Goal: Task Accomplishment & Management: Manage account settings

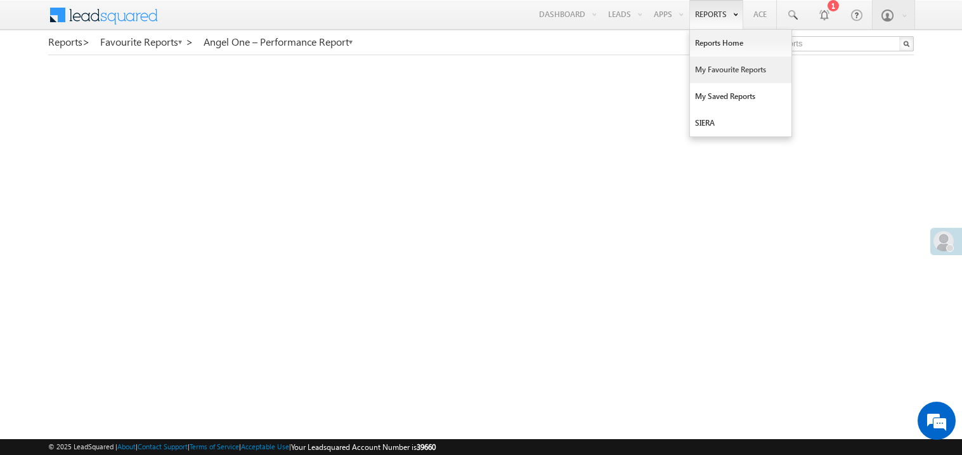
click at [704, 64] on link "My Favourite Reports" at bounding box center [740, 69] width 101 height 27
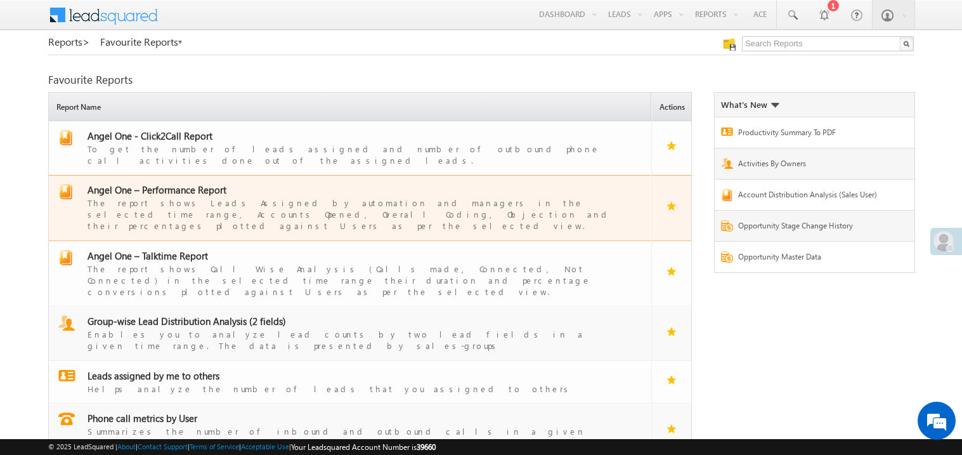
click at [164, 183] on span "Angel One – Performance Report" at bounding box center [157, 189] width 139 height 13
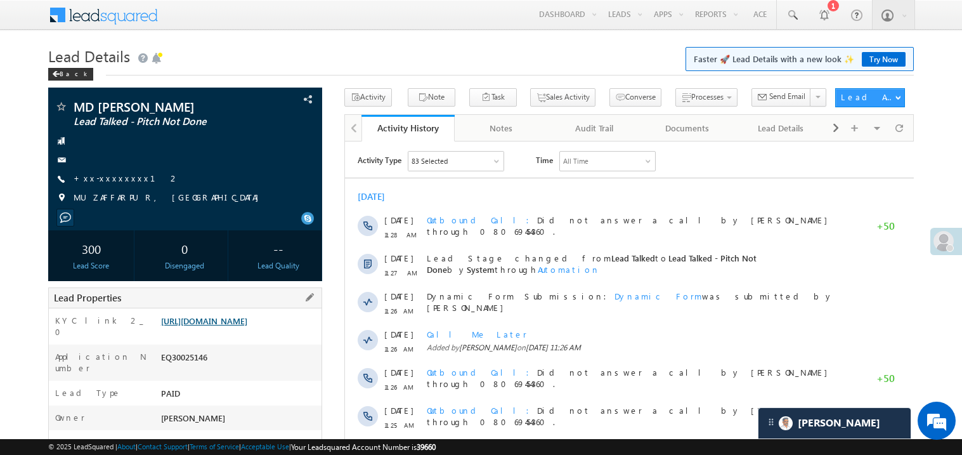
click at [247, 326] on link "https://angelbroking1-pk3em7sa.customui-test.leadsquared.com?leadId=9825bfec-4e…" at bounding box center [204, 320] width 86 height 11
click at [242, 326] on link "https://angelbroking1-pk3em7sa.customui-test.leadsquared.com?leadId=9825bfec-4e…" at bounding box center [204, 320] width 86 height 11
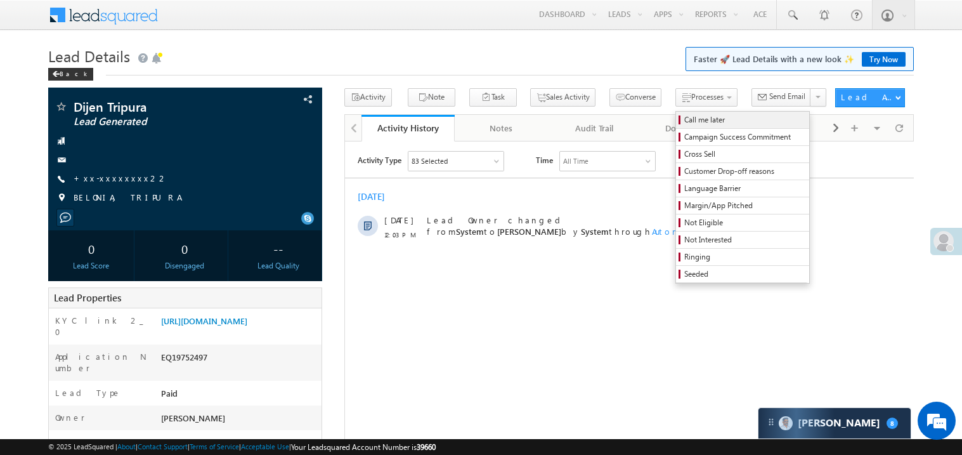
click at [684, 119] on span "Call me later" at bounding box center [744, 119] width 121 height 11
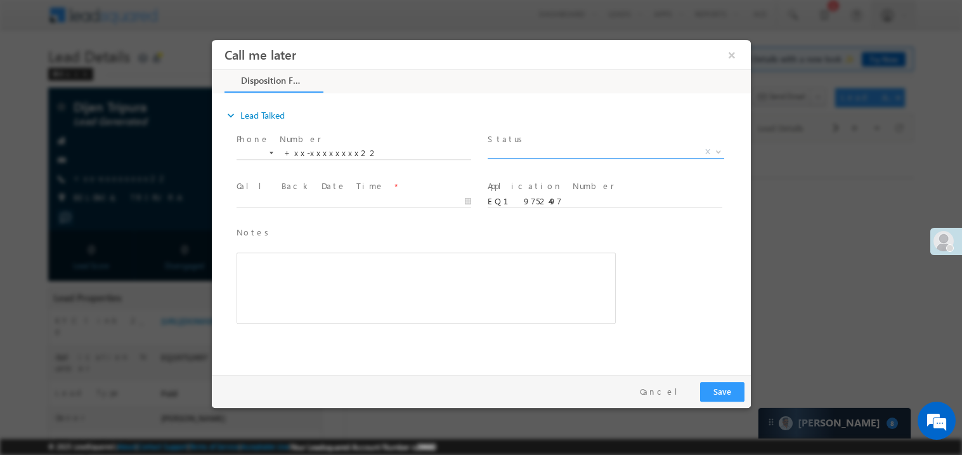
click at [521, 148] on span "X" at bounding box center [605, 151] width 237 height 13
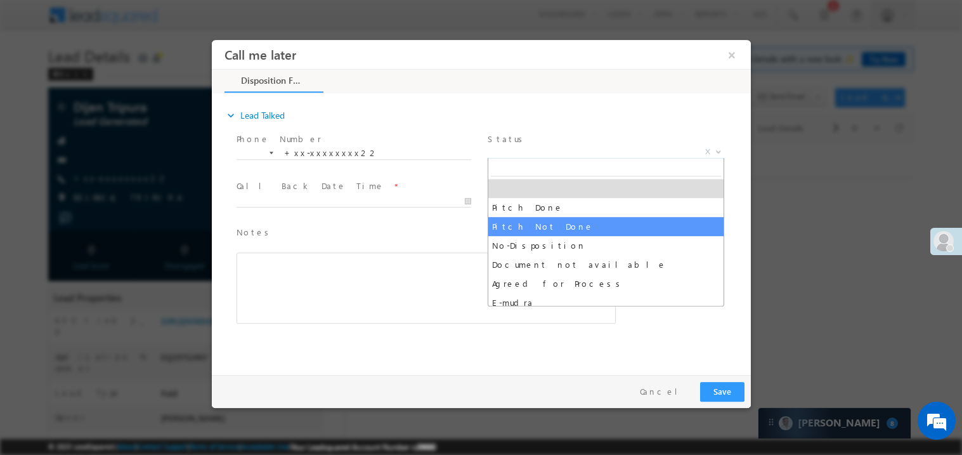
select select "Pitch Not Done"
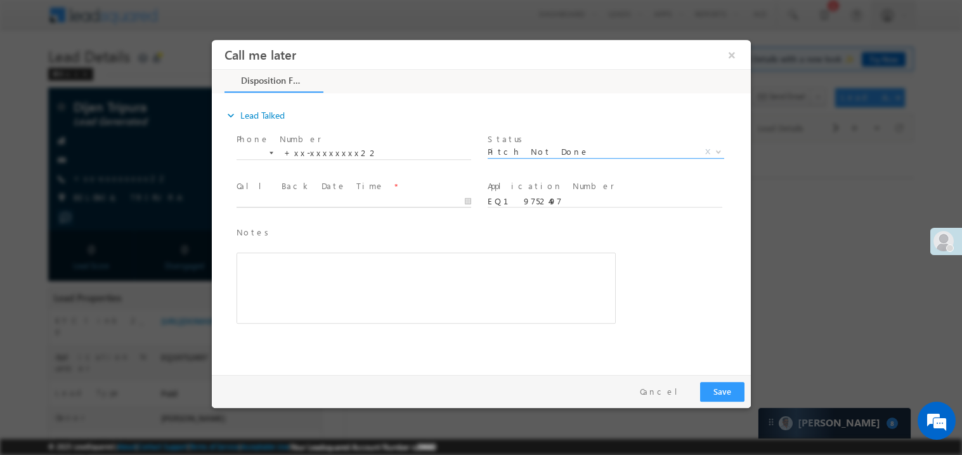
click at [265, 195] on body "Call me later ×" at bounding box center [480, 203] width 539 height 329
type input "10/05/25 12:31 PM"
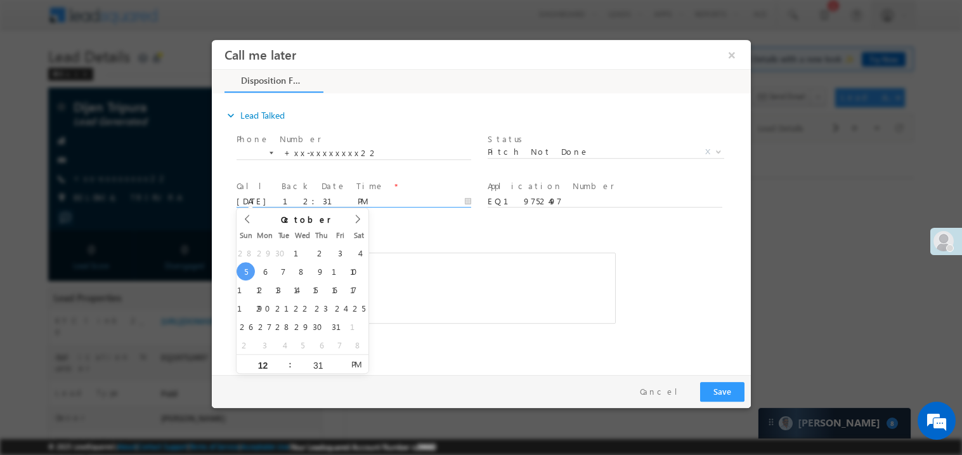
click at [518, 270] on div "Rich Text Editor, 40788eee-0fb2-11ec-a811-0adc8a9d82c2__tab1__section1__Notes__…" at bounding box center [425, 287] width 379 height 71
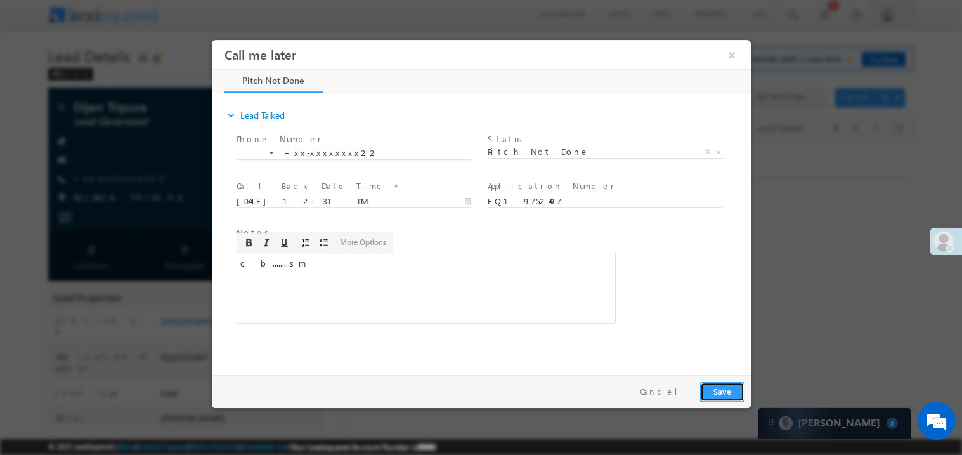
click at [727, 397] on button "Save" at bounding box center [722, 391] width 44 height 20
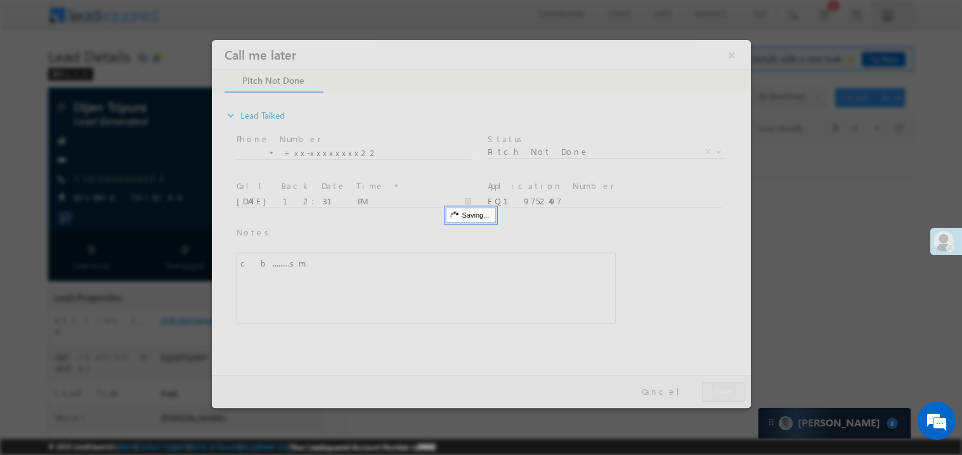
click at [727, 397] on div at bounding box center [480, 223] width 539 height 368
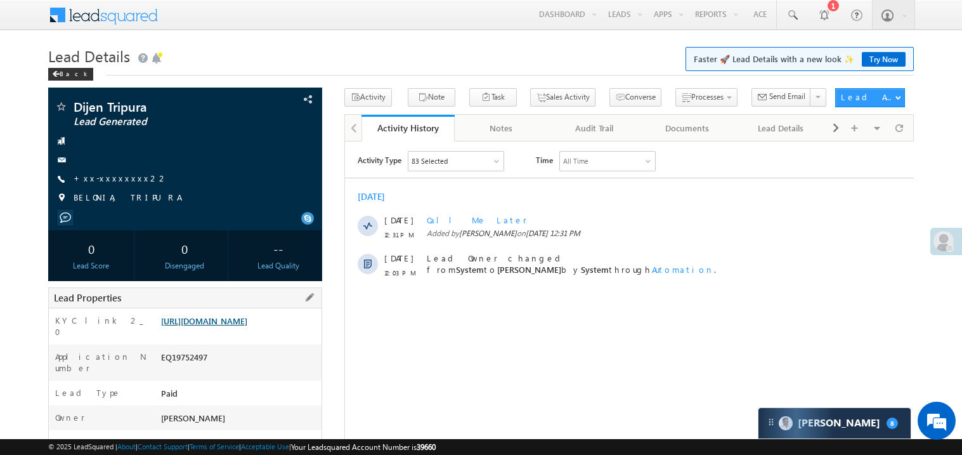
click at [244, 326] on link "https://angelbroking1-pk3em7sa.customui-test.leadsquared.com?leadId=f1180824-0d…" at bounding box center [204, 320] width 86 height 11
click at [121, 182] on link "+xx-xxxxxxxx22" at bounding box center [121, 178] width 95 height 11
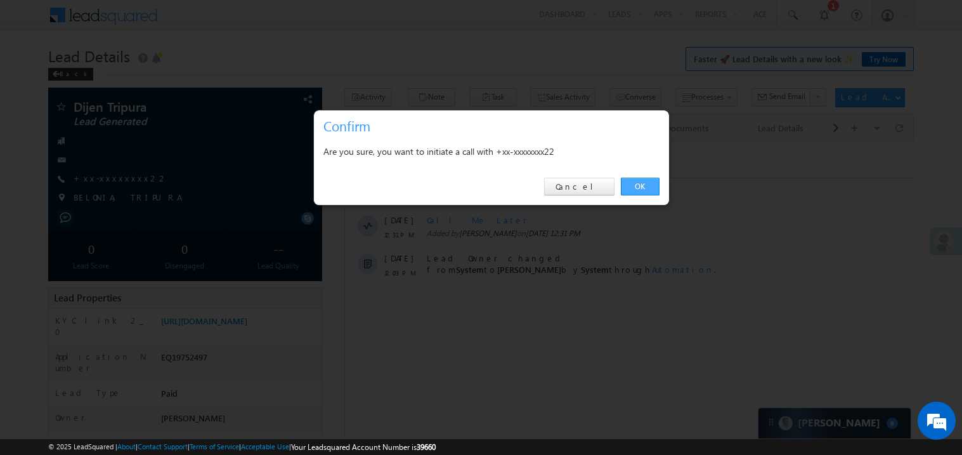
click at [630, 183] on link "OK" at bounding box center [640, 187] width 39 height 18
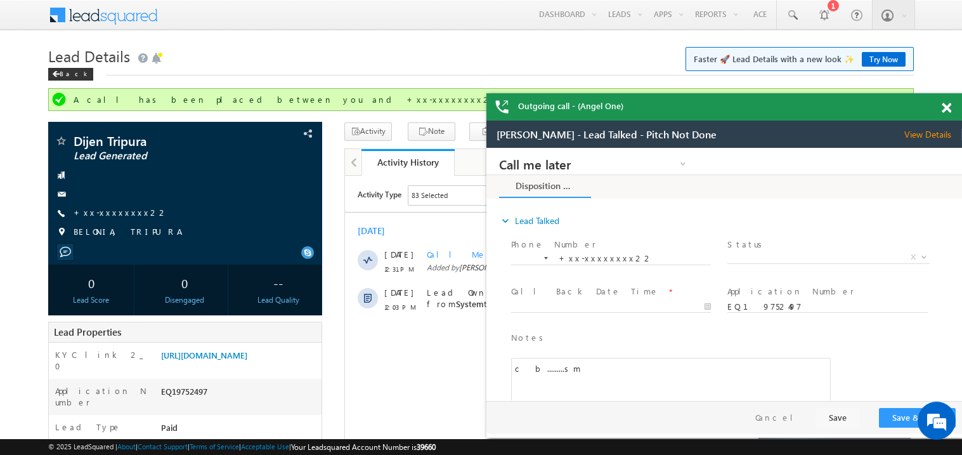
click at [948, 110] on span at bounding box center [947, 108] width 10 height 11
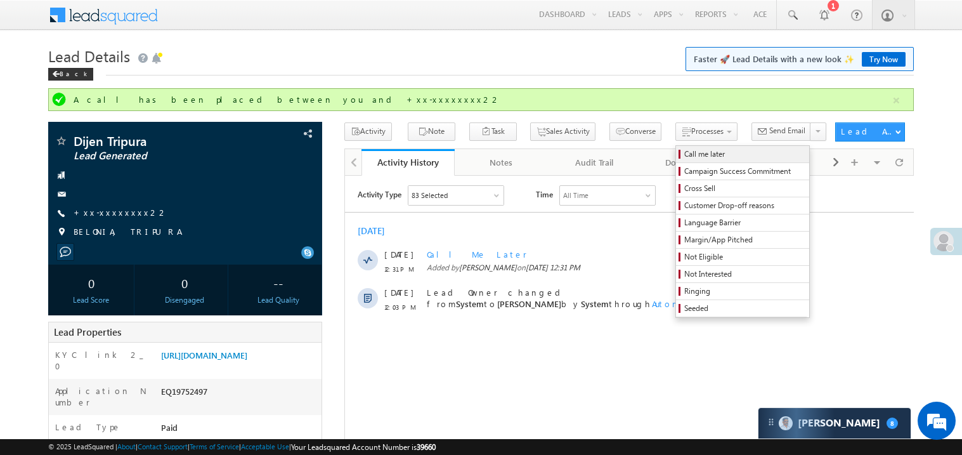
click at [684, 156] on span "Call me later" at bounding box center [744, 153] width 121 height 11
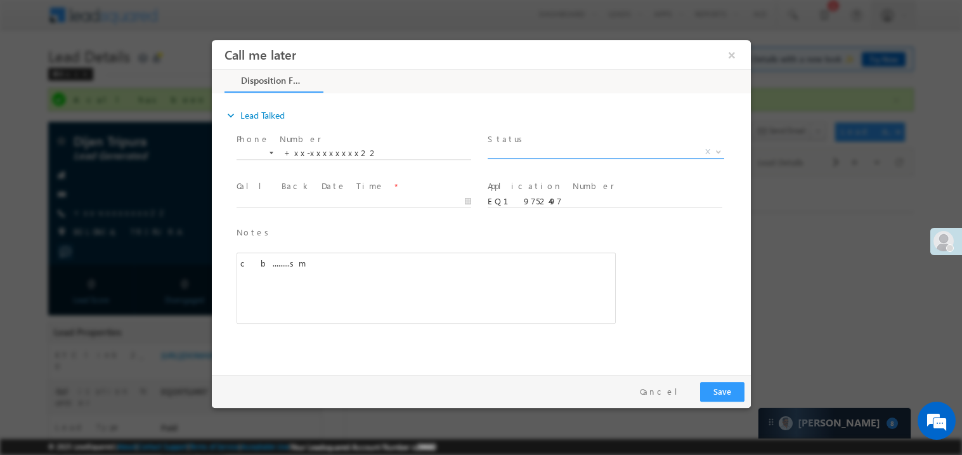
click at [544, 147] on span "X" at bounding box center [605, 151] width 237 height 13
click at [545, 147] on span "Pitch Done" at bounding box center [590, 150] width 206 height 11
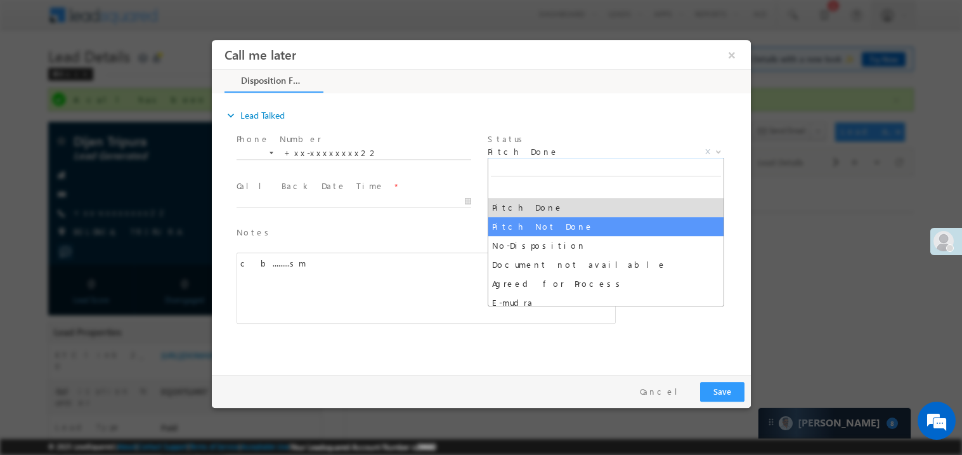
select select "Pitch Not Done"
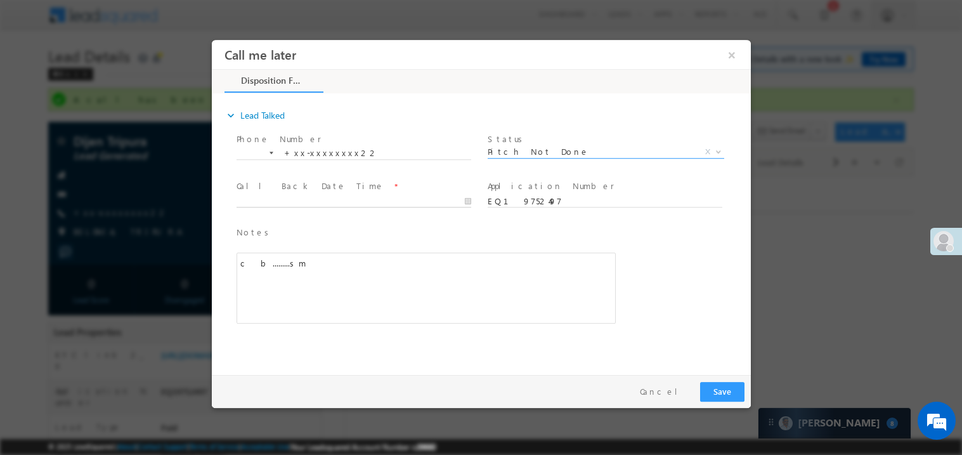
click at [274, 202] on body "Call me later ×" at bounding box center [480, 203] width 539 height 329
type input "10/05/25 12:32 PM"
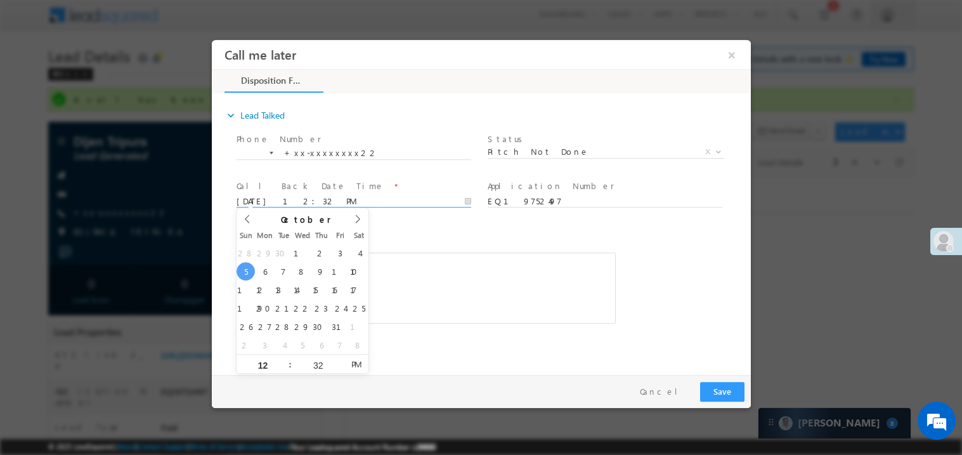
click at [477, 267] on div "c b.........sm" at bounding box center [425, 287] width 379 height 71
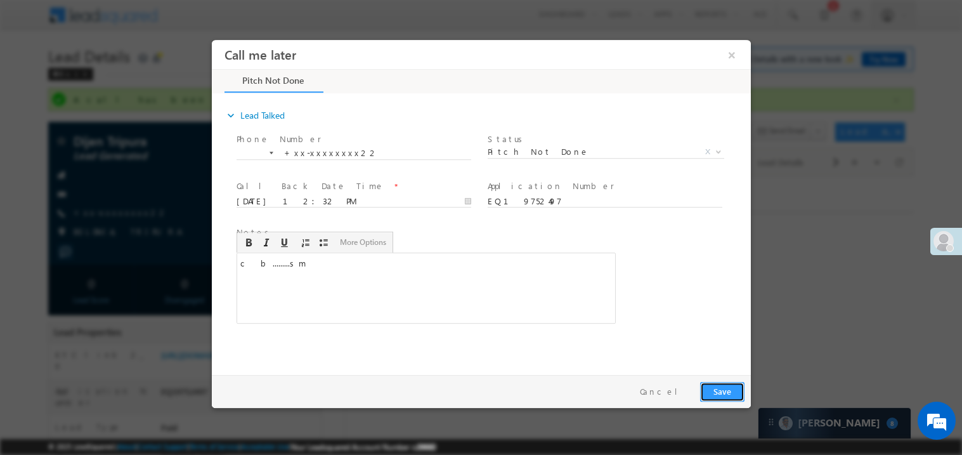
click at [711, 386] on button "Save" at bounding box center [722, 391] width 44 height 20
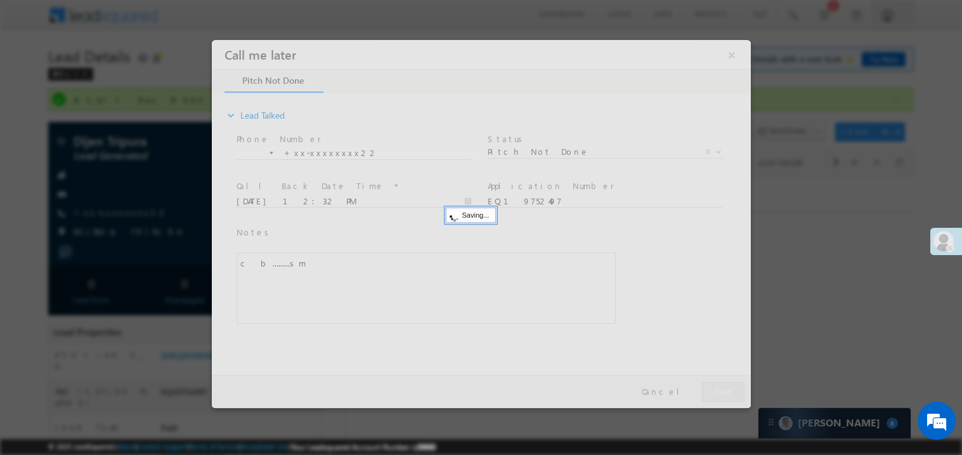
click at [711, 386] on div at bounding box center [480, 223] width 539 height 368
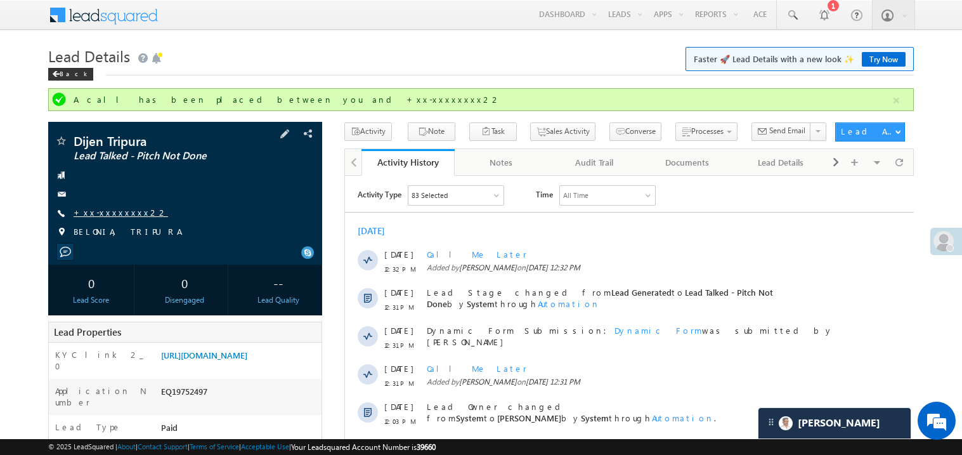
click at [112, 212] on link "+xx-xxxxxxxx22" at bounding box center [121, 212] width 95 height 11
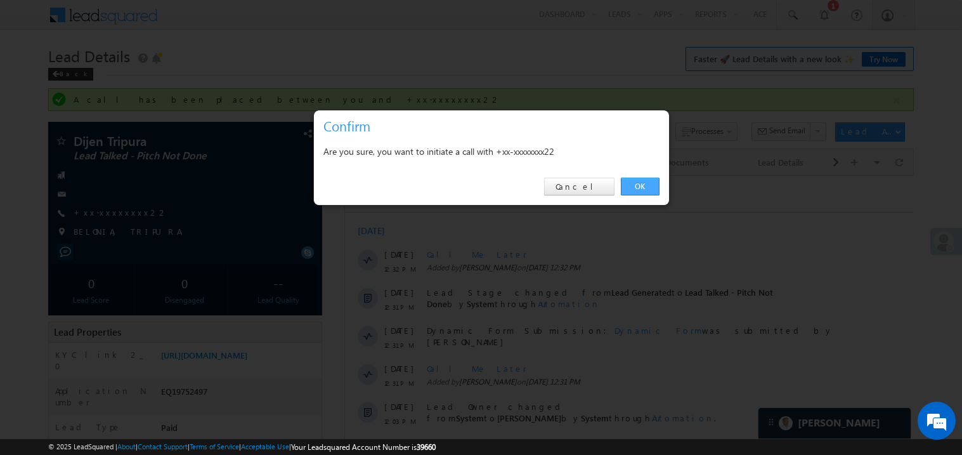
click at [639, 186] on link "OK" at bounding box center [640, 187] width 39 height 18
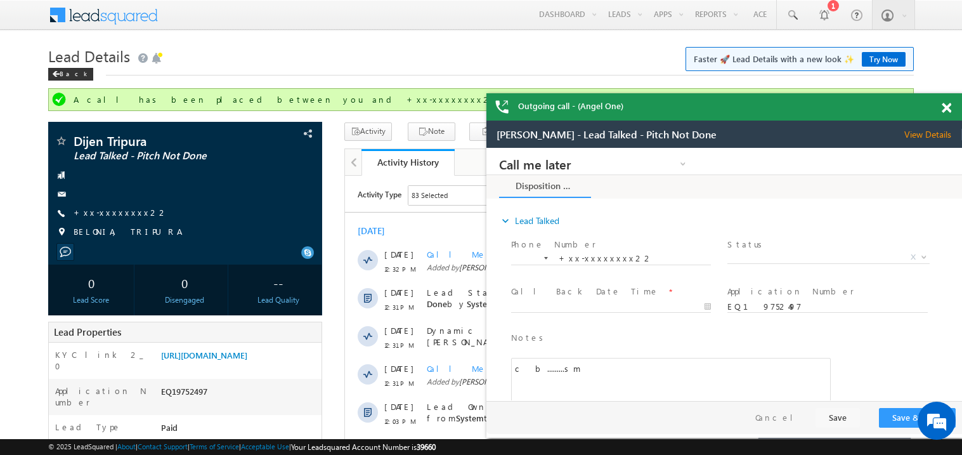
click at [948, 111] on span at bounding box center [947, 108] width 10 height 11
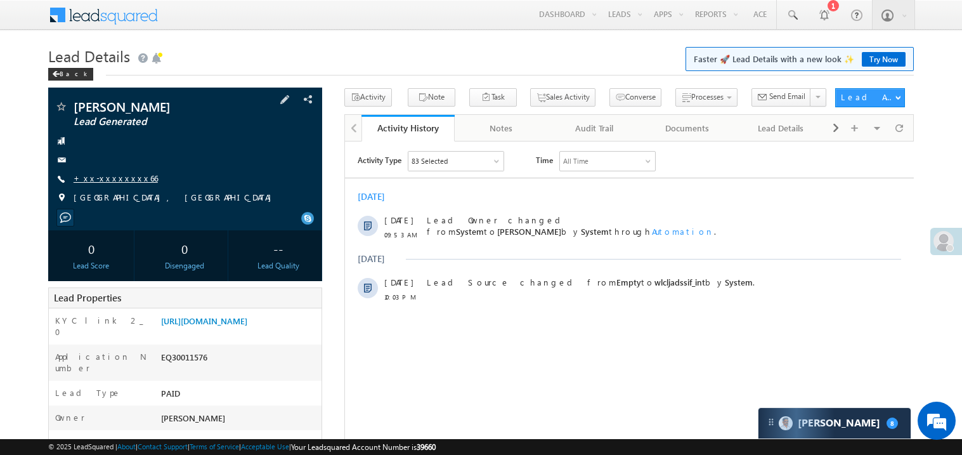
click at [115, 180] on link "+xx-xxxxxxxx66" at bounding box center [116, 178] width 84 height 11
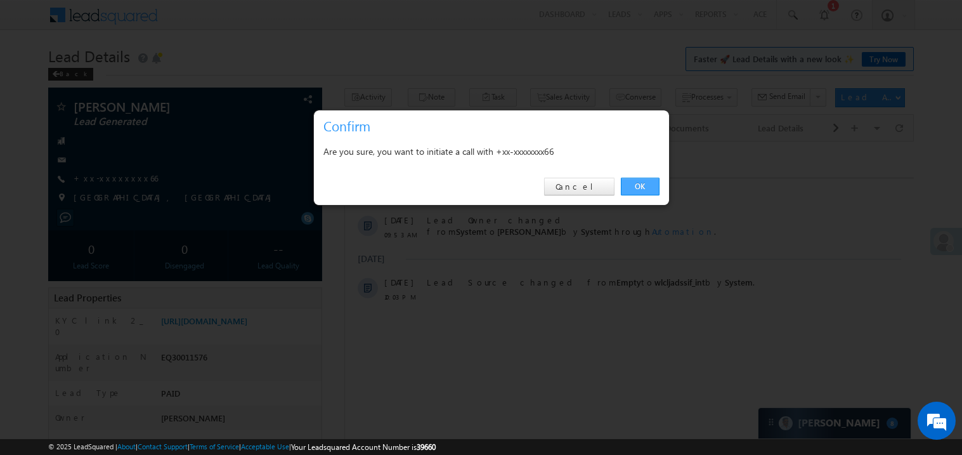
click at [642, 183] on link "OK" at bounding box center [640, 187] width 39 height 18
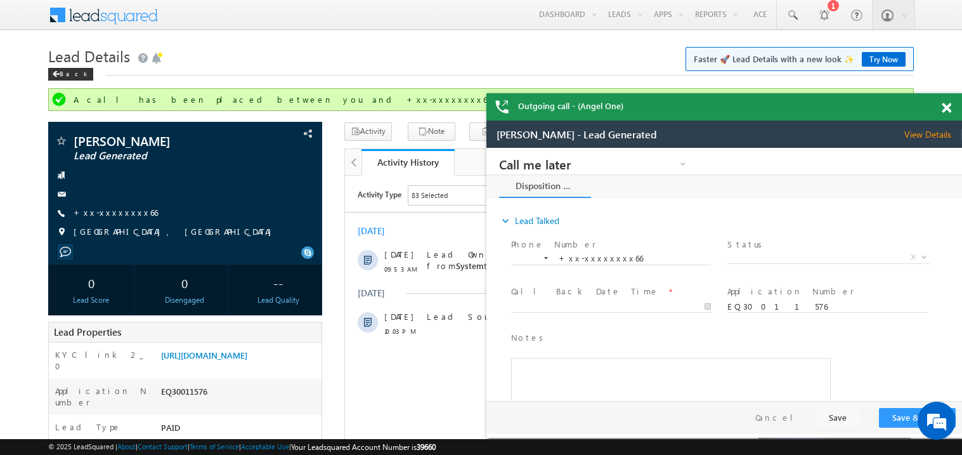
click at [955, 102] on div at bounding box center [953, 105] width 17 height 25
click at [949, 108] on span at bounding box center [947, 108] width 10 height 11
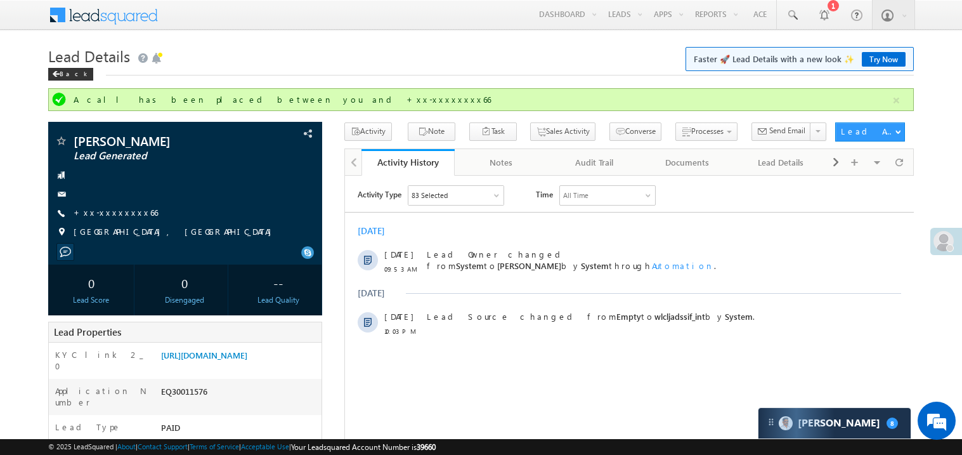
click at [508, 240] on div "Today 05 Oct 09:53 AM Lead Owner changed from System to Madhavi Sumit by System…" at bounding box center [628, 280] width 569 height 124
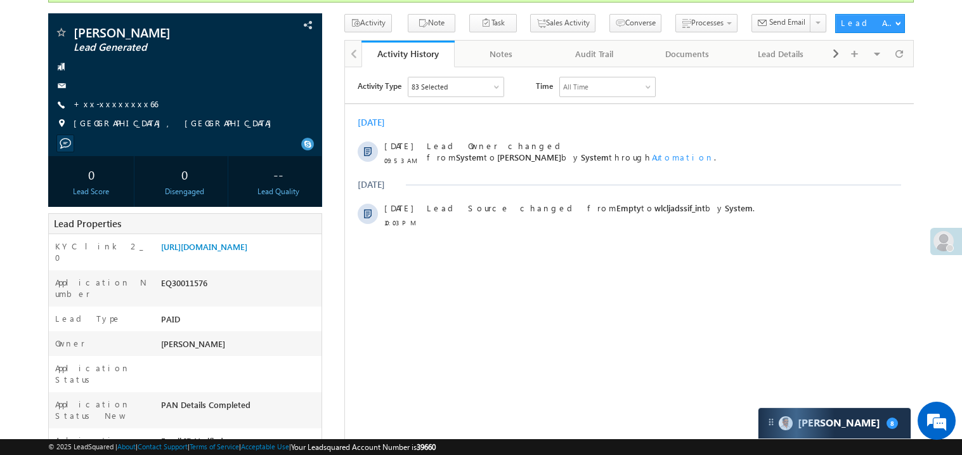
scroll to position [202, 0]
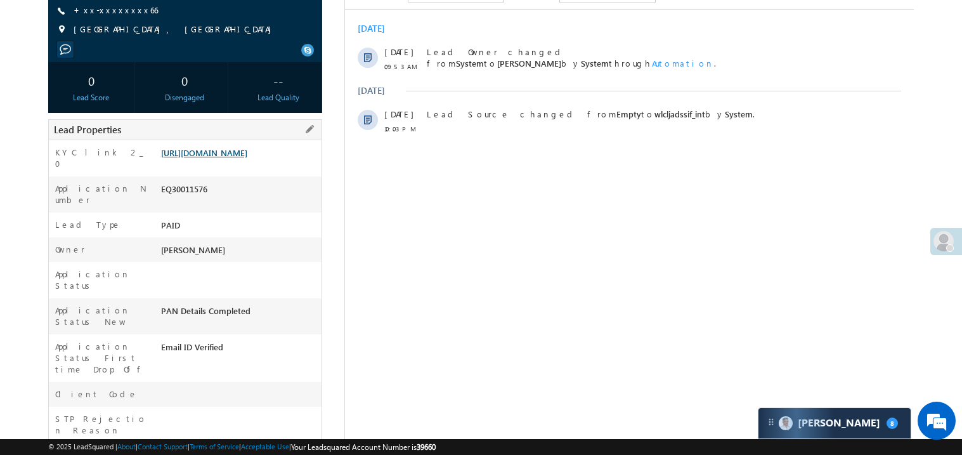
click at [238, 158] on link "https://angelbroking1-pk3em7sa.customui-test.leadsquared.com?leadId=b5840f38-03…" at bounding box center [204, 152] width 86 height 11
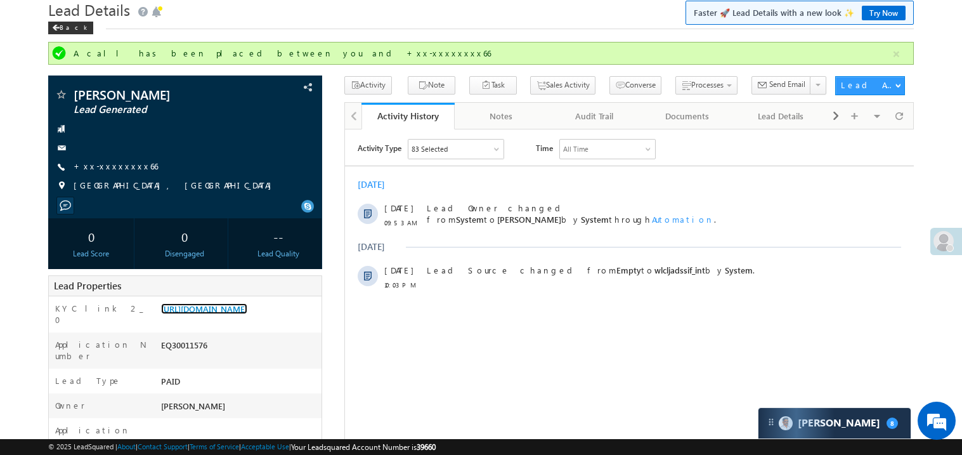
scroll to position [0, 0]
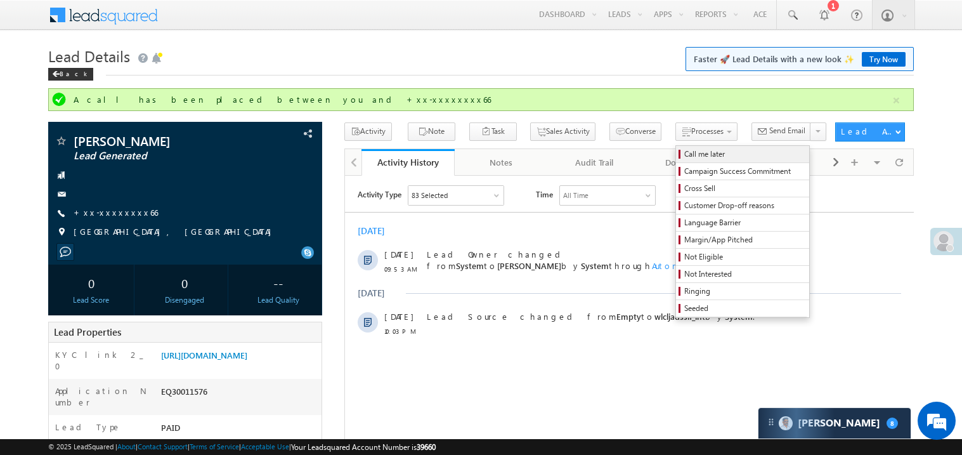
click at [684, 158] on span "Call me later" at bounding box center [744, 153] width 121 height 11
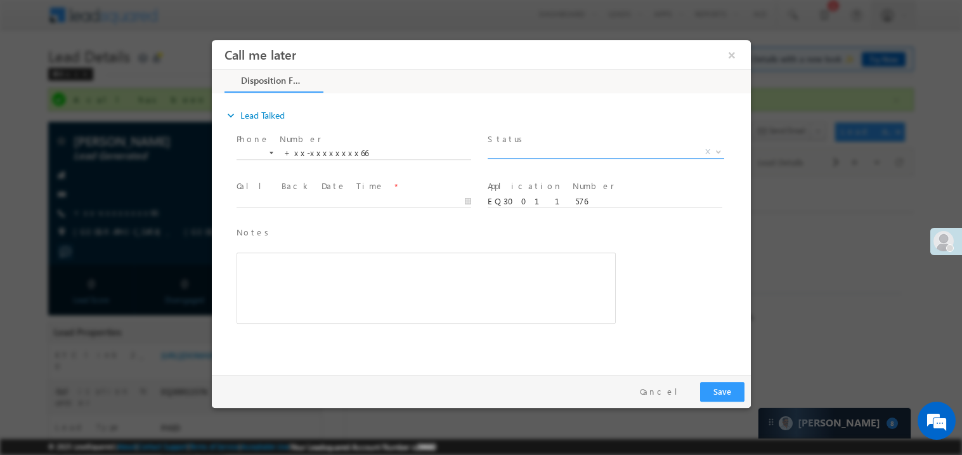
click at [530, 152] on span "X" at bounding box center [605, 151] width 237 height 13
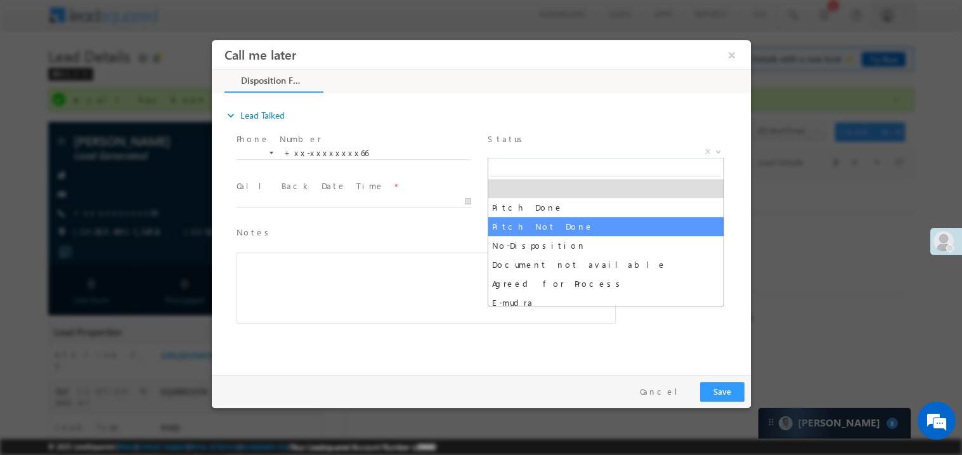
select select "Pitch Not Done"
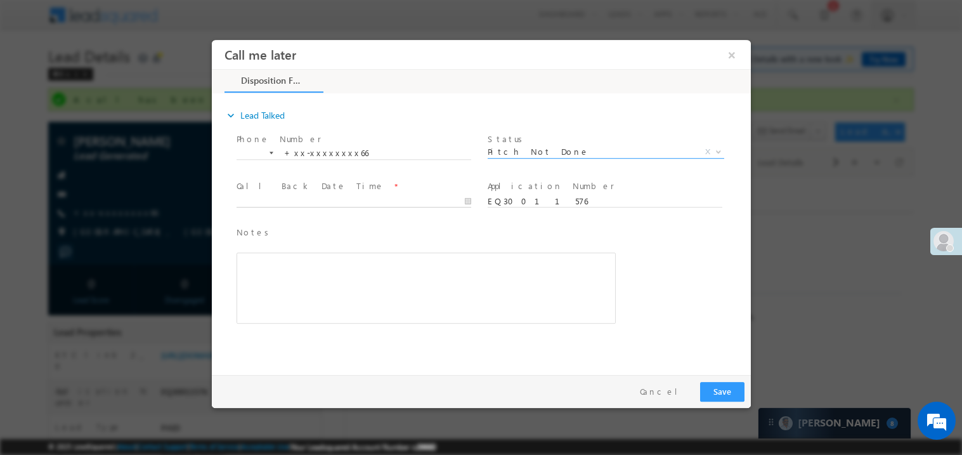
click at [270, 195] on body "Call me later ×" at bounding box center [480, 203] width 539 height 329
type input "10/05/25 12:37 PM"
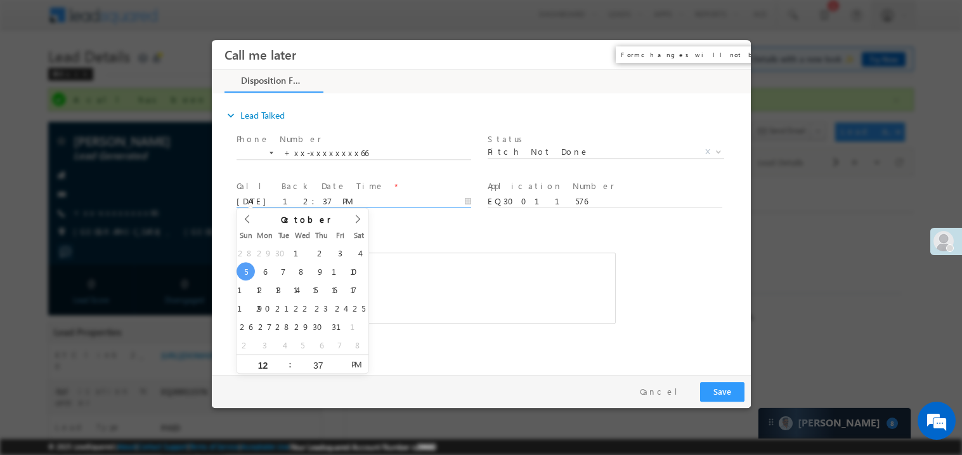
click at [731, 53] on button "×" at bounding box center [731, 53] width 22 height 23
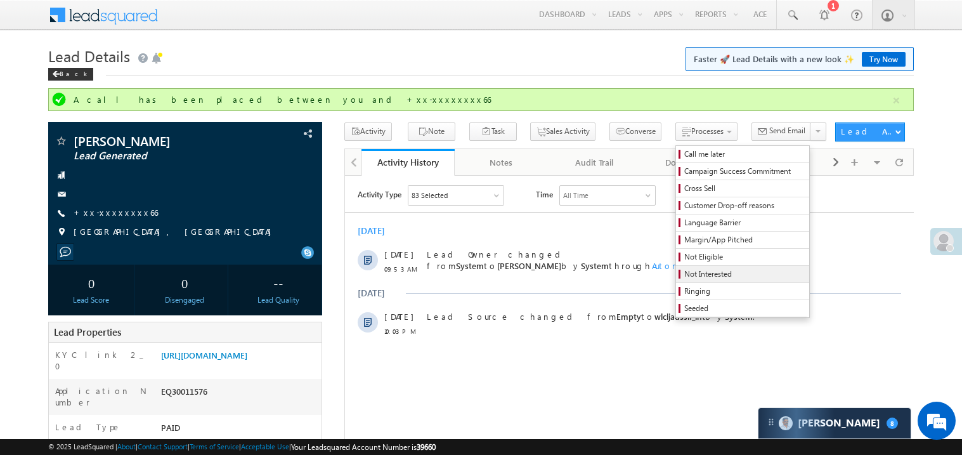
click at [690, 275] on span "Not Interested" at bounding box center [744, 273] width 121 height 11
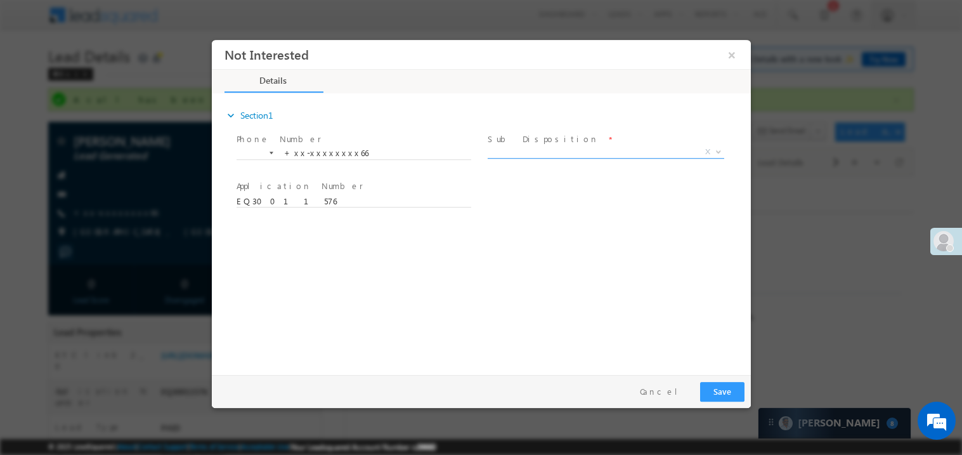
click at [533, 147] on span "X" at bounding box center [605, 151] width 237 height 13
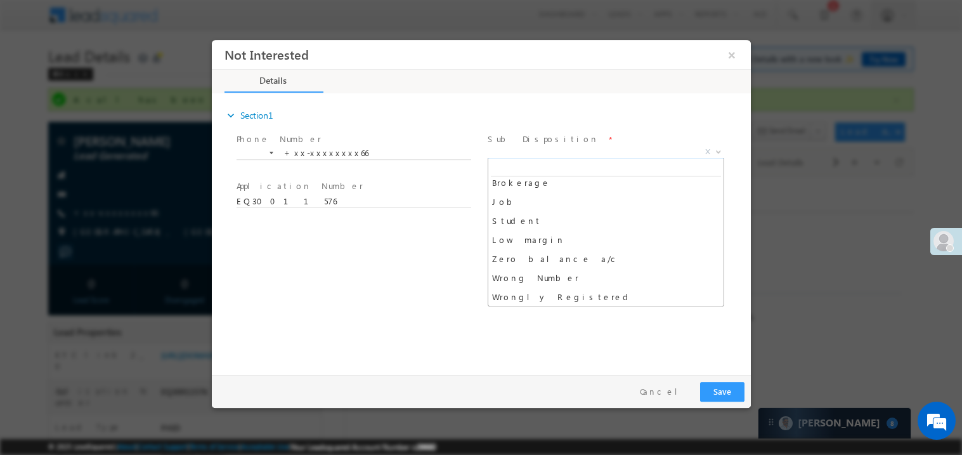
scroll to position [44, 0]
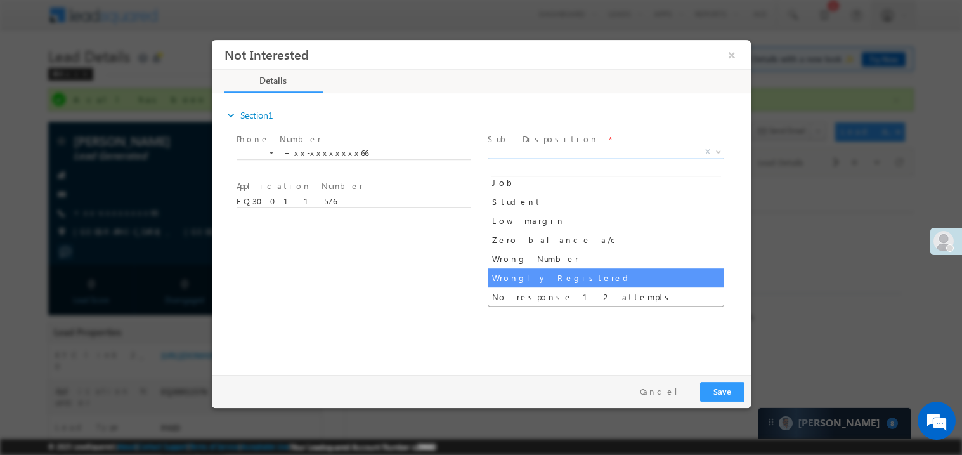
select select "Wrongly Registered"
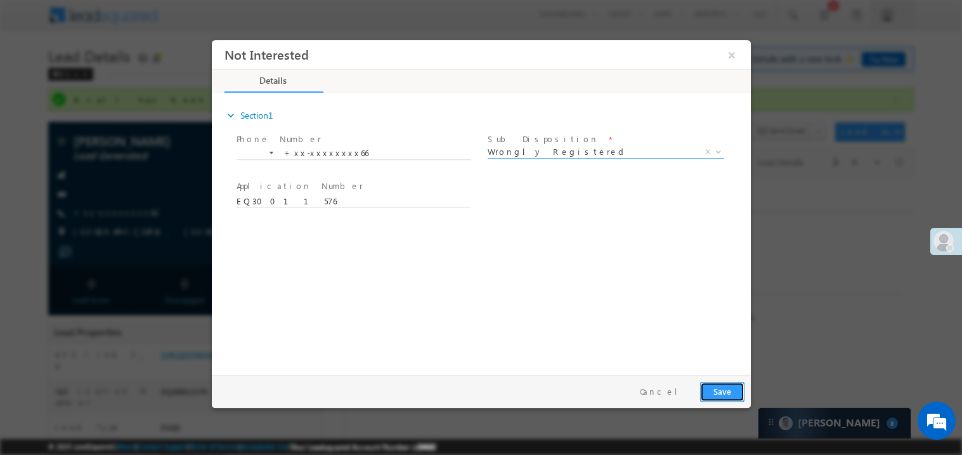
click at [722, 388] on button "Save" at bounding box center [722, 391] width 44 height 20
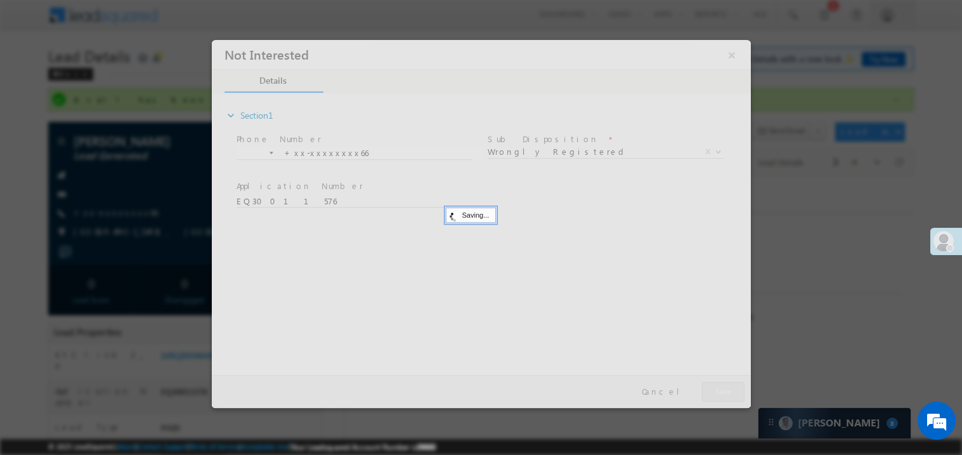
click at [722, 388] on div at bounding box center [480, 223] width 539 height 368
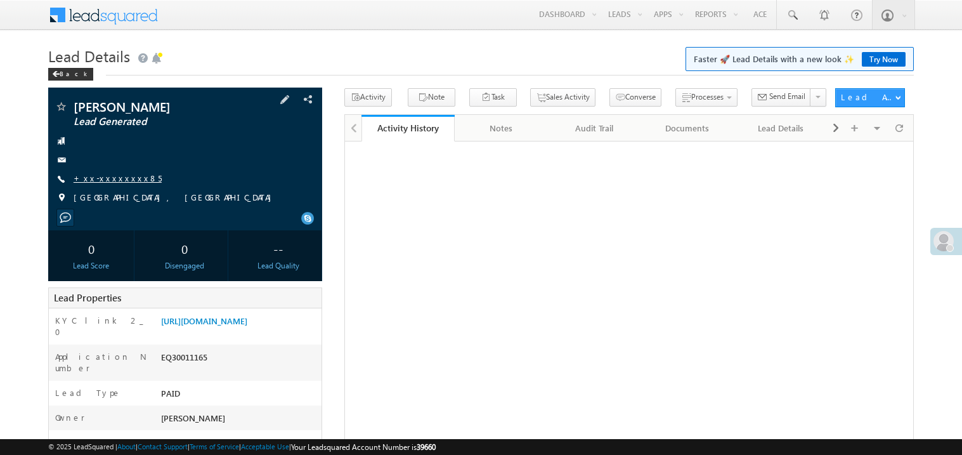
click at [118, 178] on link "+xx-xxxxxxxx85" at bounding box center [118, 178] width 88 height 11
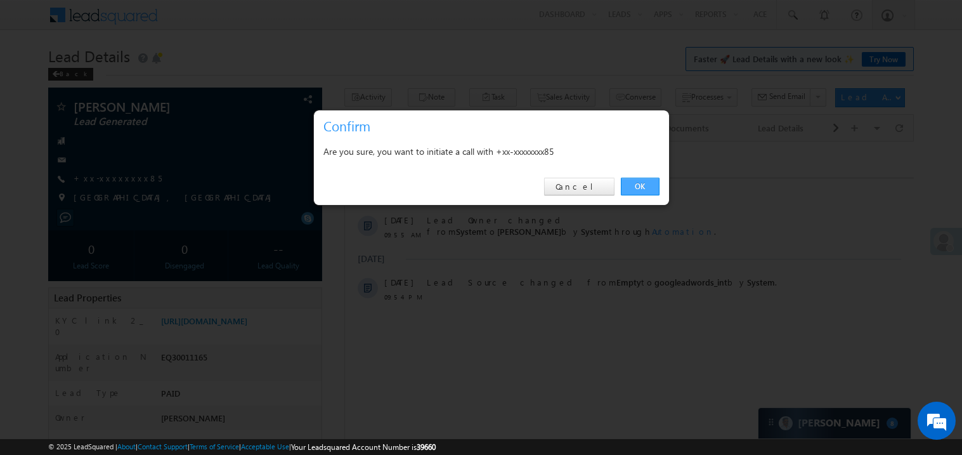
click at [642, 188] on link "OK" at bounding box center [640, 187] width 39 height 18
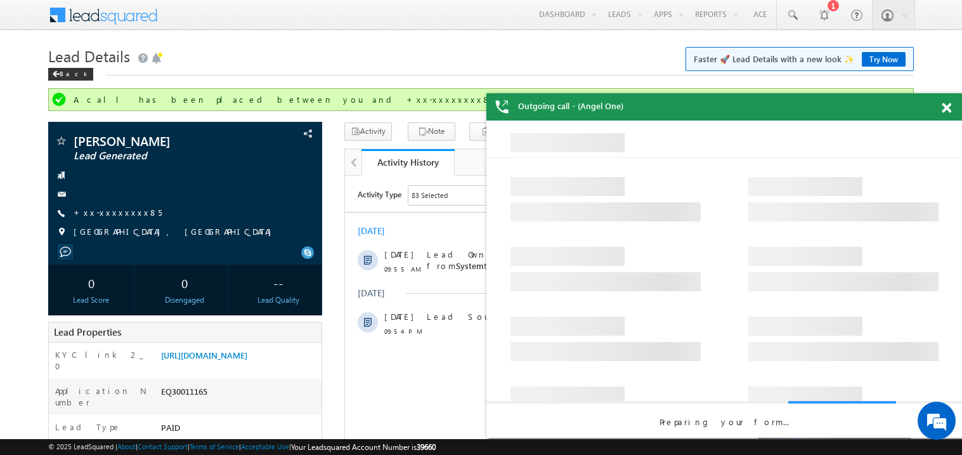
click at [948, 107] on span at bounding box center [947, 108] width 10 height 11
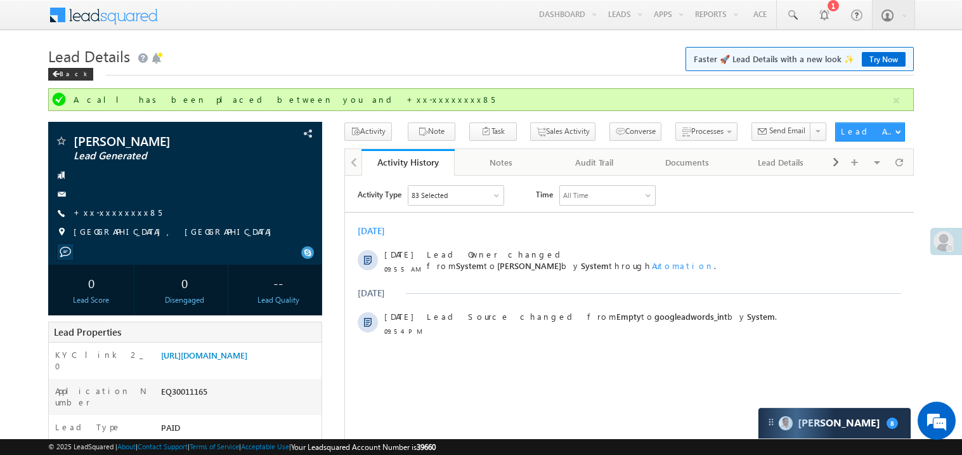
click at [239, 53] on h1 "Lead Details Faster 🚀 Lead Details with a new look ✨ Try Now" at bounding box center [481, 54] width 866 height 25
click at [556, 211] on div at bounding box center [628, 211] width 569 height 1
click at [523, 235] on div "[DATE]" at bounding box center [628, 230] width 569 height 11
click at [517, 210] on div "Activity Type 83 Selected Select All Sales Activities 1 Sales Activity Email Ac…" at bounding box center [628, 264] width 569 height 158
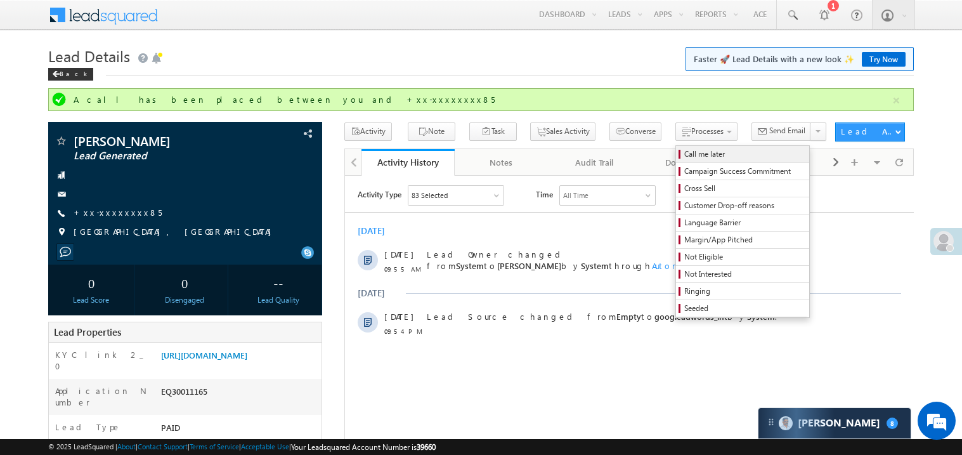
click at [684, 155] on span "Call me later" at bounding box center [744, 153] width 121 height 11
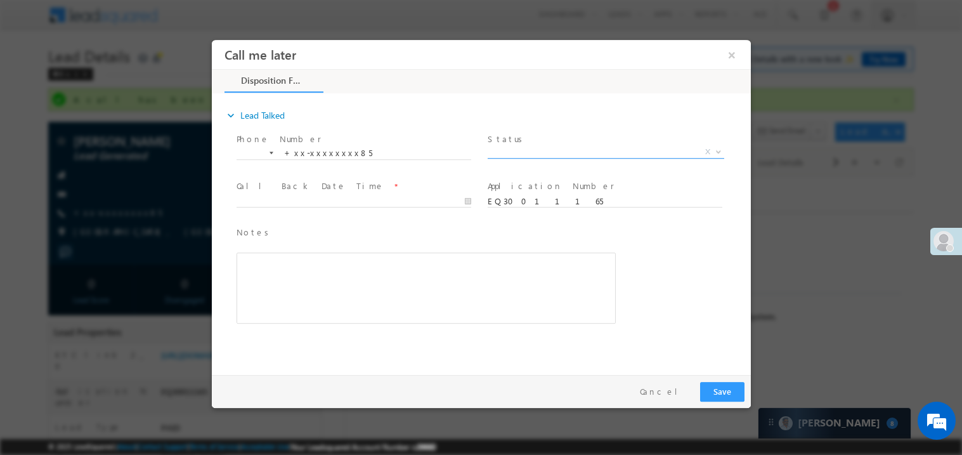
click at [505, 150] on span "X" at bounding box center [605, 151] width 237 height 13
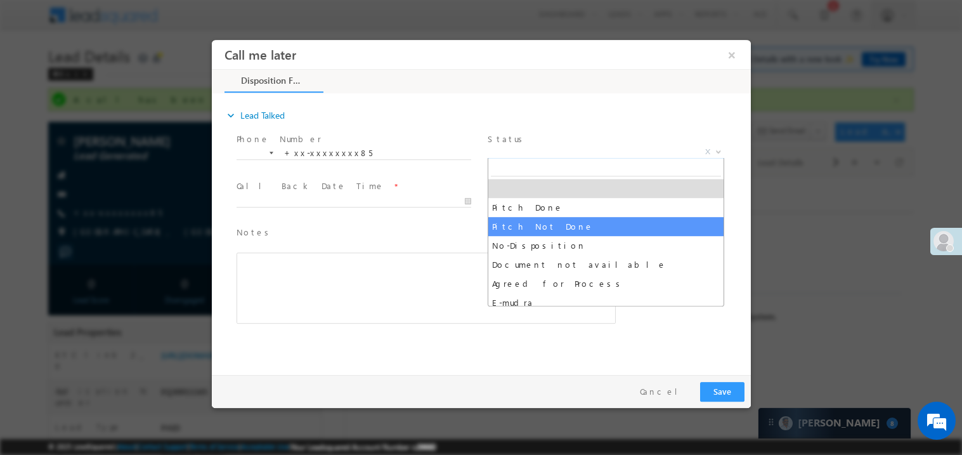
select select "Pitch Not Done"
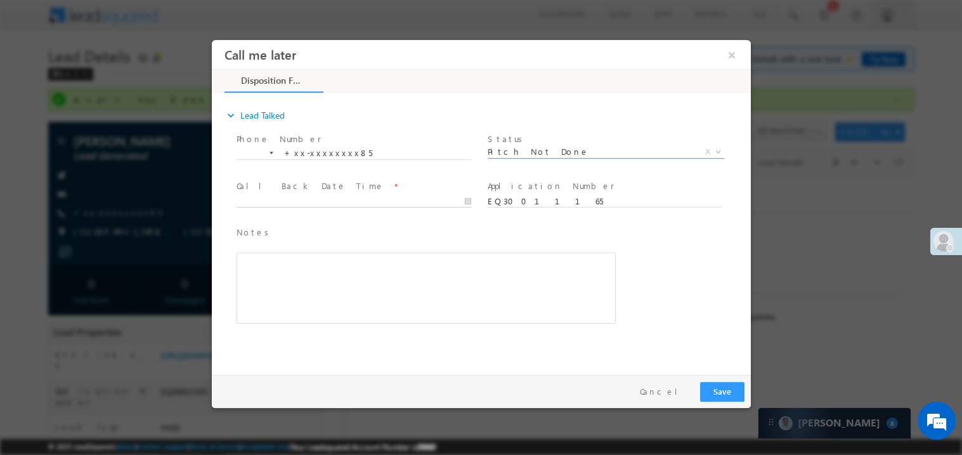
click at [269, 197] on body "Call me later ×" at bounding box center [480, 203] width 539 height 329
type input "10/05/25 12:43 PM"
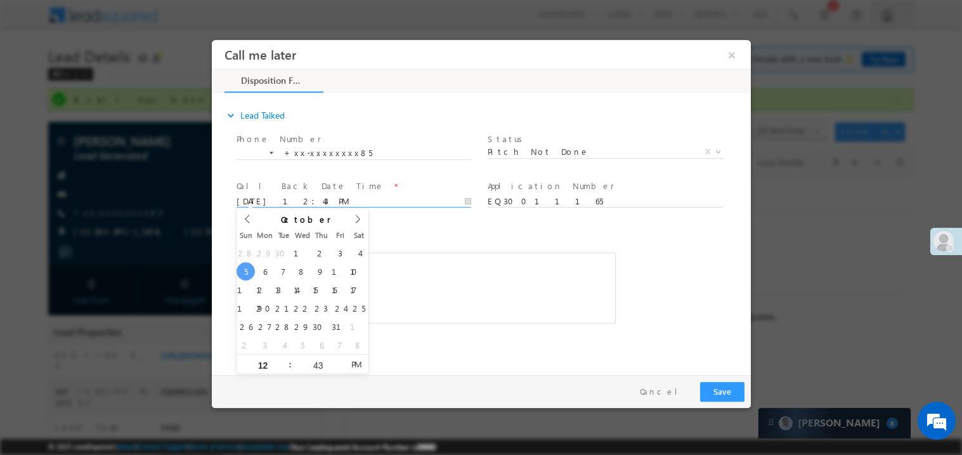
click at [430, 302] on div "Rich Text Editor, 40788eee-0fb2-11ec-a811-0adc8a9d82c2__tab1__section1__Notes__…" at bounding box center [425, 287] width 379 height 71
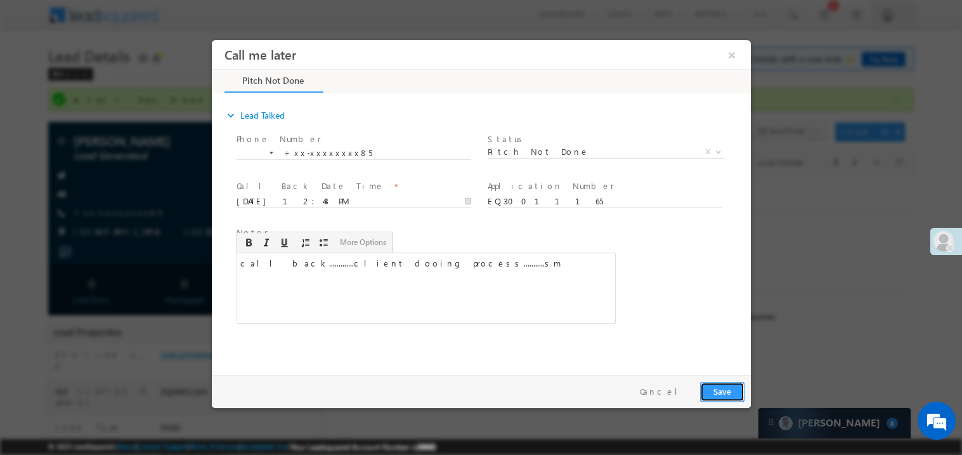
click at [726, 390] on button "Save" at bounding box center [722, 391] width 44 height 20
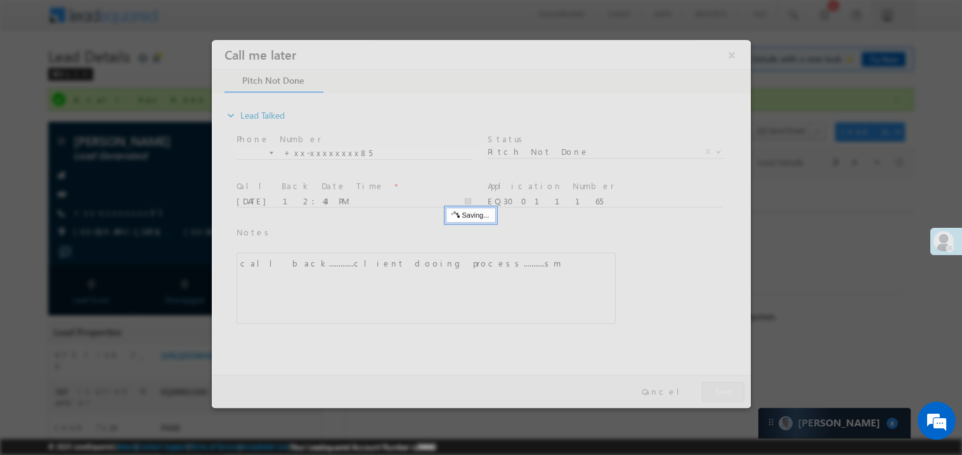
click at [726, 390] on div at bounding box center [480, 223] width 539 height 368
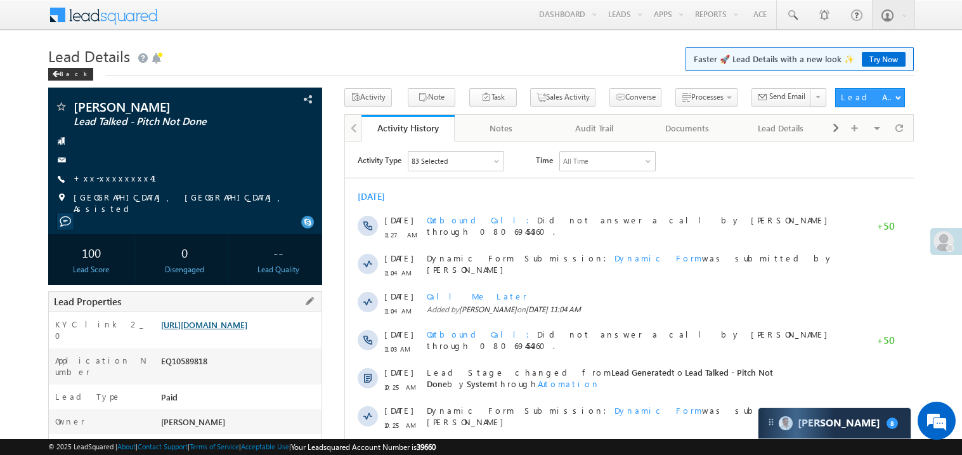
click at [213, 328] on link "https://angelbroking1-pk3em7sa.customui-test.leadsquared.com?leadId=2c0ac5c2-fa…" at bounding box center [204, 324] width 86 height 11
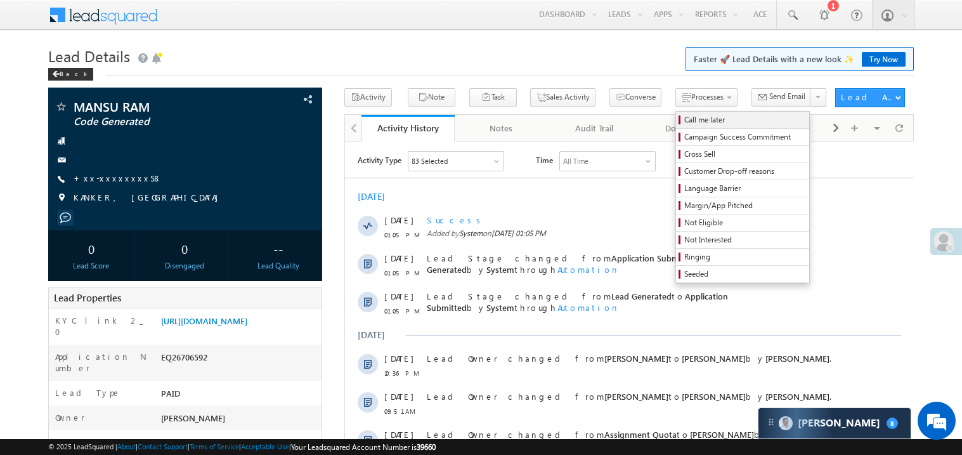
click at [684, 115] on span "Call me later" at bounding box center [744, 119] width 121 height 11
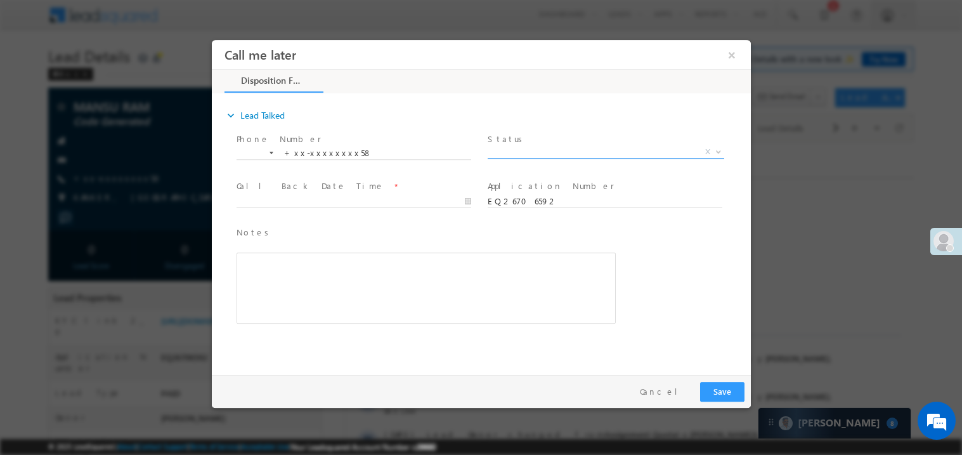
click at [543, 155] on span "X" at bounding box center [605, 151] width 237 height 13
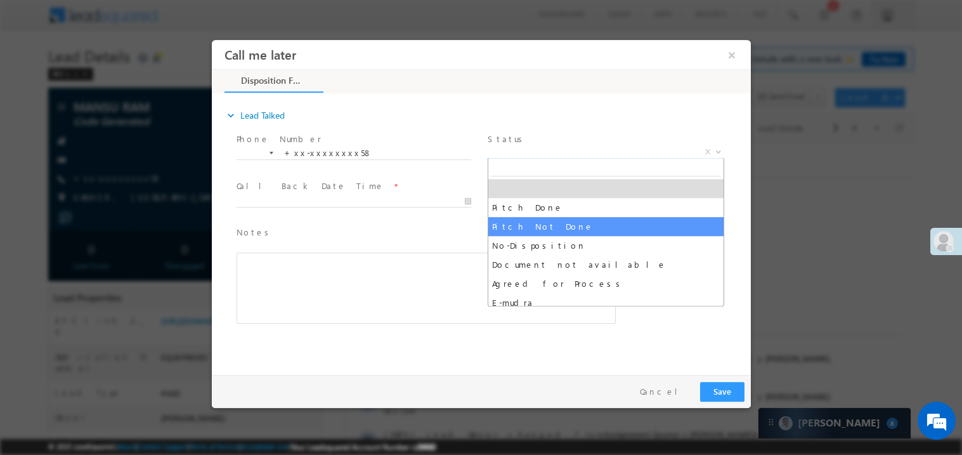
select select "Pitch Not Done"
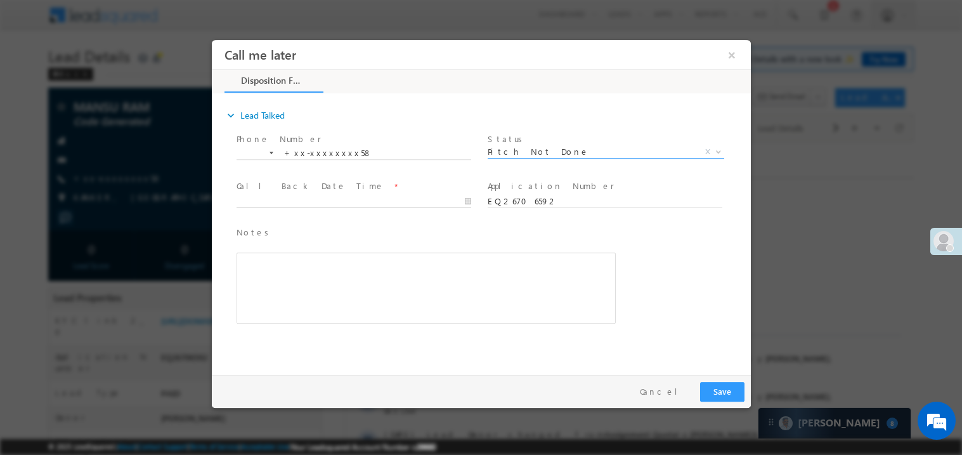
click at [289, 198] on body "Call me later ×" at bounding box center [480, 203] width 539 height 329
type input "[DATE] 1:07 PM"
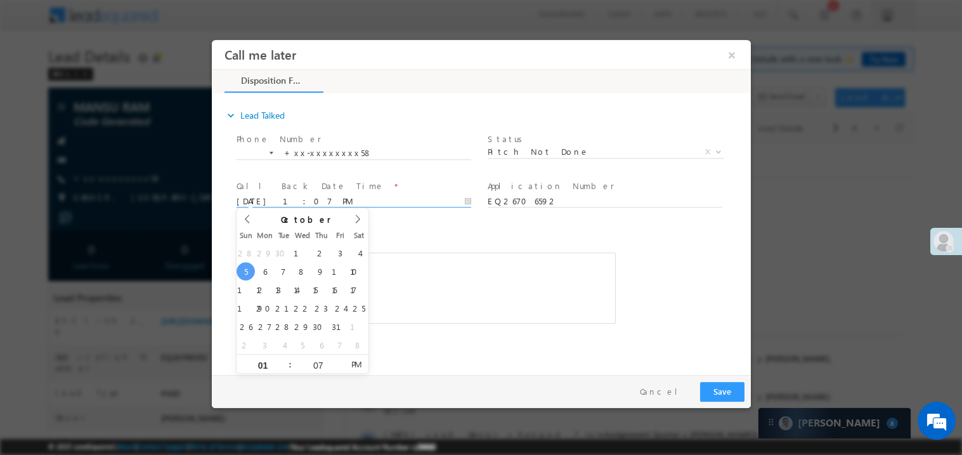
click at [417, 289] on div "Rich Text Editor, 40788eee-0fb2-11ec-a811-0adc8a9d82c2__tab1__section1__Notes__…" at bounding box center [425, 287] width 379 height 71
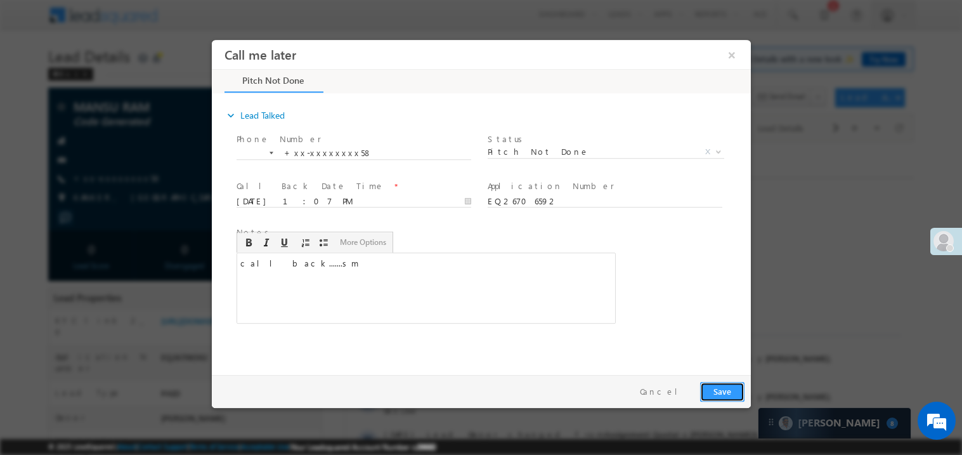
click at [713, 386] on button "Save" at bounding box center [722, 391] width 44 height 20
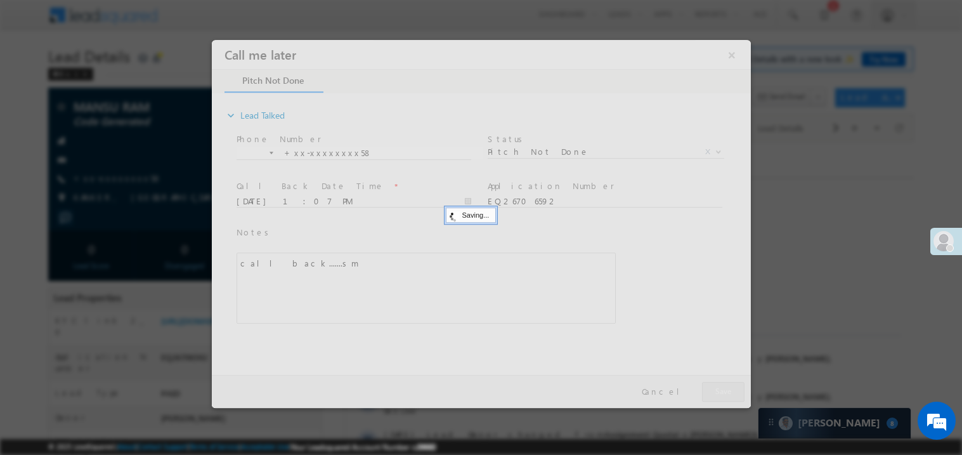
click at [713, 386] on div at bounding box center [480, 223] width 539 height 368
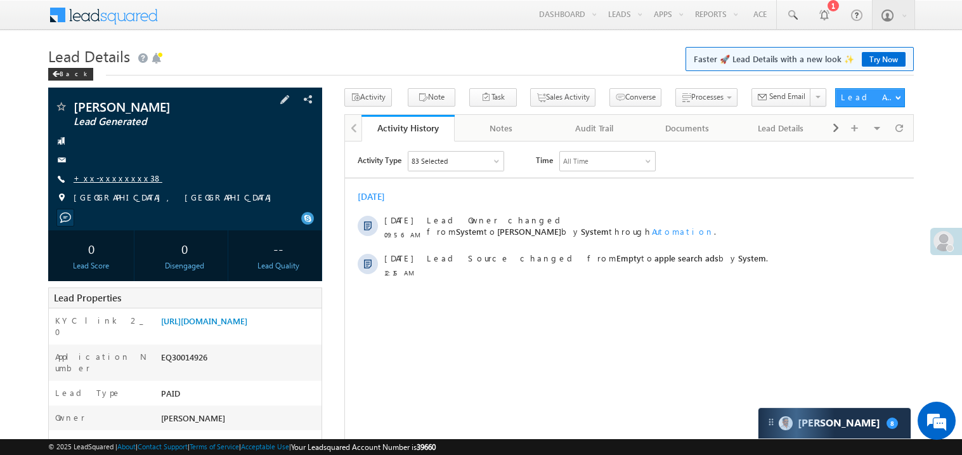
click at [117, 179] on link "+xx-xxxxxxxx38" at bounding box center [118, 178] width 89 height 11
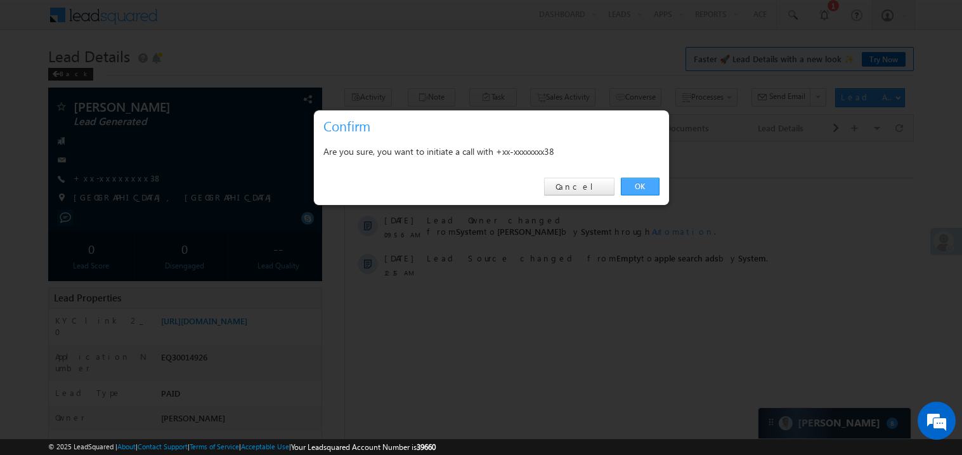
click at [637, 183] on link "OK" at bounding box center [640, 187] width 39 height 18
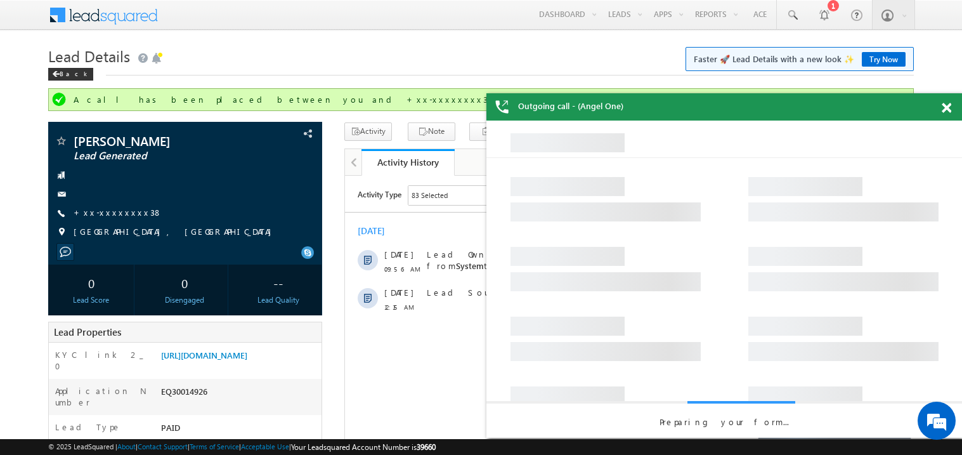
click at [946, 108] on span at bounding box center [947, 108] width 10 height 11
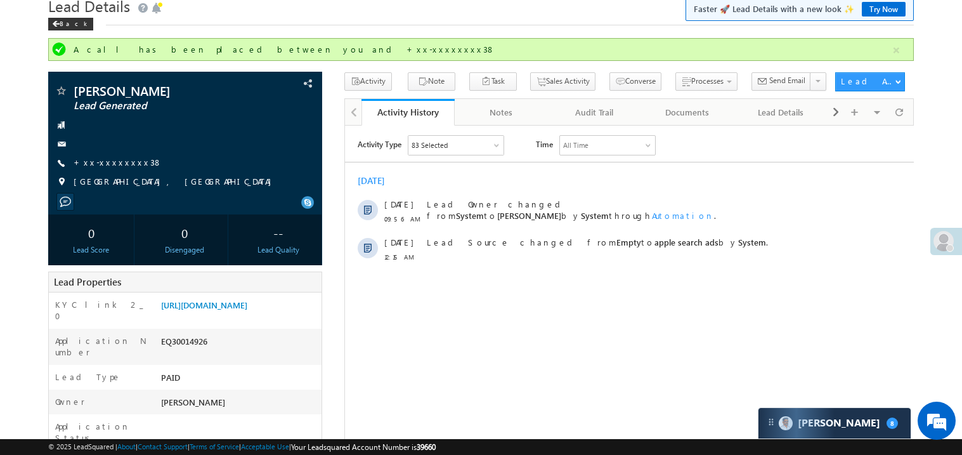
scroll to position [25, 0]
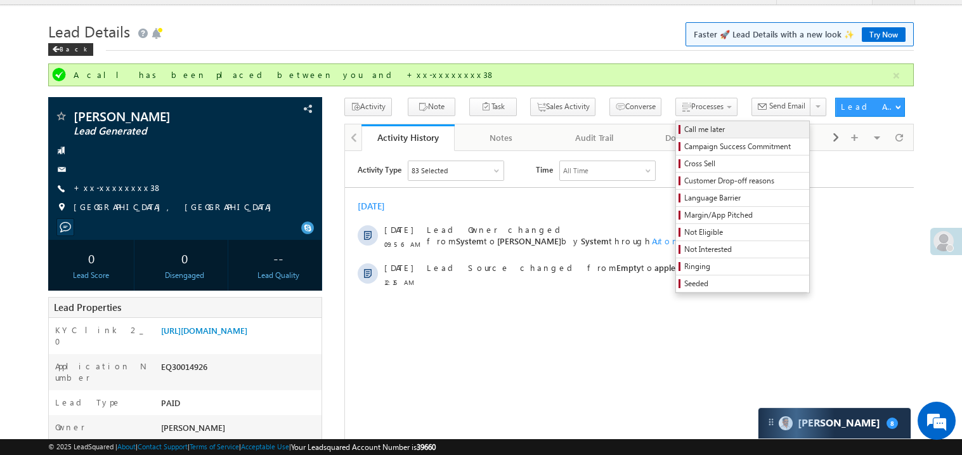
click at [684, 129] on span "Call me later" at bounding box center [744, 129] width 121 height 11
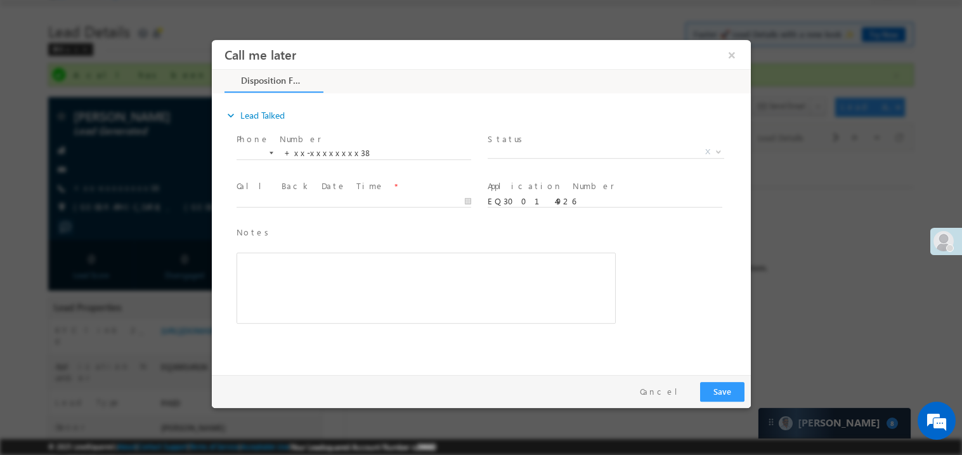
scroll to position [0, 0]
click at [521, 153] on span "X" at bounding box center [605, 151] width 237 height 13
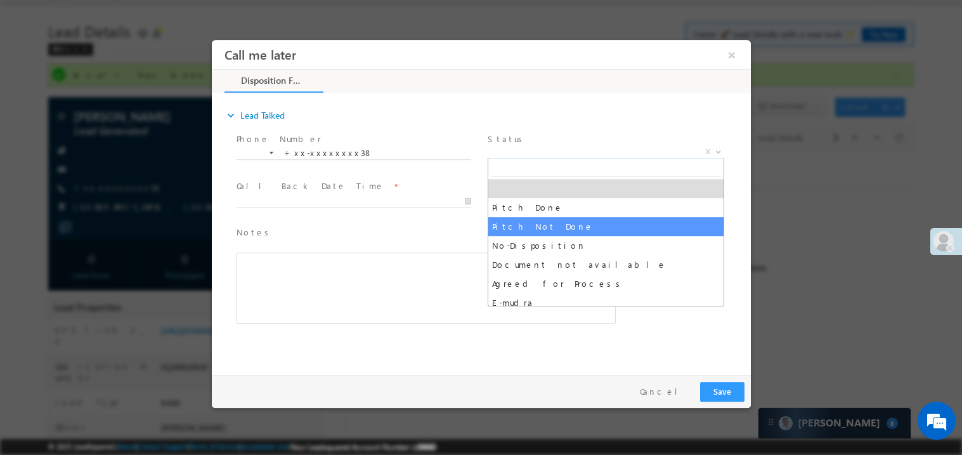
select select "Pitch Not Done"
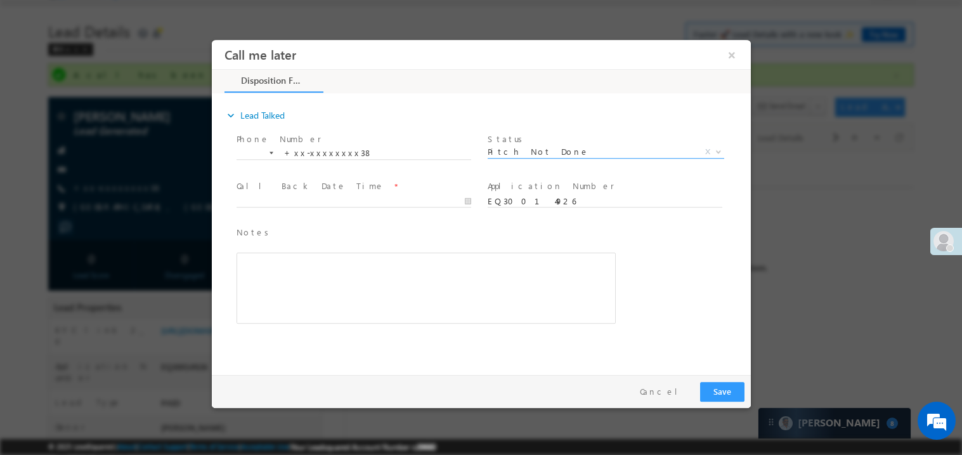
click at [293, 193] on div at bounding box center [359, 200] width 246 height 15
click at [287, 196] on body "Call me later ×" at bounding box center [480, 203] width 539 height 329
type input "10/05/25 1:12 PM"
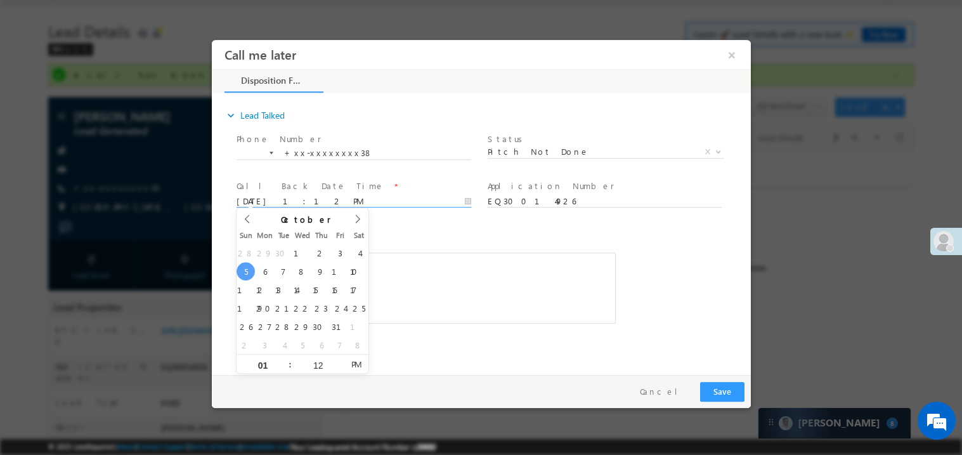
click at [458, 261] on div "Rich Text Editor, 40788eee-0fb2-11ec-a811-0adc8a9d82c2__tab1__section1__Notes__…" at bounding box center [425, 287] width 379 height 71
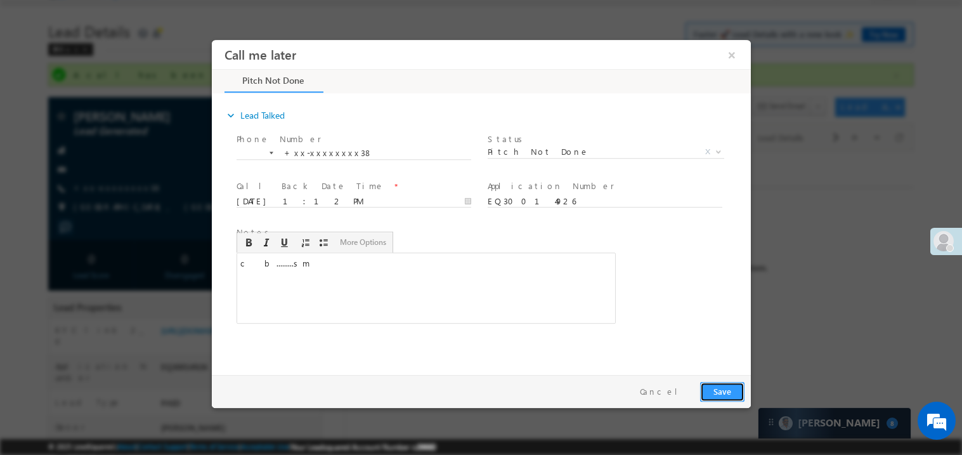
click at [722, 391] on button "Save" at bounding box center [722, 391] width 44 height 20
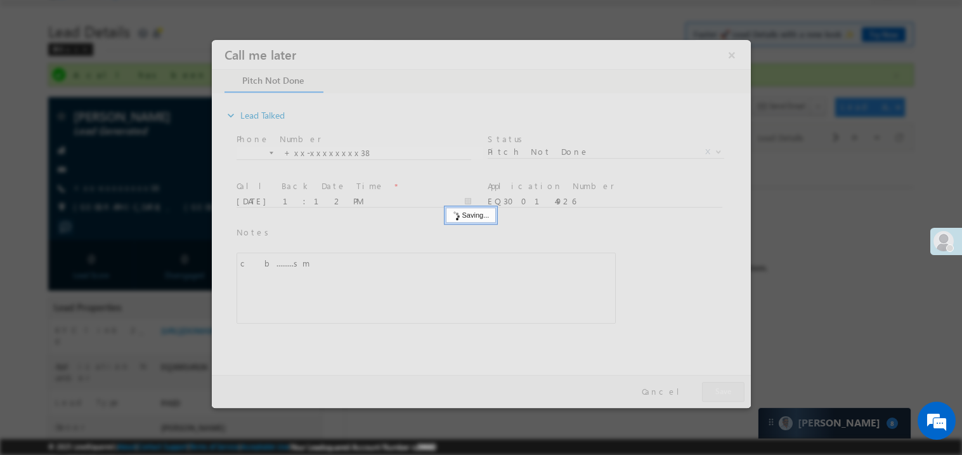
click at [722, 391] on div at bounding box center [480, 223] width 539 height 368
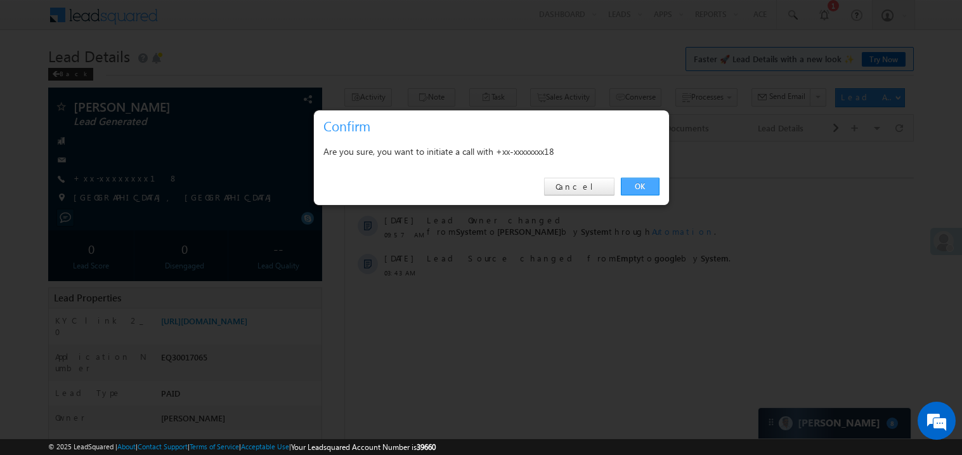
click at [634, 182] on link "OK" at bounding box center [640, 187] width 39 height 18
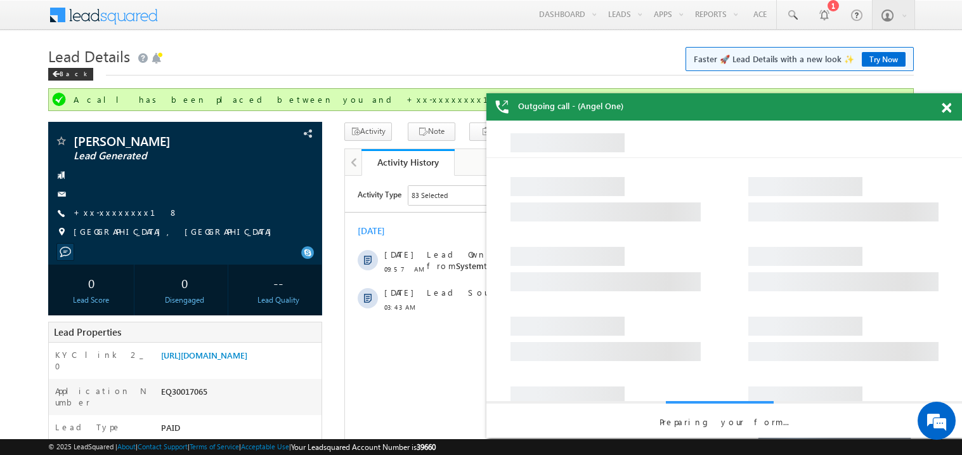
click at [947, 106] on span at bounding box center [947, 108] width 10 height 11
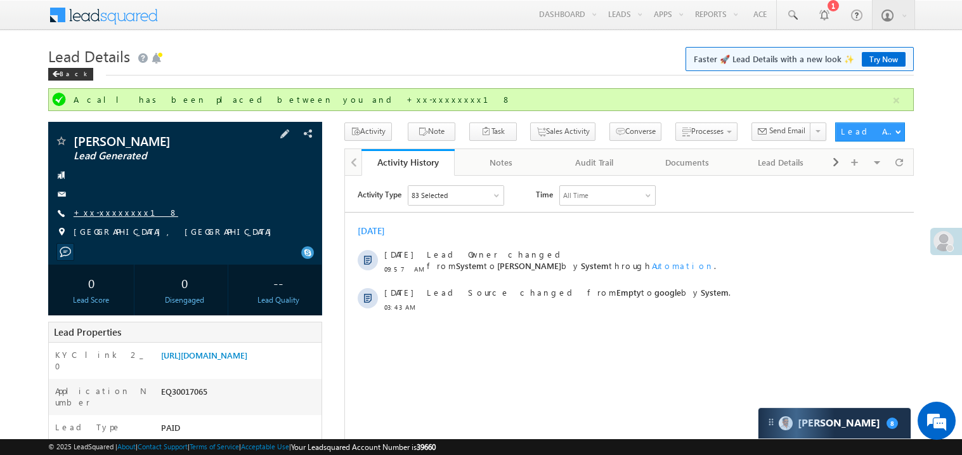
click at [112, 213] on link "+xx-xxxxxxxx18" at bounding box center [126, 212] width 105 height 11
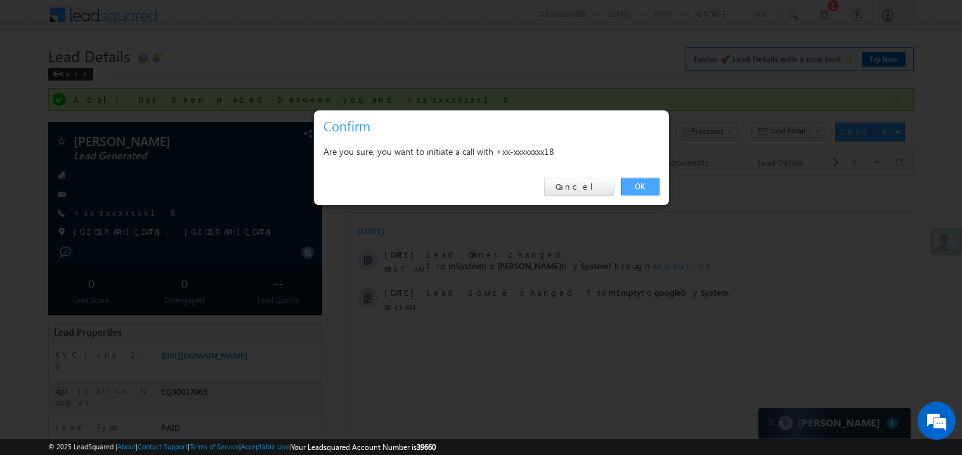
click at [632, 184] on link "OK" at bounding box center [640, 187] width 39 height 18
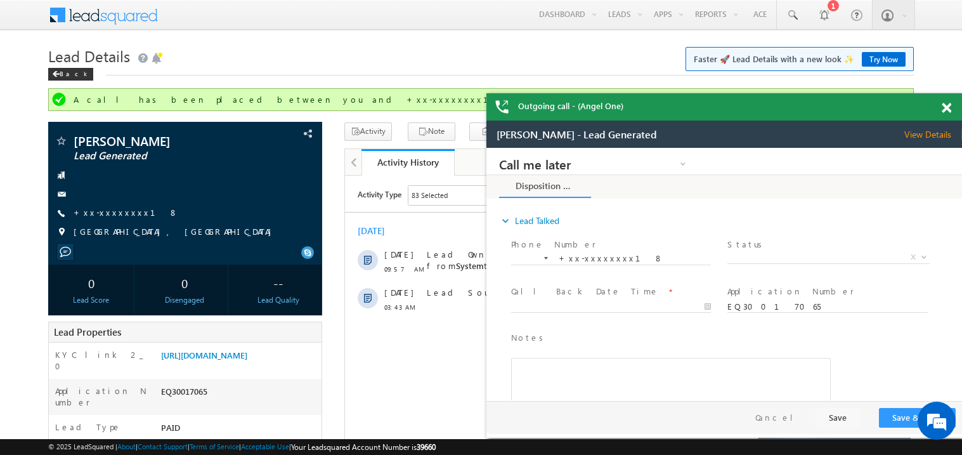
click at [946, 105] on span at bounding box center [947, 108] width 10 height 11
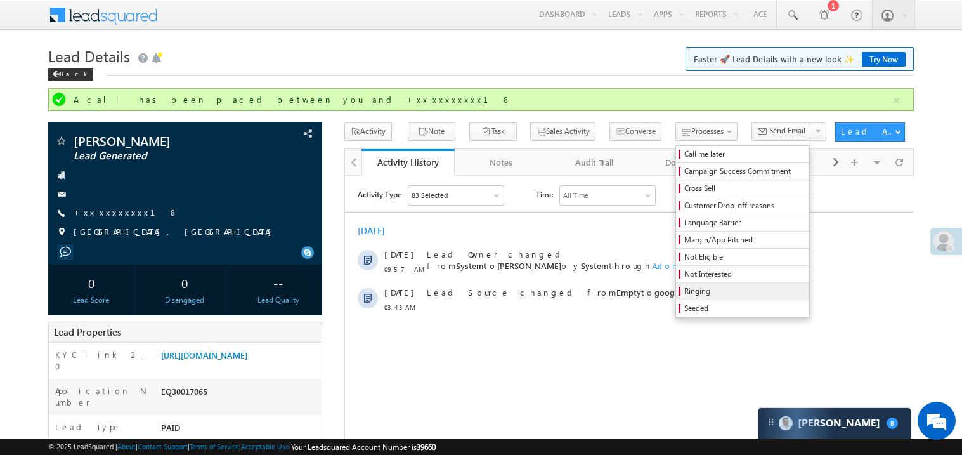
click at [740, 299] on link "Ringing" at bounding box center [742, 291] width 133 height 16
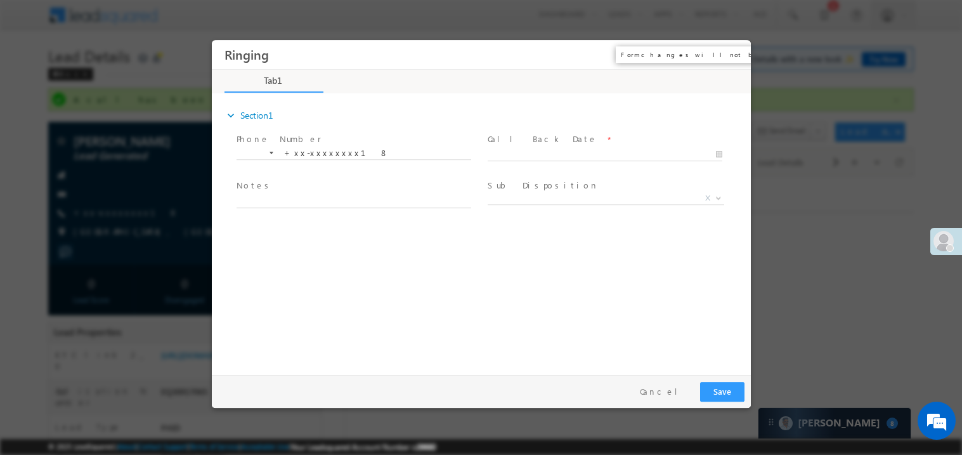
click at [734, 54] on button "×" at bounding box center [731, 53] width 22 height 23
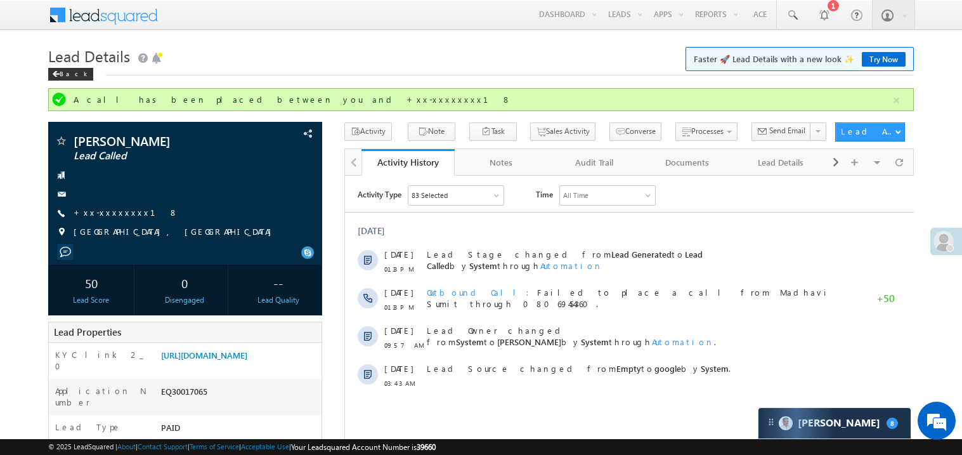
click at [117, 217] on link "+xx-xxxxxxxx18" at bounding box center [126, 212] width 105 height 11
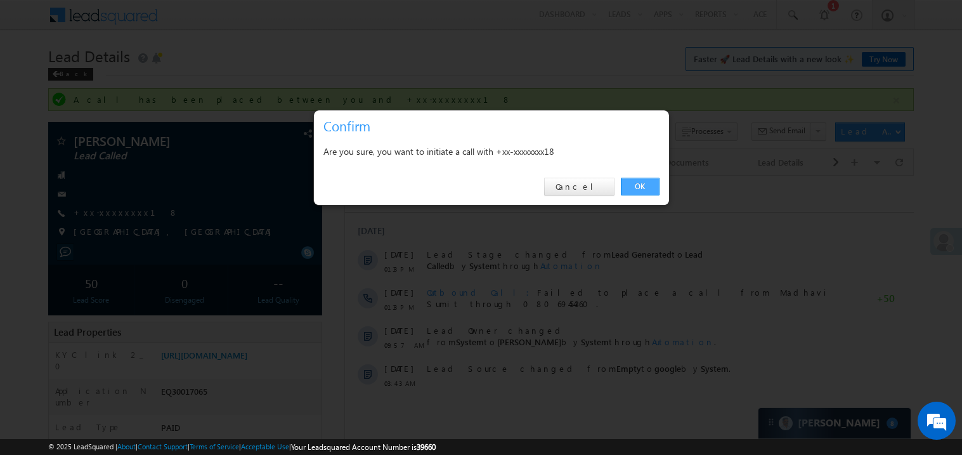
click at [640, 188] on link "OK" at bounding box center [640, 187] width 39 height 18
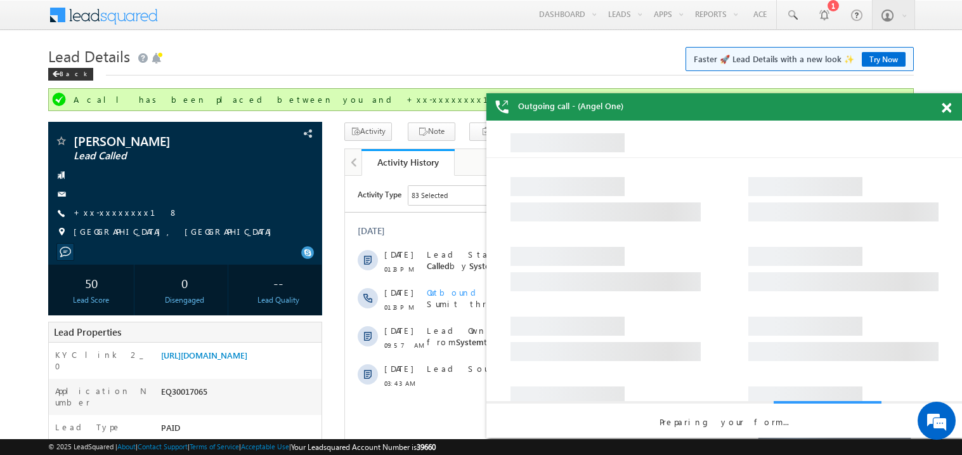
click at [949, 105] on span at bounding box center [947, 108] width 10 height 11
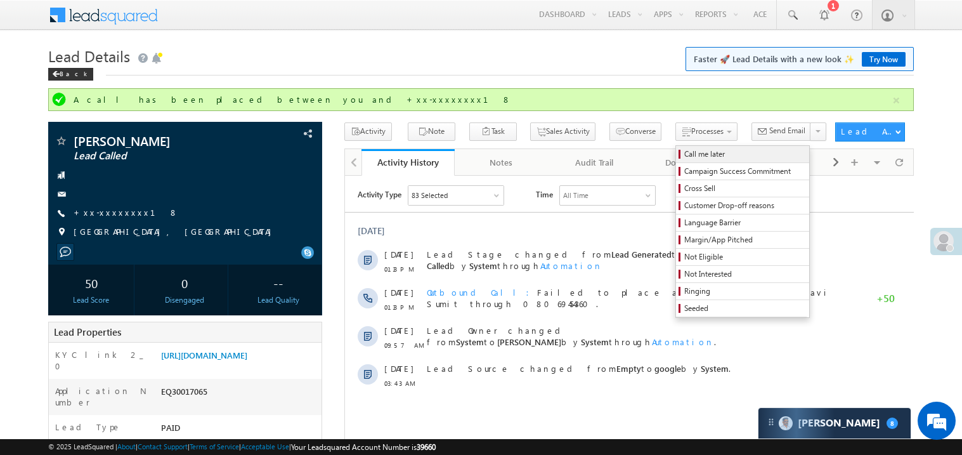
click at [684, 155] on span "Call me later" at bounding box center [744, 153] width 121 height 11
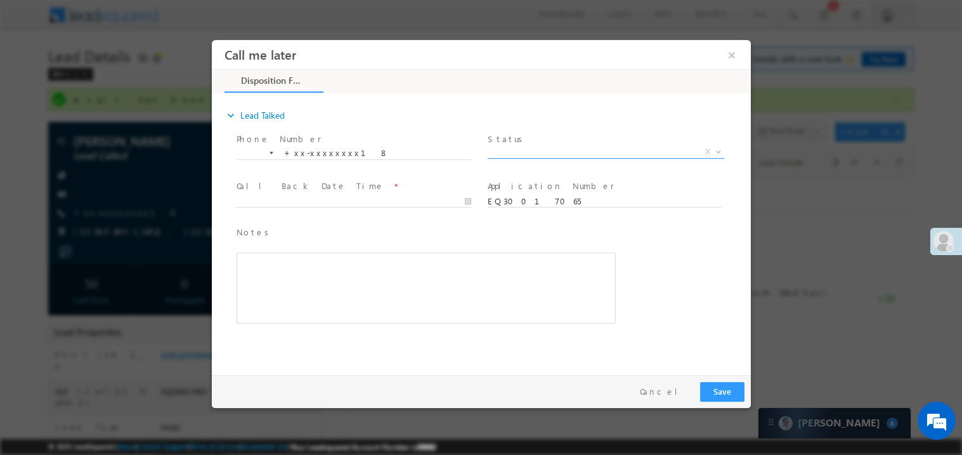
click at [536, 158] on span "X" at bounding box center [605, 154] width 237 height 13
click at [531, 149] on span "X" at bounding box center [605, 151] width 237 height 13
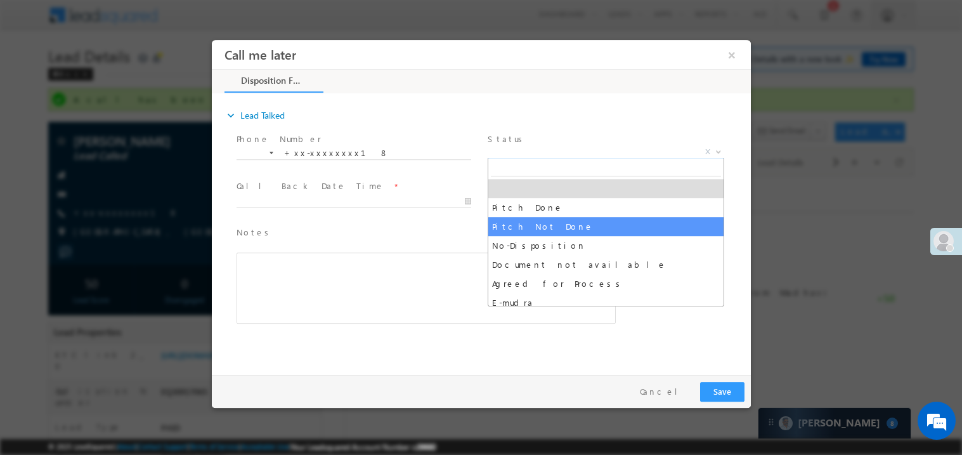
select select "Pitch Not Done"
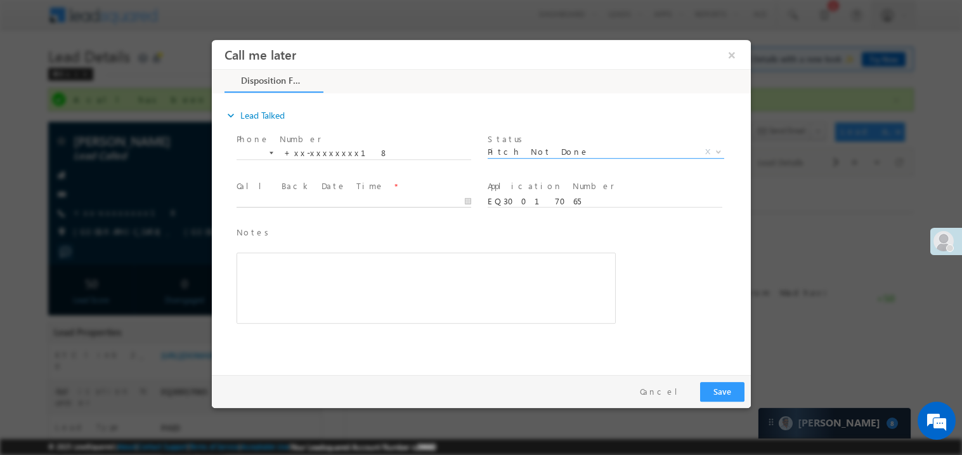
click at [362, 204] on body "Call me later ×" at bounding box center [480, 203] width 539 height 329
type input "[DATE] 1:18 PM"
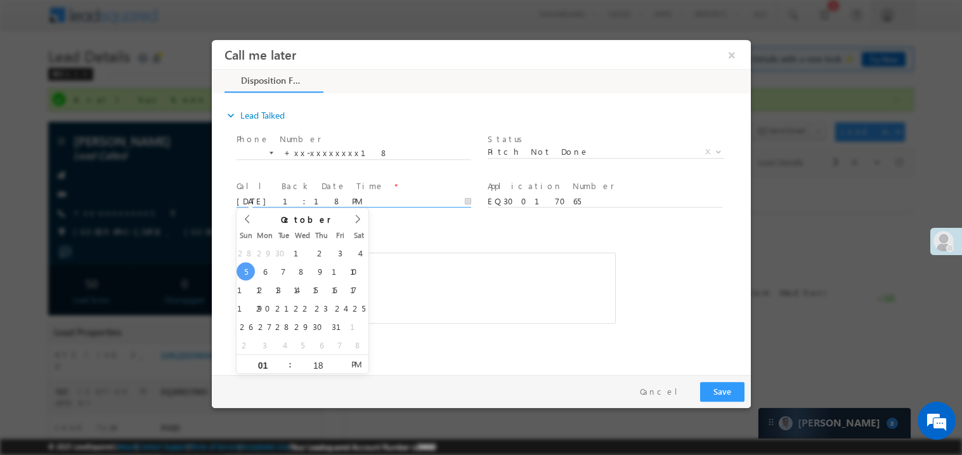
click at [476, 299] on div "Rich Text Editor, 40788eee-0fb2-11ec-a811-0adc8a9d82c2__tab1__section1__Notes__…" at bounding box center [425, 287] width 379 height 71
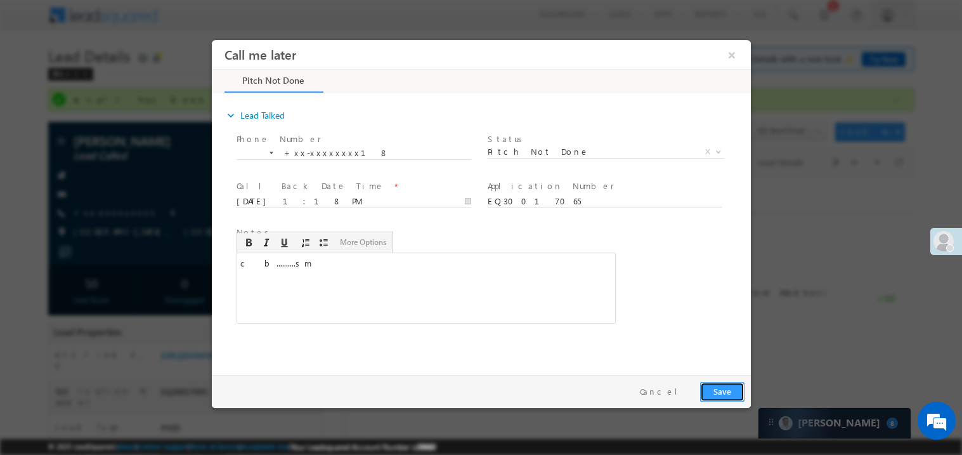
click at [733, 391] on button "Save" at bounding box center [722, 391] width 44 height 20
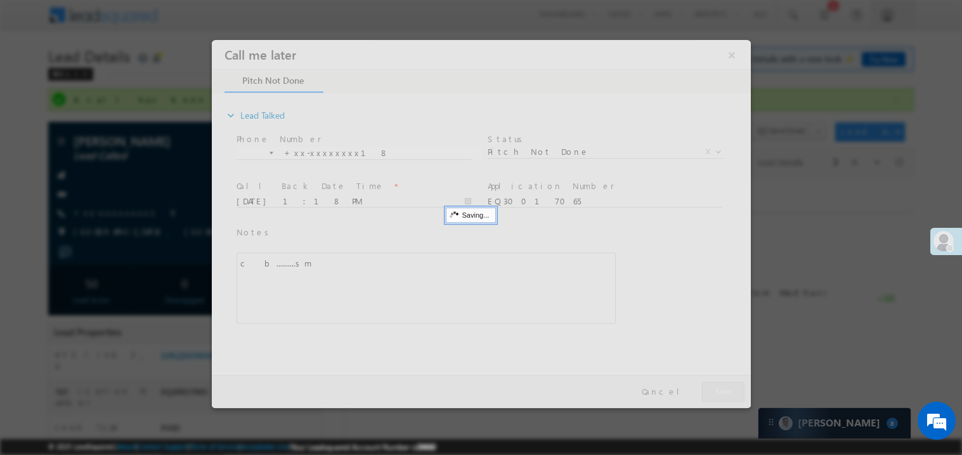
click at [733, 391] on div at bounding box center [480, 223] width 539 height 368
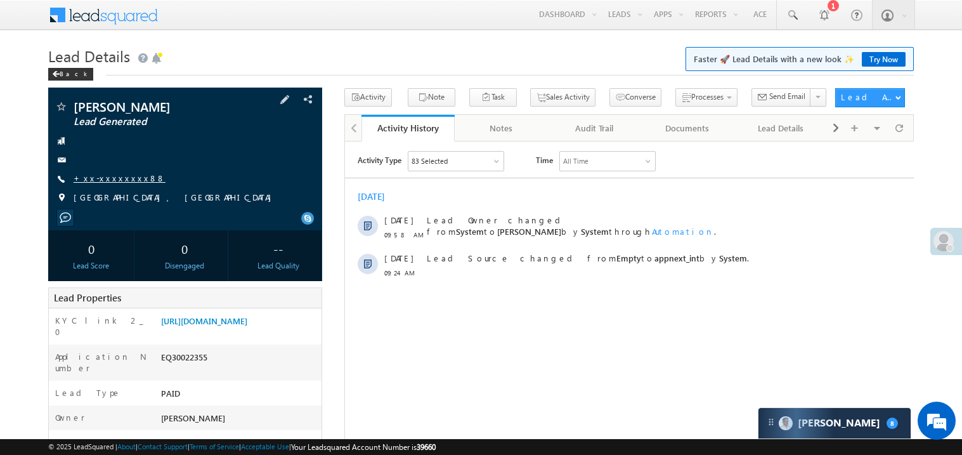
click at [114, 178] on link "+xx-xxxxxxxx88" at bounding box center [120, 178] width 92 height 11
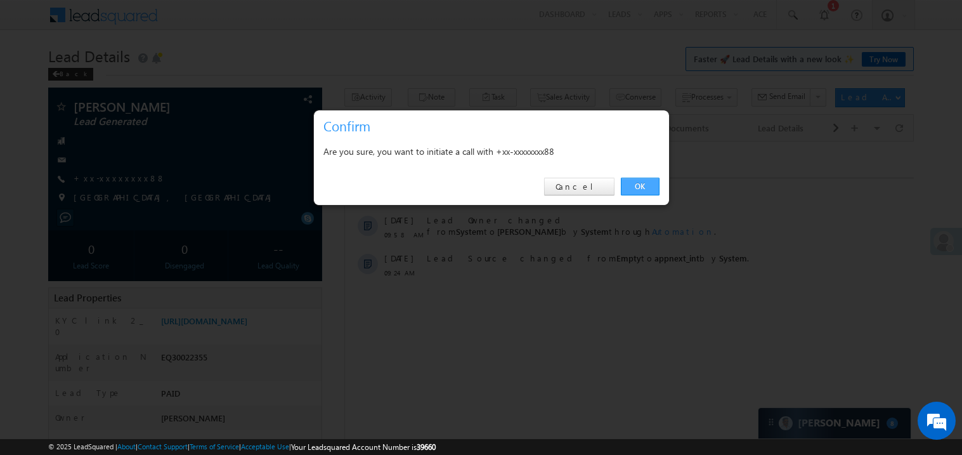
click at [639, 187] on link "OK" at bounding box center [640, 187] width 39 height 18
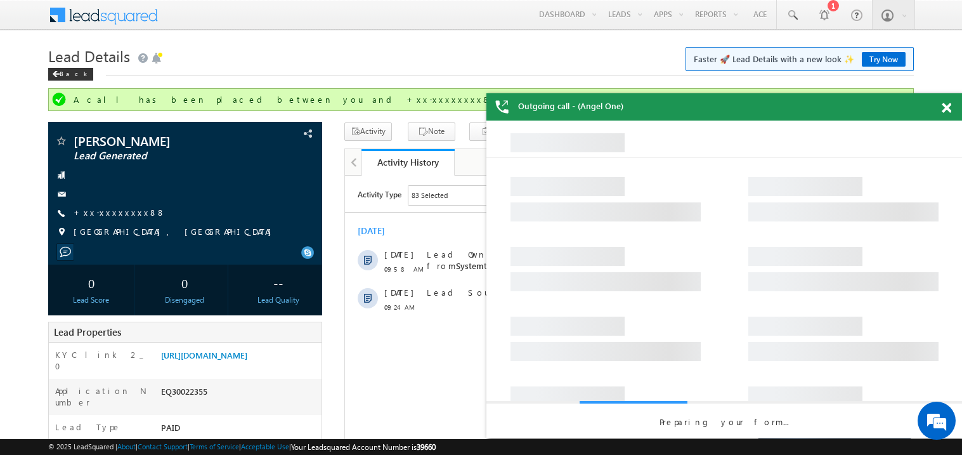
click at [949, 105] on span at bounding box center [947, 108] width 10 height 11
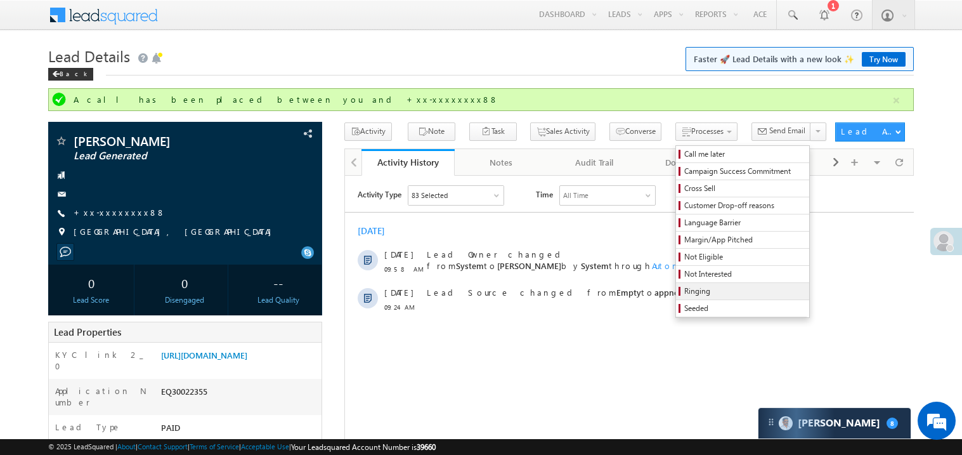
click at [709, 293] on span "Ringing" at bounding box center [744, 290] width 121 height 11
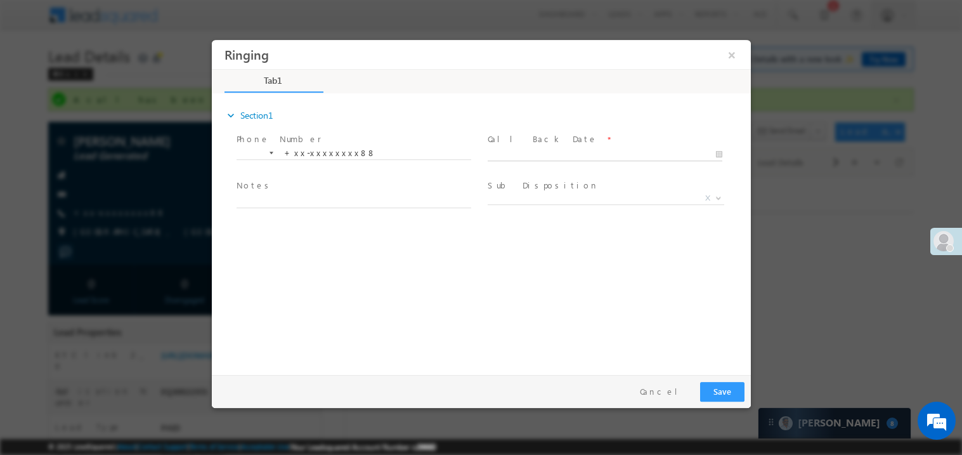
click at [528, 148] on input "text" at bounding box center [604, 154] width 235 height 13
type input "10/05/25 1:20 PM"
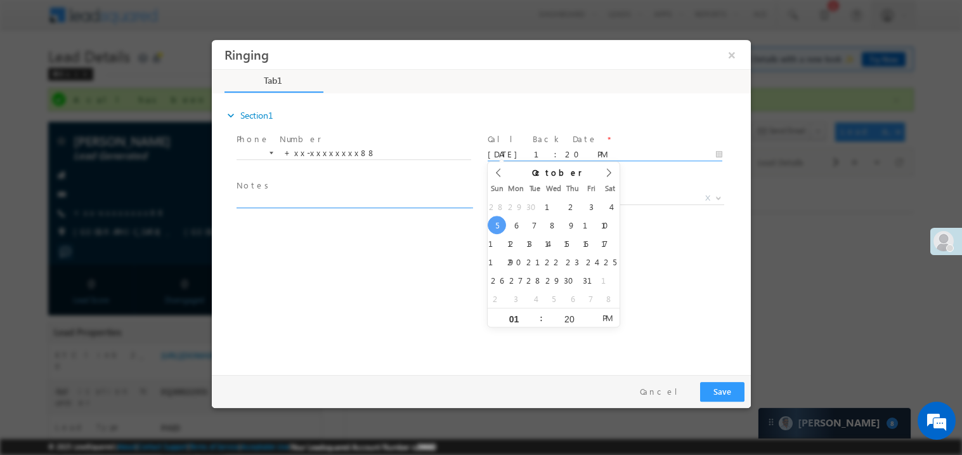
click at [268, 204] on textarea at bounding box center [353, 200] width 235 height 15
type textarea "ring"
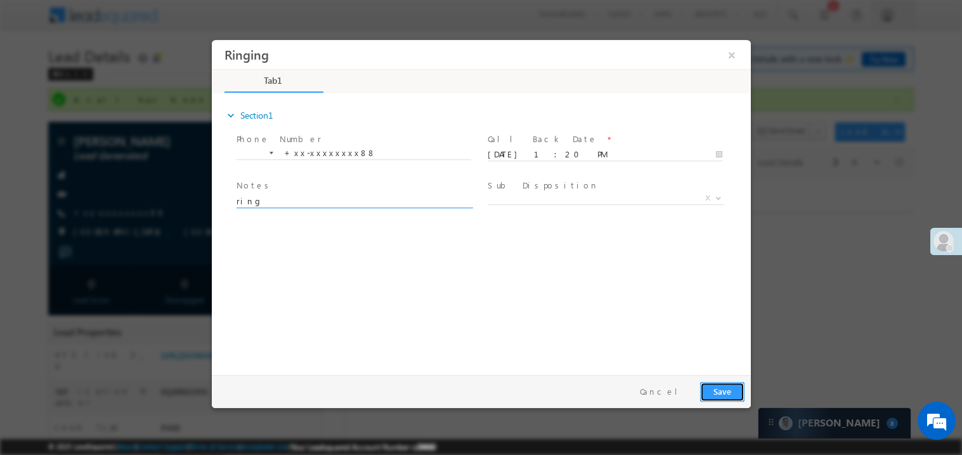
click at [722, 384] on button "Save" at bounding box center [722, 391] width 44 height 20
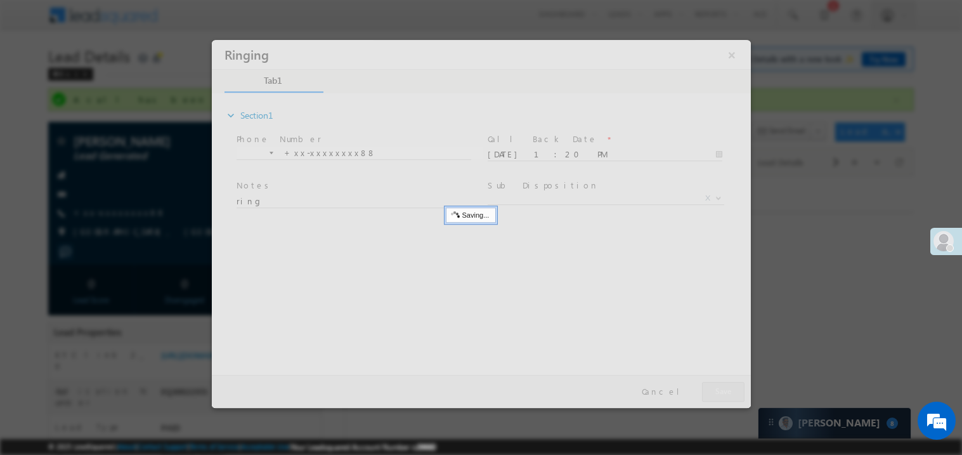
click at [722, 384] on div at bounding box center [480, 223] width 539 height 368
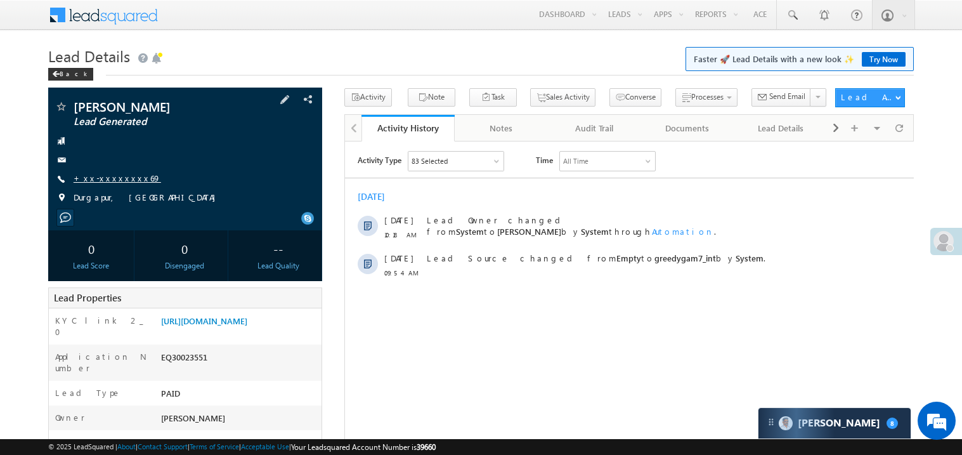
click at [119, 179] on link "+xx-xxxxxxxx69" at bounding box center [118, 178] width 88 height 11
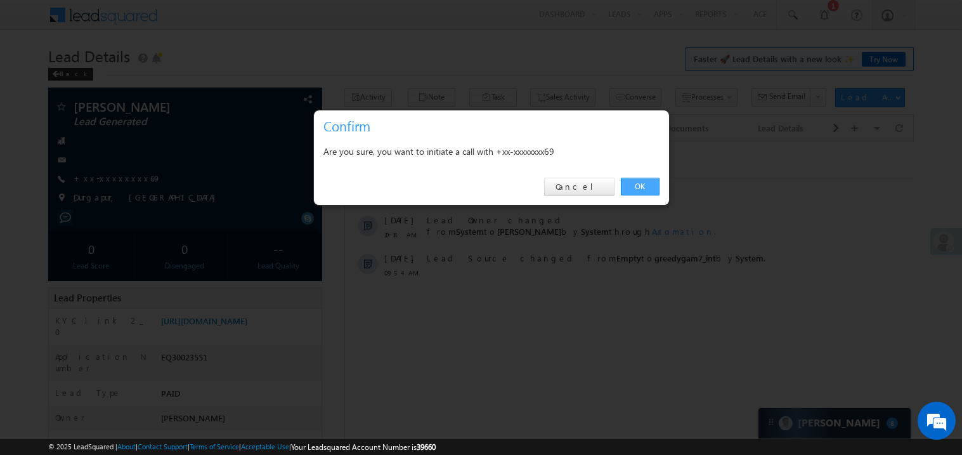
click at [649, 184] on link "OK" at bounding box center [640, 187] width 39 height 18
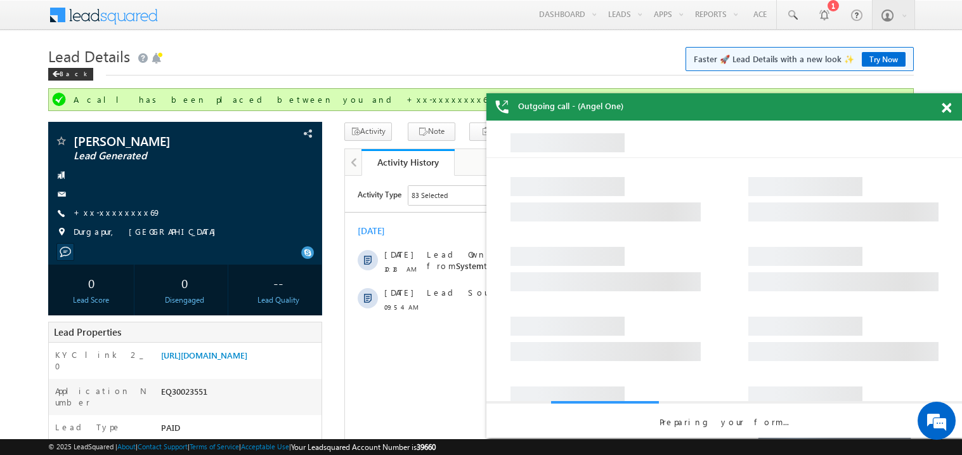
click at [942, 105] on span at bounding box center [947, 108] width 10 height 11
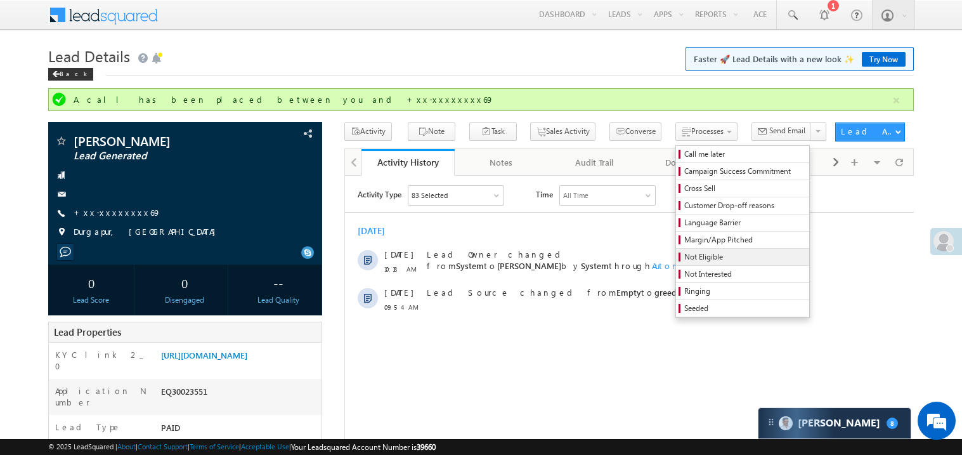
click at [703, 256] on span "Not Eligible" at bounding box center [744, 256] width 121 height 11
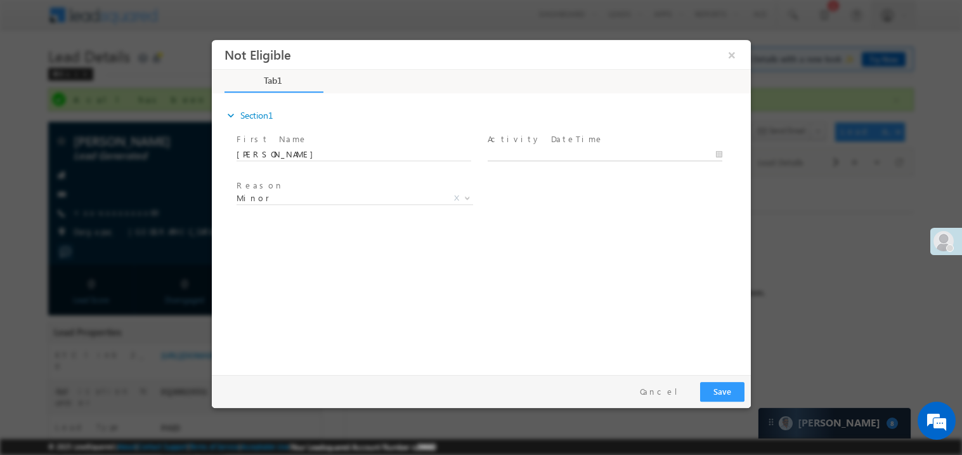
click at [530, 151] on body "Not Eligible ×" at bounding box center [480, 203] width 539 height 329
type input "[DATE] 1:23 PM"
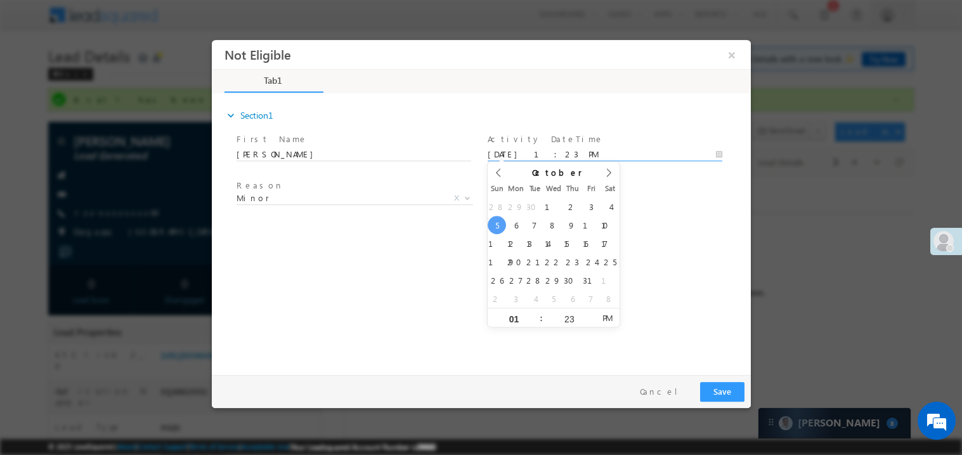
click at [448, 264] on div "expand_more Section1 First Name *" at bounding box center [484, 232] width 533 height 274
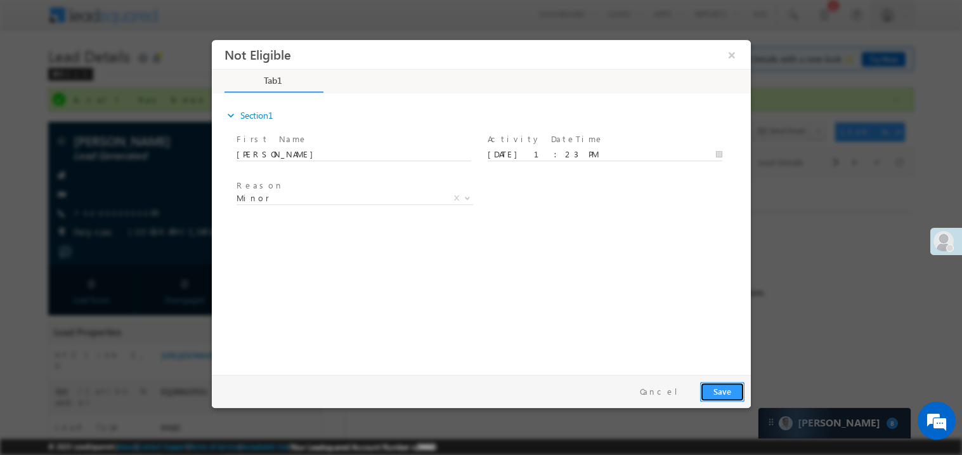
click at [720, 393] on button "Save" at bounding box center [722, 391] width 44 height 20
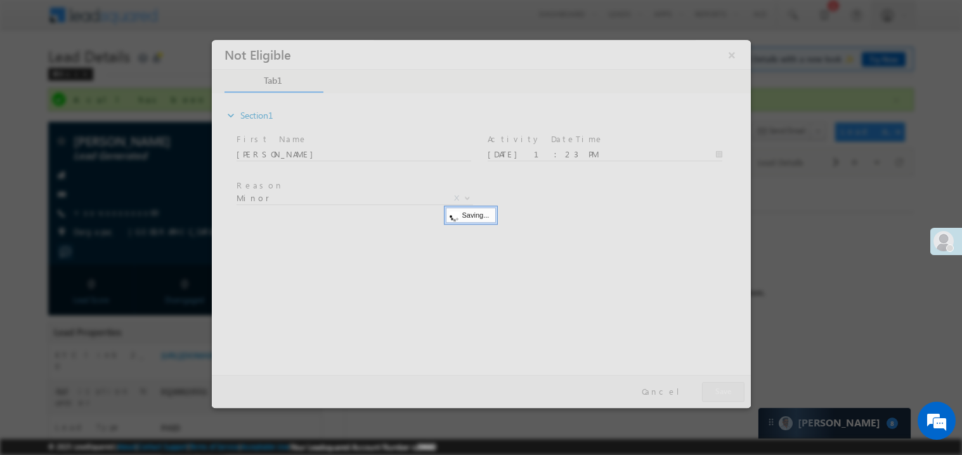
click at [720, 393] on div at bounding box center [480, 223] width 539 height 368
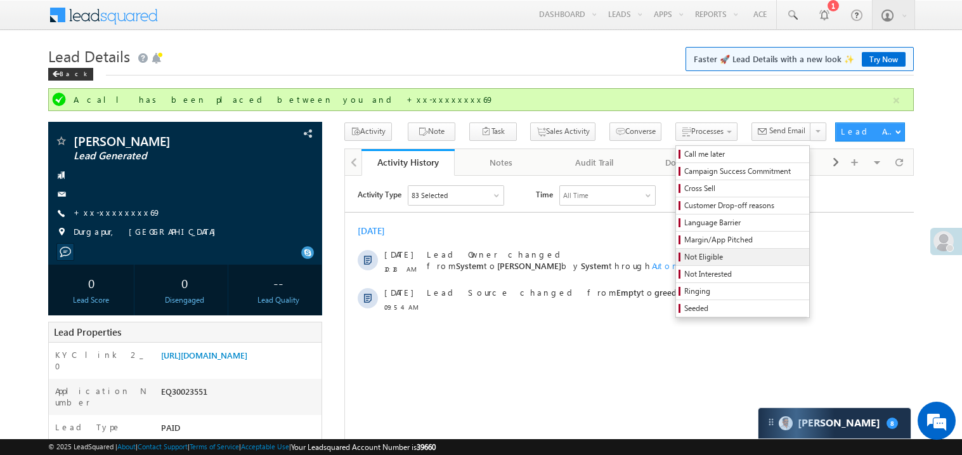
click at [688, 258] on span "Not Eligible" at bounding box center [744, 256] width 121 height 11
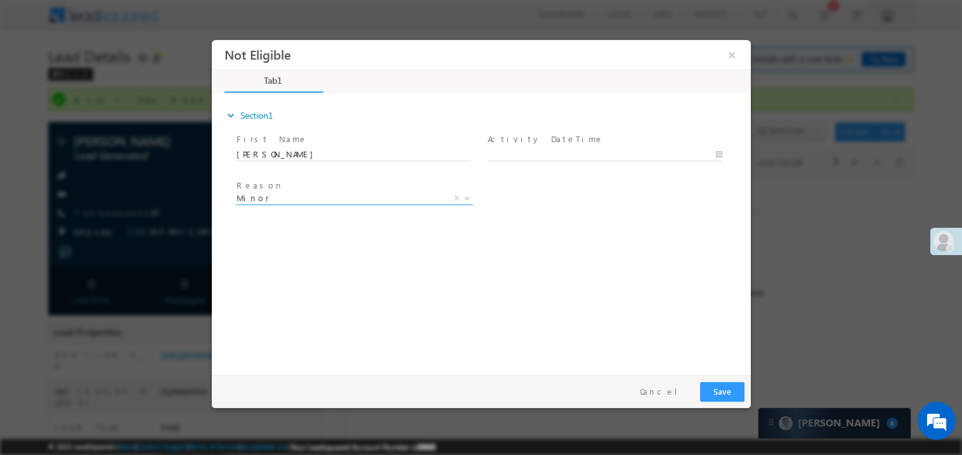
click at [289, 196] on span "Minor" at bounding box center [339, 197] width 206 height 11
click at [552, 151] on body "Not Eligible ×" at bounding box center [480, 203] width 539 height 329
type input "10/05/25 1:24 PM"
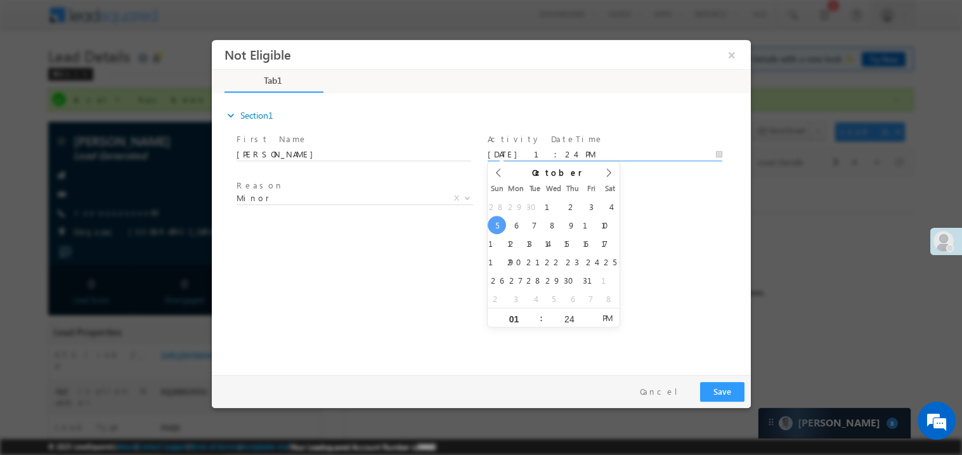
click at [389, 322] on div "expand_more Section1 First Name *" at bounding box center [484, 232] width 533 height 274
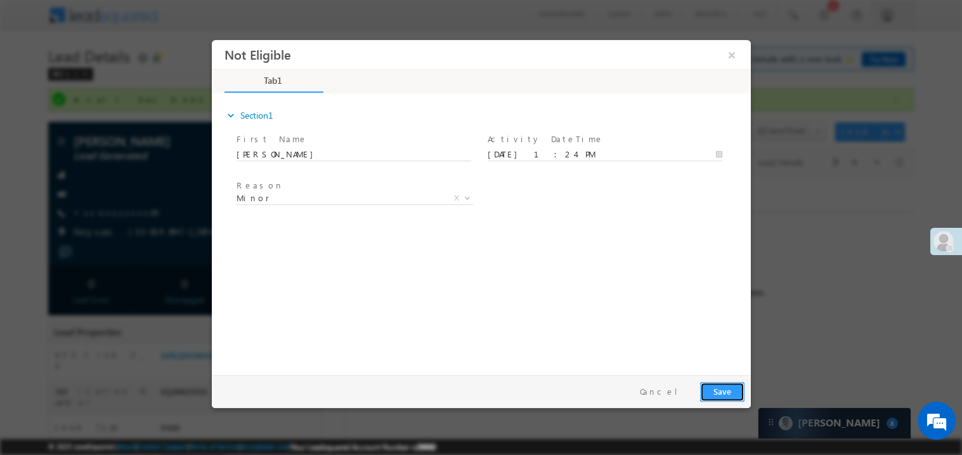
click at [717, 394] on button "Save" at bounding box center [722, 391] width 44 height 20
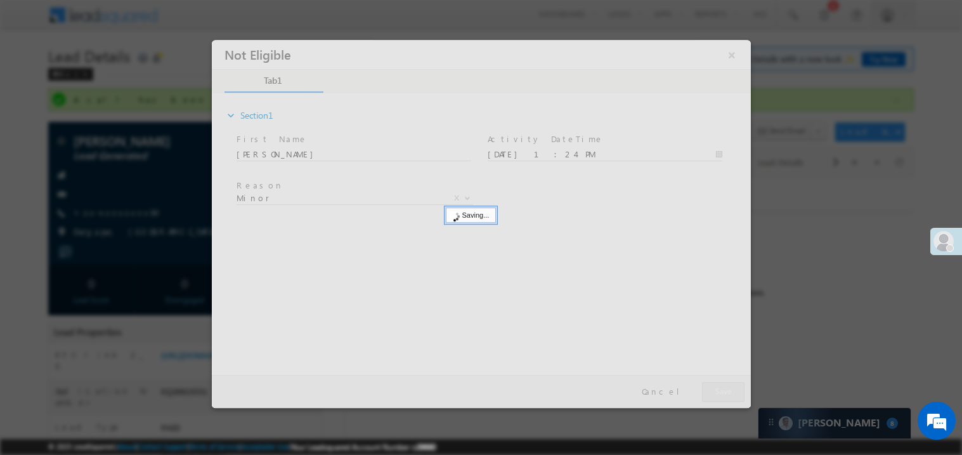
click at [717, 394] on div at bounding box center [480, 223] width 539 height 368
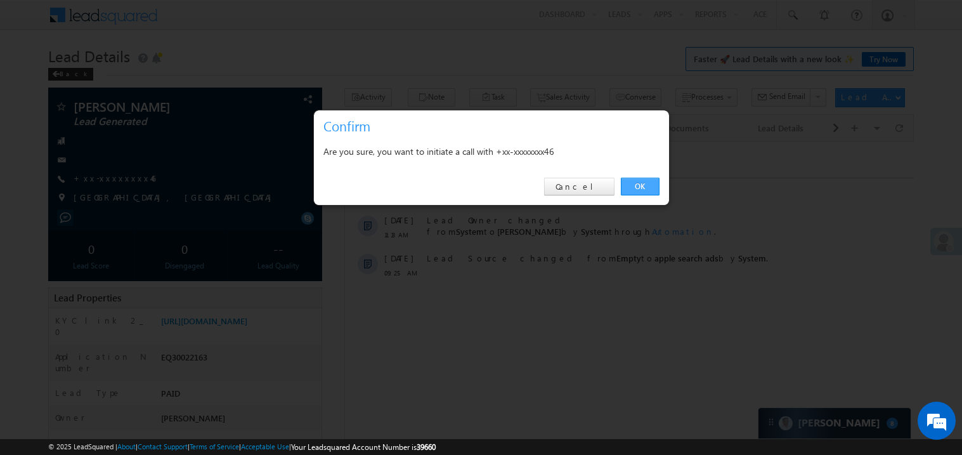
click at [637, 191] on link "OK" at bounding box center [640, 187] width 39 height 18
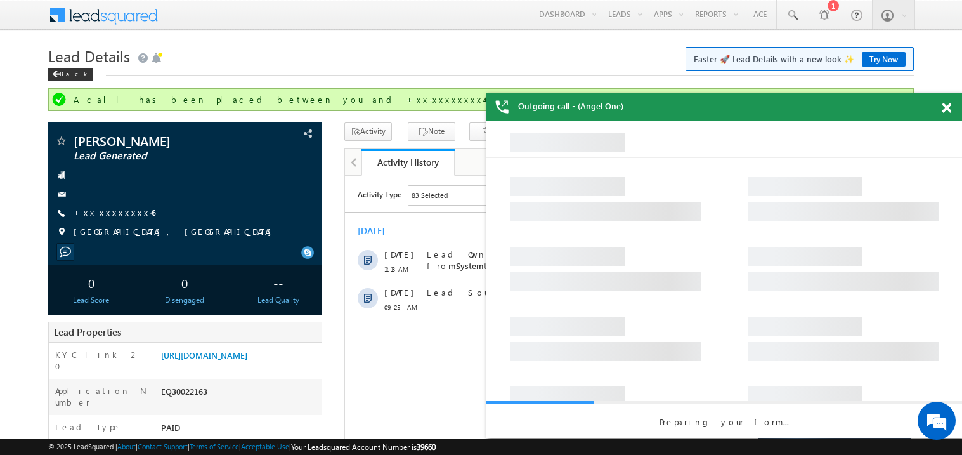
click at [947, 107] on span at bounding box center [947, 108] width 10 height 11
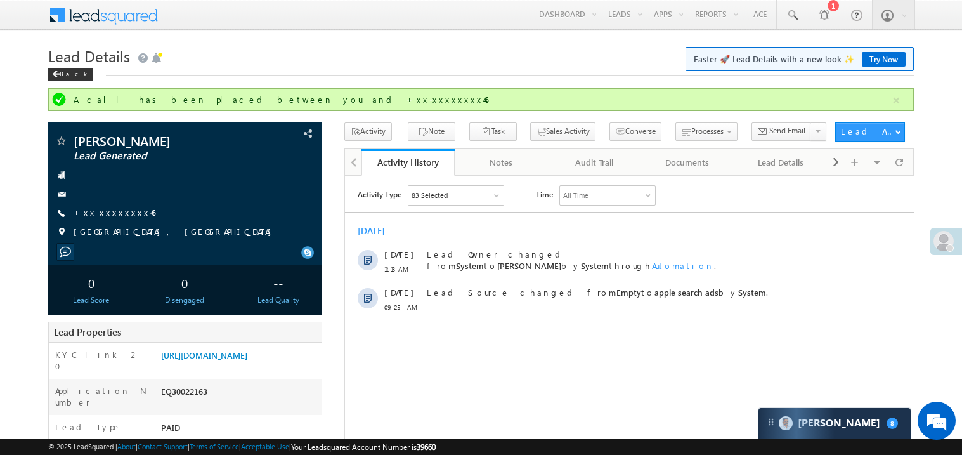
click at [438, 77] on div "Lead Details Faster 🚀 Lead Details with a new look ✨ Try Now Back" at bounding box center [481, 65] width 866 height 46
click at [219, 360] on link "https://angelbroking1-pk3em7sa.customui-test.leadsquared.com?leadId=6501c5e0-07…" at bounding box center [204, 354] width 86 height 11
click at [247, 360] on link "https://angelbroking1-pk3em7sa.customui-test.leadsquared.com?leadId=6501c5e0-07…" at bounding box center [204, 354] width 86 height 11
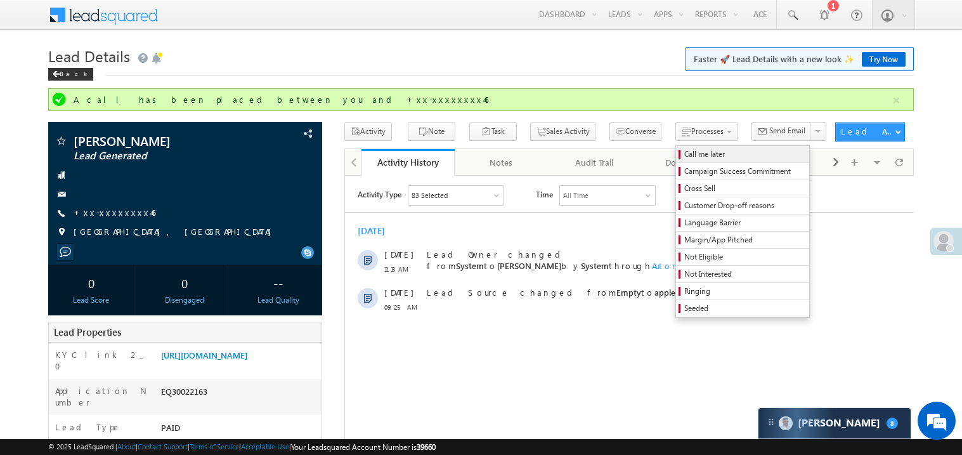
click at [684, 159] on span "Call me later" at bounding box center [744, 153] width 121 height 11
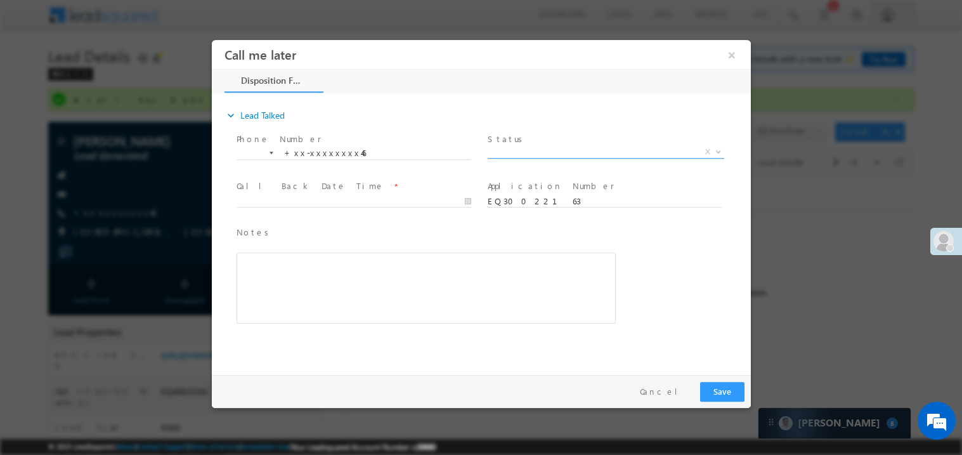
click at [549, 147] on span "X" at bounding box center [605, 151] width 237 height 13
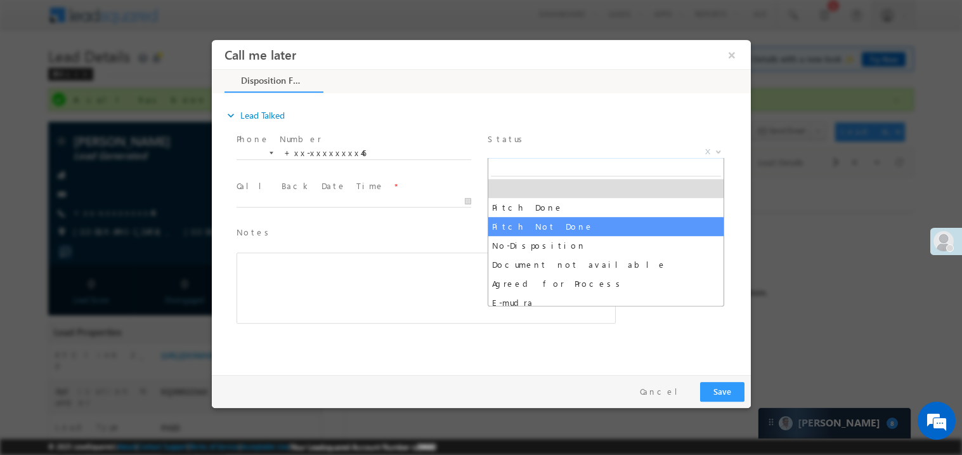
select select "Pitch Not Done"
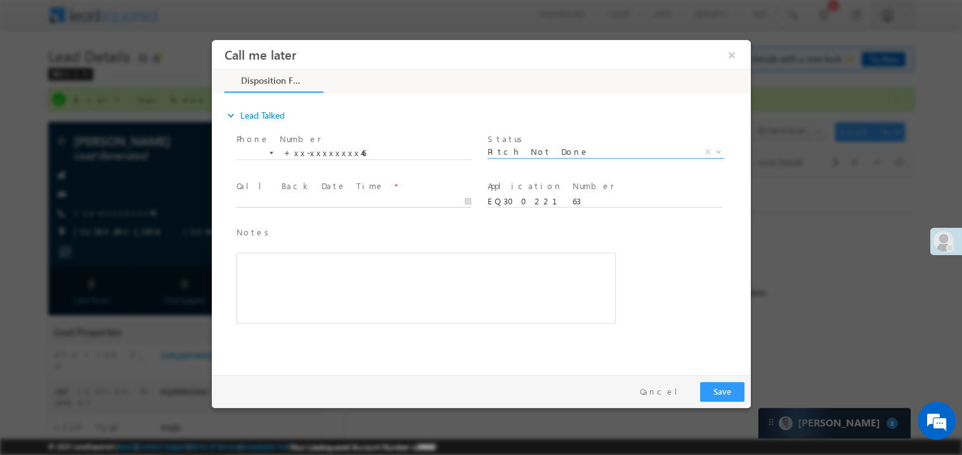
click at [306, 200] on body "Call me later ×" at bounding box center [480, 203] width 539 height 329
type input "10/05/25 1:28 PM"
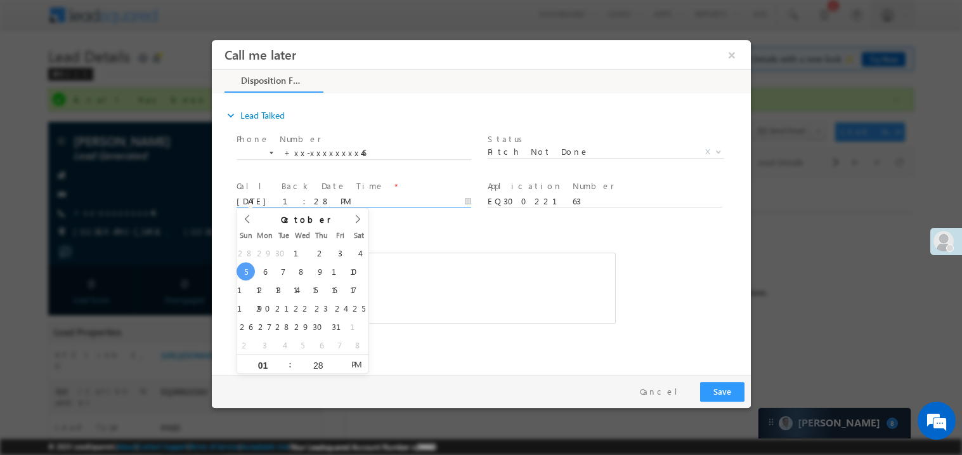
click at [504, 277] on div "Rich Text Editor, 40788eee-0fb2-11ec-a811-0adc8a9d82c2__tab1__section1__Notes__…" at bounding box center [425, 287] width 379 height 71
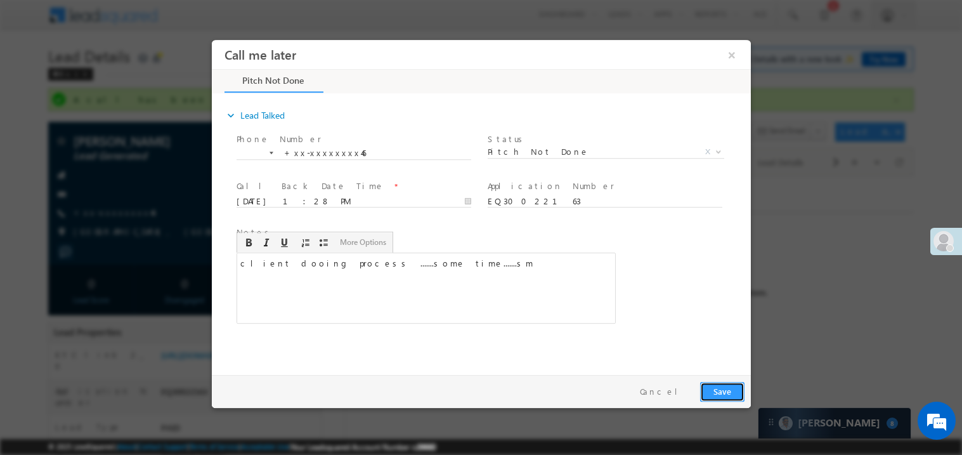
click at [722, 388] on button "Save" at bounding box center [722, 391] width 44 height 20
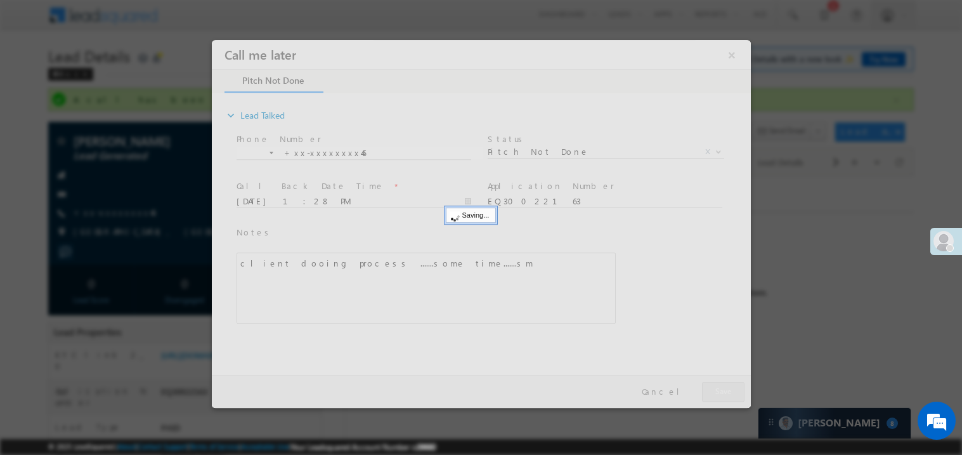
click at [722, 388] on div at bounding box center [480, 223] width 539 height 368
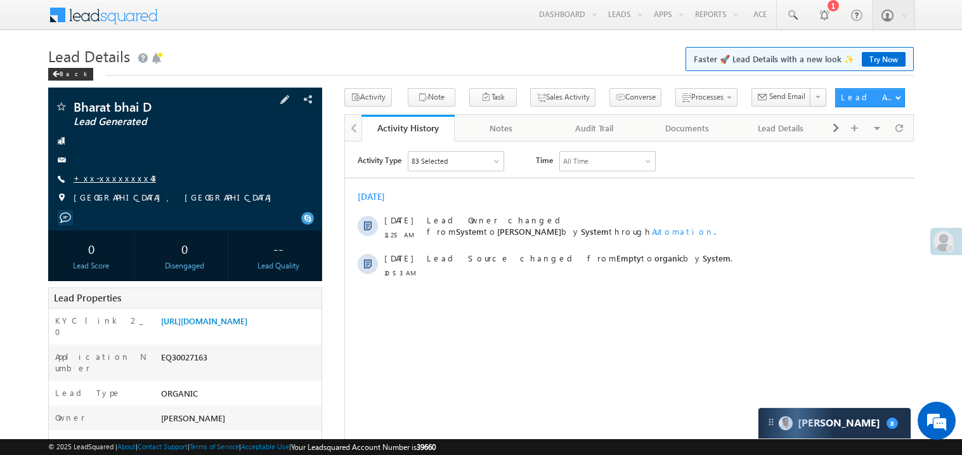
click at [118, 181] on link "+xx-xxxxxxxx43" at bounding box center [115, 178] width 82 height 11
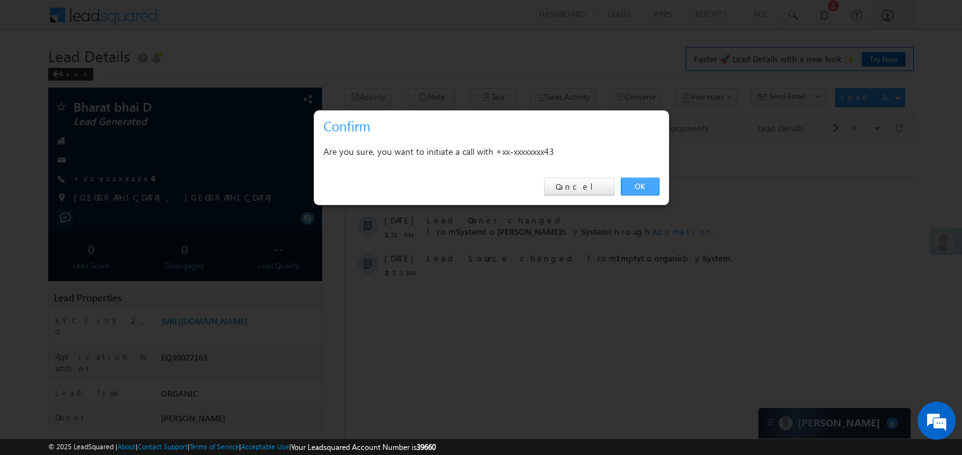
click at [637, 185] on link "OK" at bounding box center [640, 187] width 39 height 18
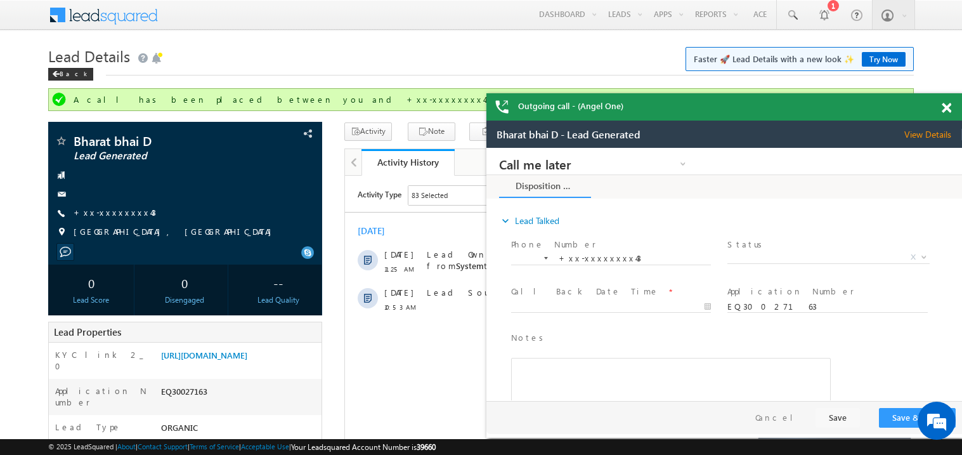
click at [948, 105] on span at bounding box center [947, 108] width 10 height 11
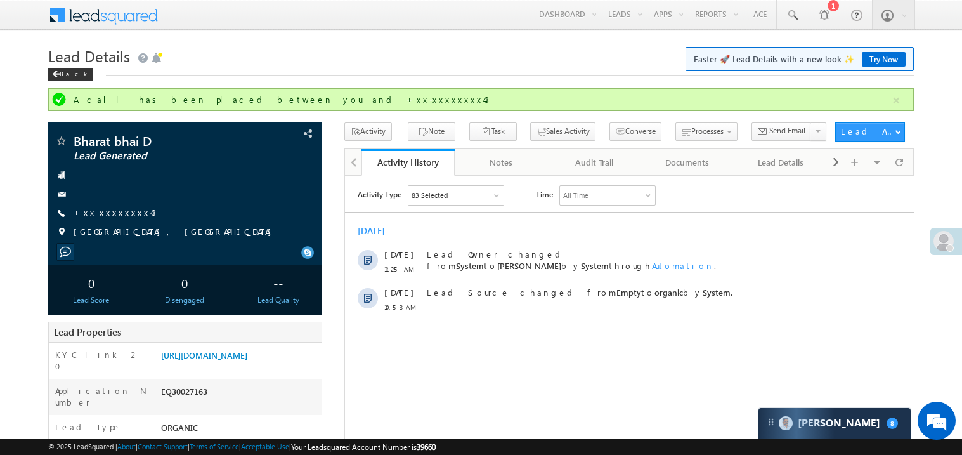
click at [885, 98] on div "A call has been placed between you and +xx-xxxxxxxx43" at bounding box center [483, 99] width 818 height 11
click at [96, 216] on link "+xx-xxxxxxxx43" at bounding box center [115, 212] width 82 height 11
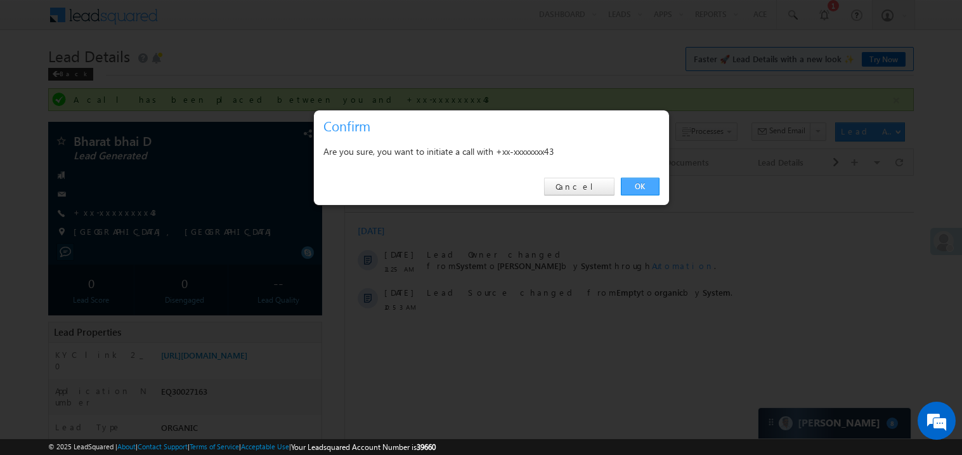
click at [645, 185] on link "OK" at bounding box center [640, 187] width 39 height 18
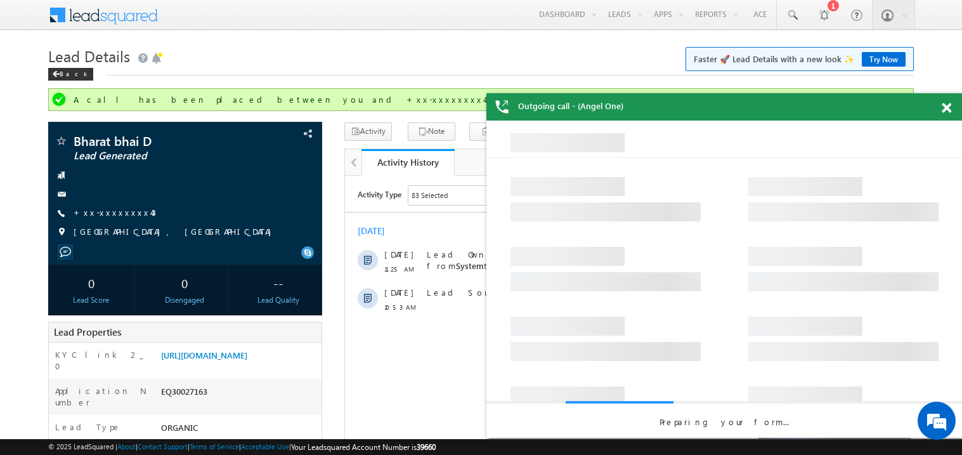
click at [948, 110] on span at bounding box center [947, 108] width 10 height 11
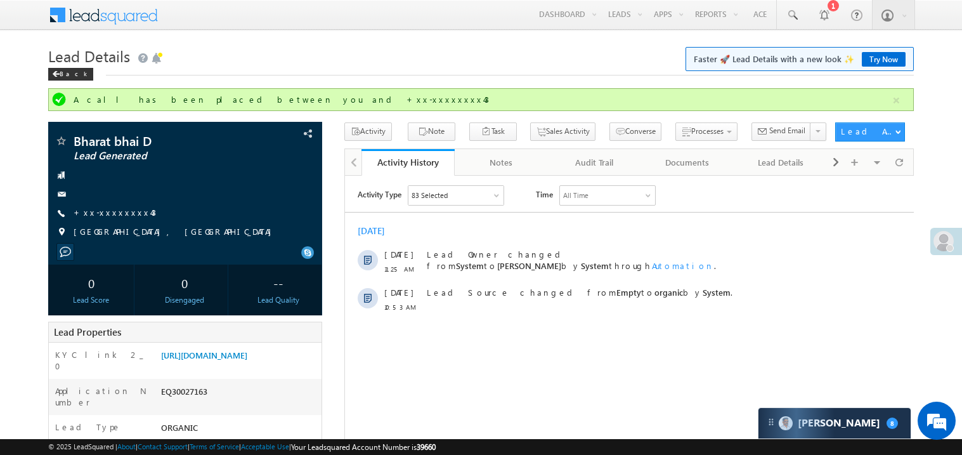
click at [537, 234] on div "[DATE]" at bounding box center [628, 230] width 569 height 11
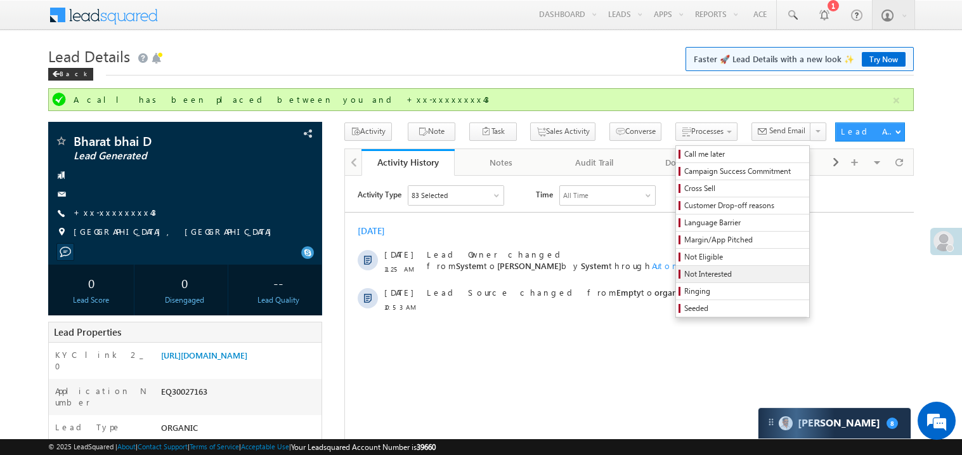
click at [684, 275] on span "Not Interested" at bounding box center [744, 273] width 121 height 11
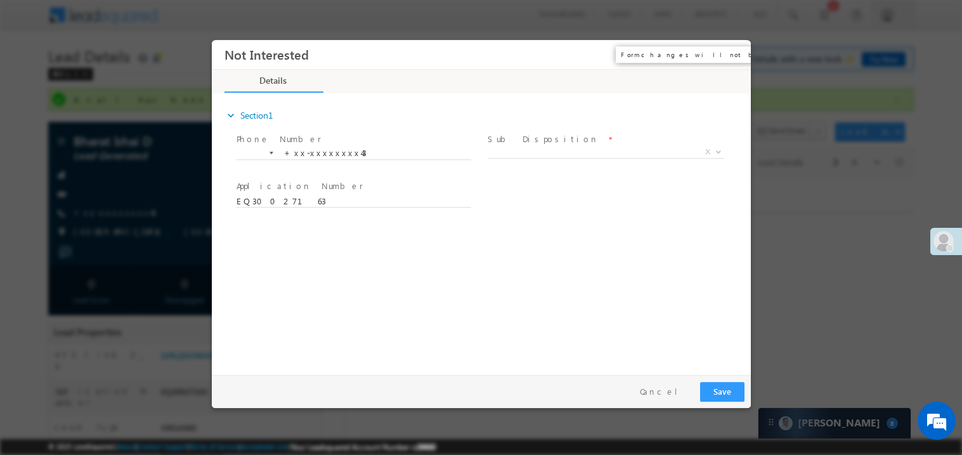
click at [736, 53] on button "×" at bounding box center [731, 53] width 22 height 23
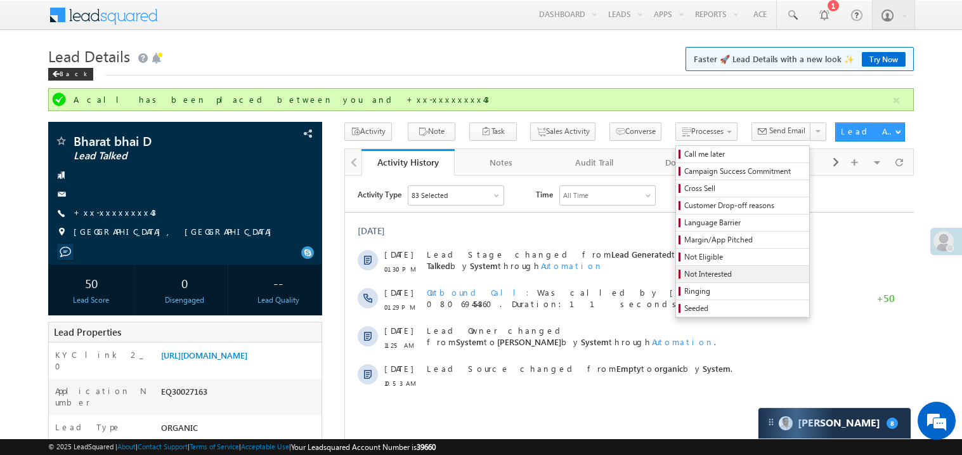
click at [684, 278] on span "Not Interested" at bounding box center [744, 273] width 121 height 11
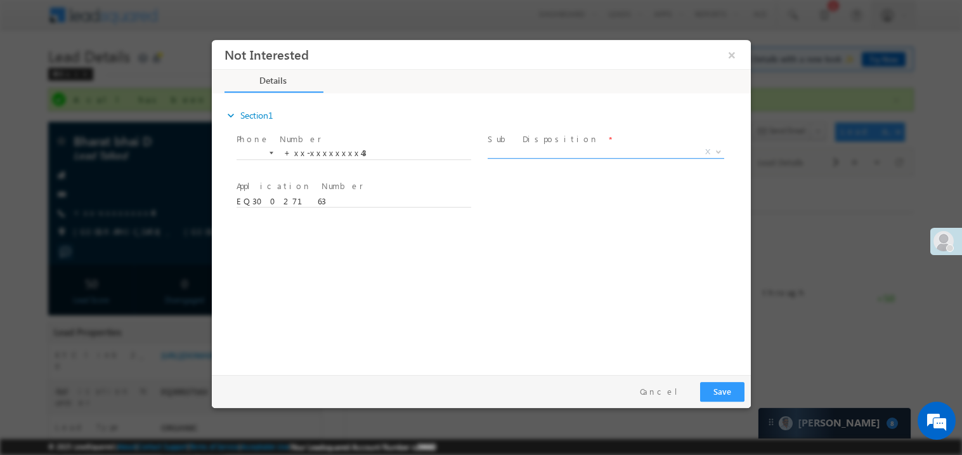
click at [528, 152] on span "X" at bounding box center [605, 151] width 237 height 13
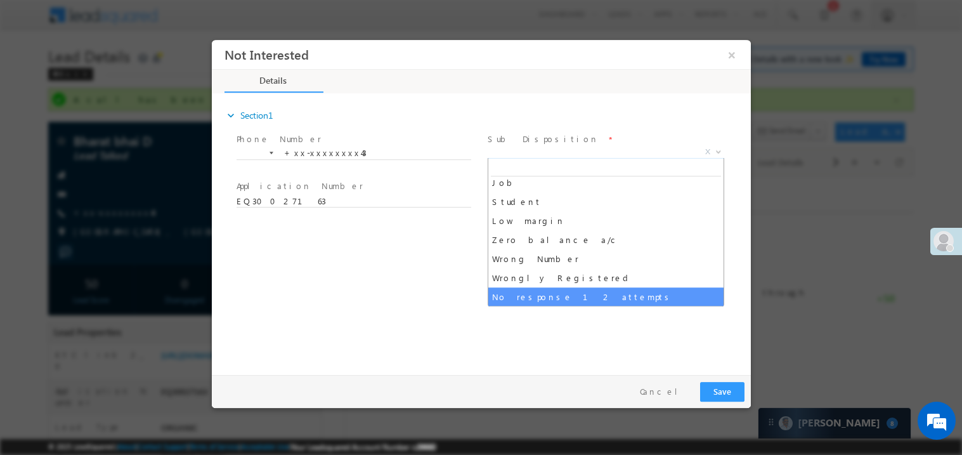
scroll to position [63, 0]
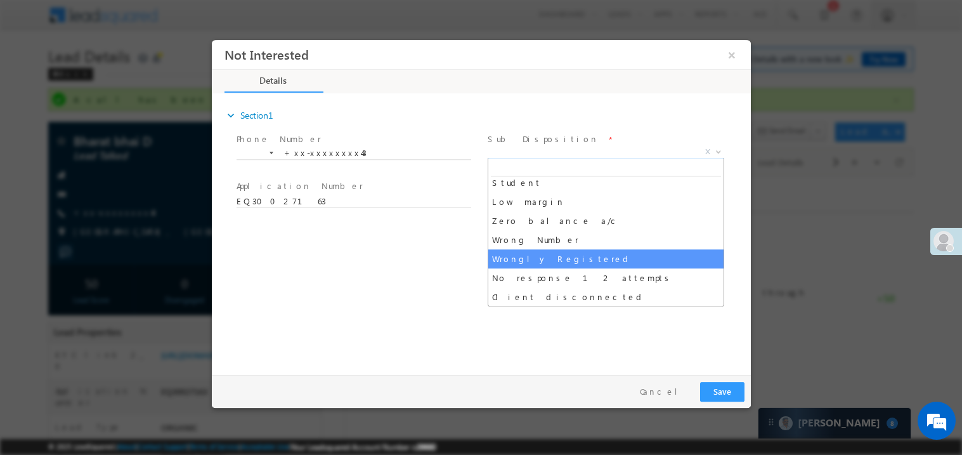
select select "Wrongly Registered"
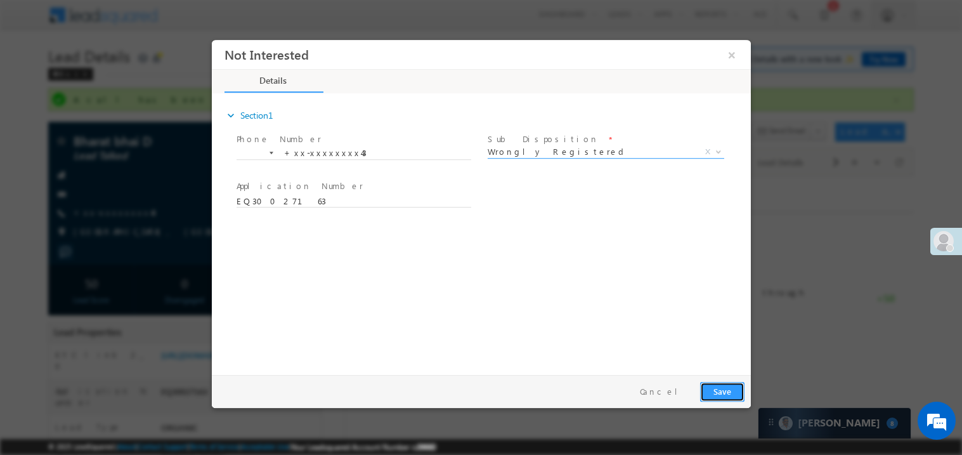
click at [740, 392] on button "Save" at bounding box center [722, 391] width 44 height 20
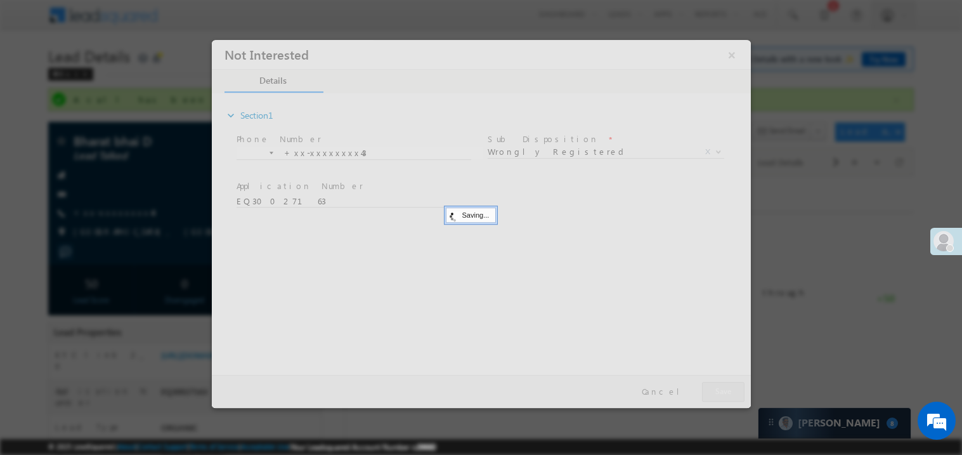
click at [740, 392] on div at bounding box center [480, 223] width 539 height 368
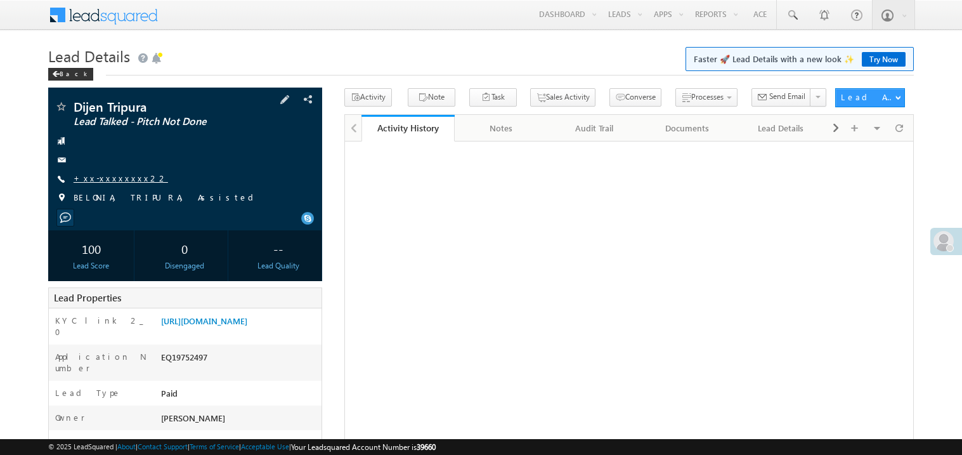
click at [109, 174] on link "+xx-xxxxxxxx22" at bounding box center [121, 178] width 95 height 11
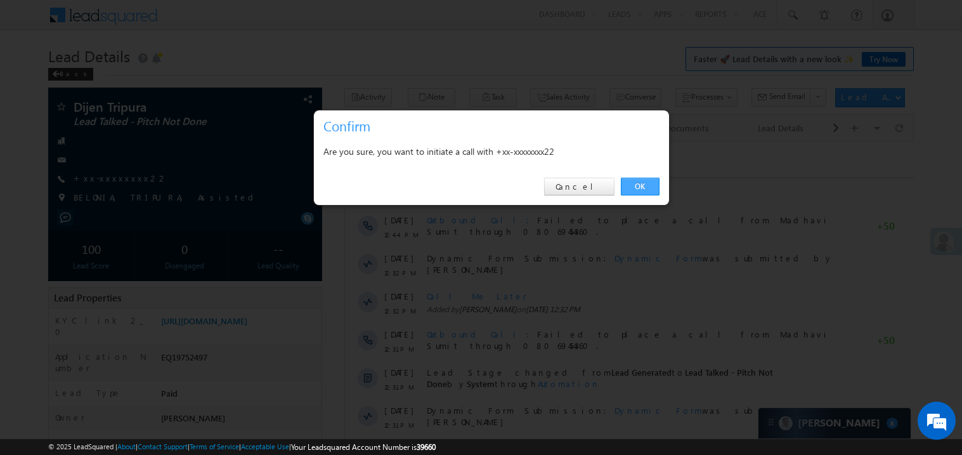
click at [639, 183] on link "OK" at bounding box center [640, 187] width 39 height 18
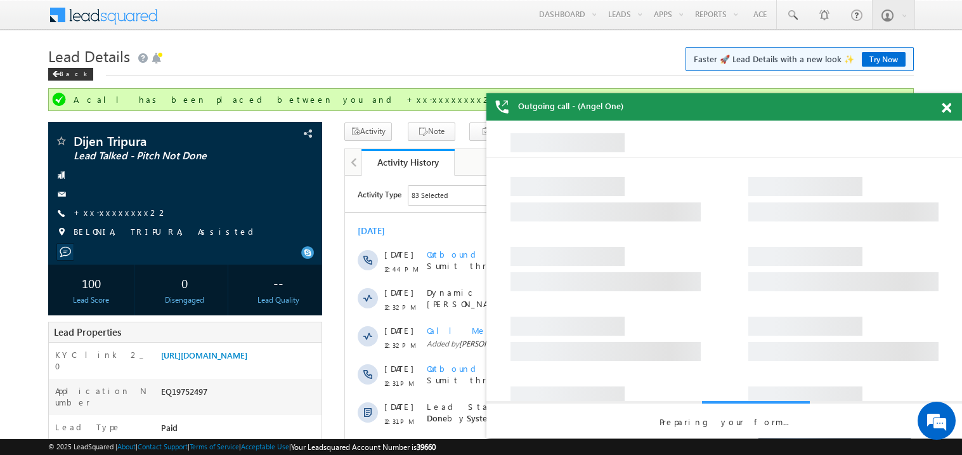
click at [946, 103] on span at bounding box center [947, 108] width 10 height 11
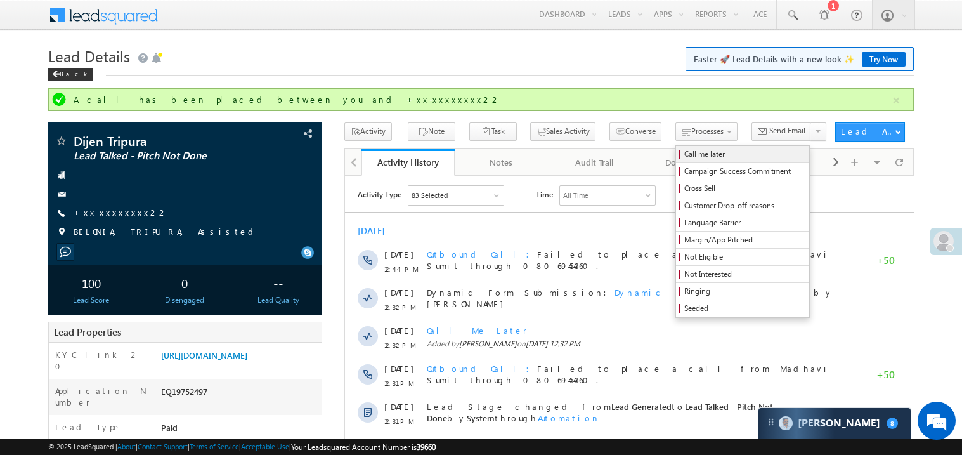
click at [684, 155] on span "Call me later" at bounding box center [744, 153] width 121 height 11
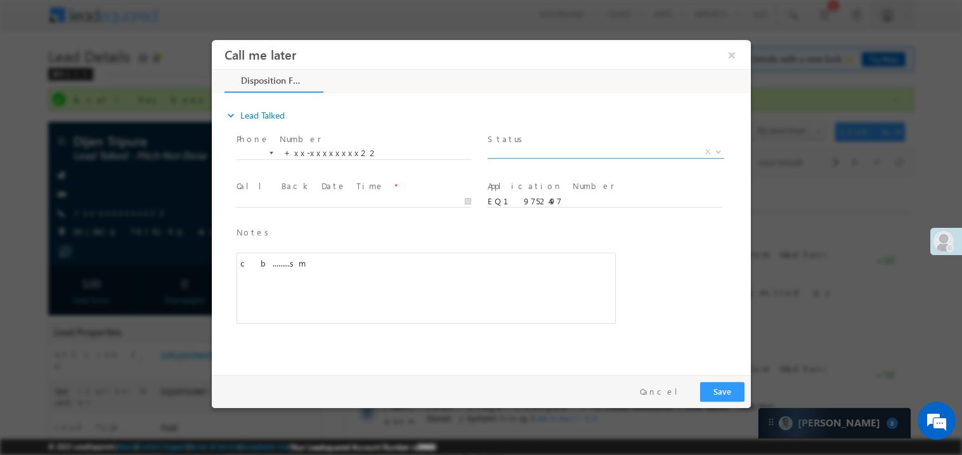
click at [540, 152] on span "X" at bounding box center [605, 151] width 237 height 13
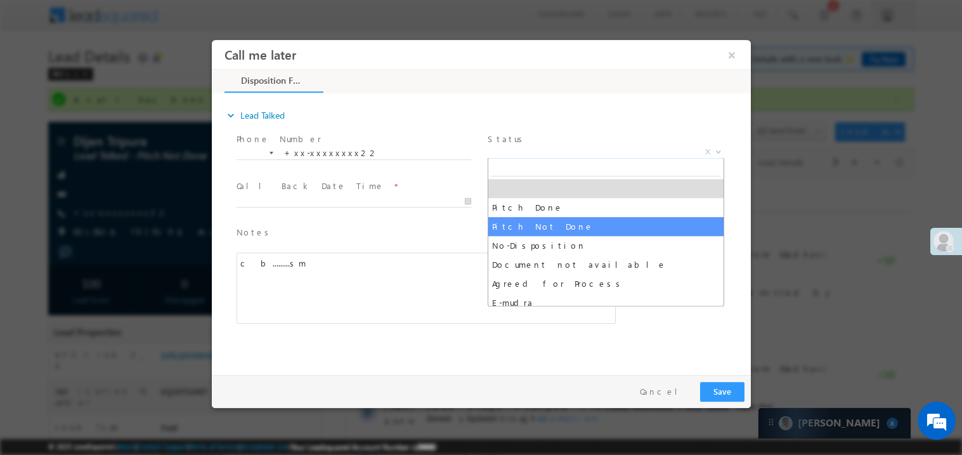
select select "Pitch Not Done"
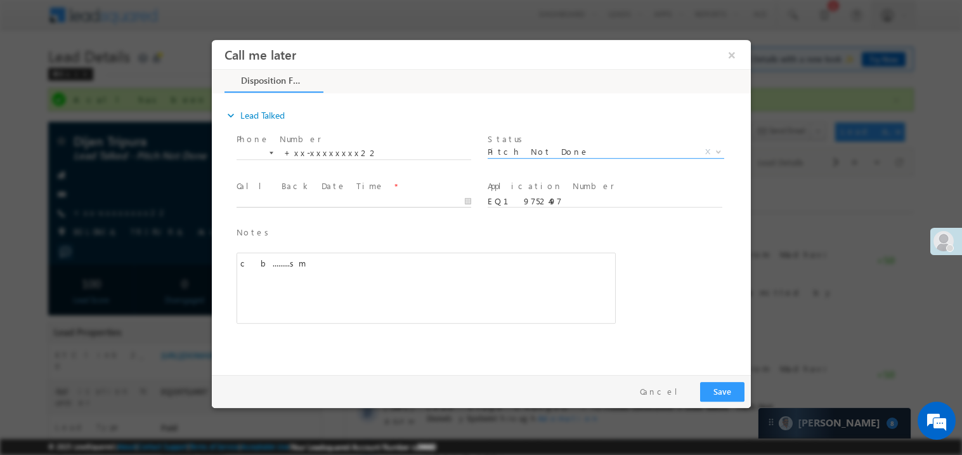
click at [302, 202] on body "Call me later ×" at bounding box center [480, 203] width 539 height 329
type input "[DATE] 1:32 PM"
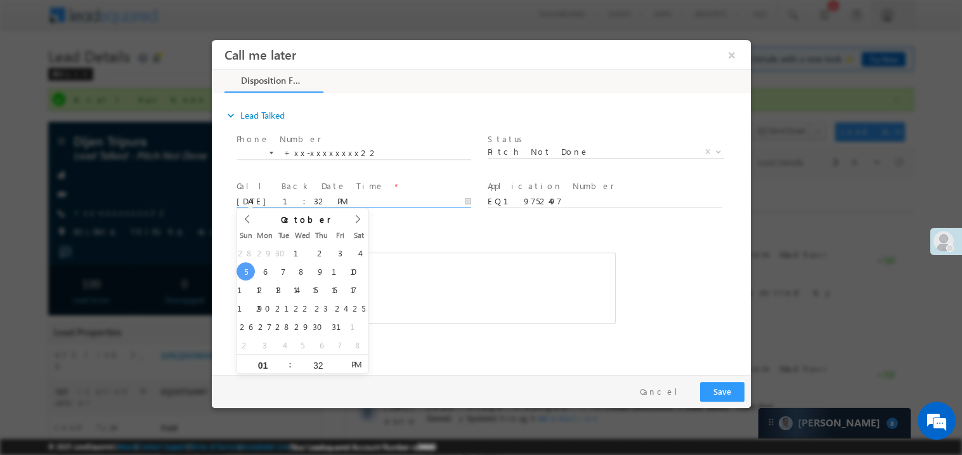
click at [418, 292] on div "c b.........sm" at bounding box center [425, 287] width 379 height 71
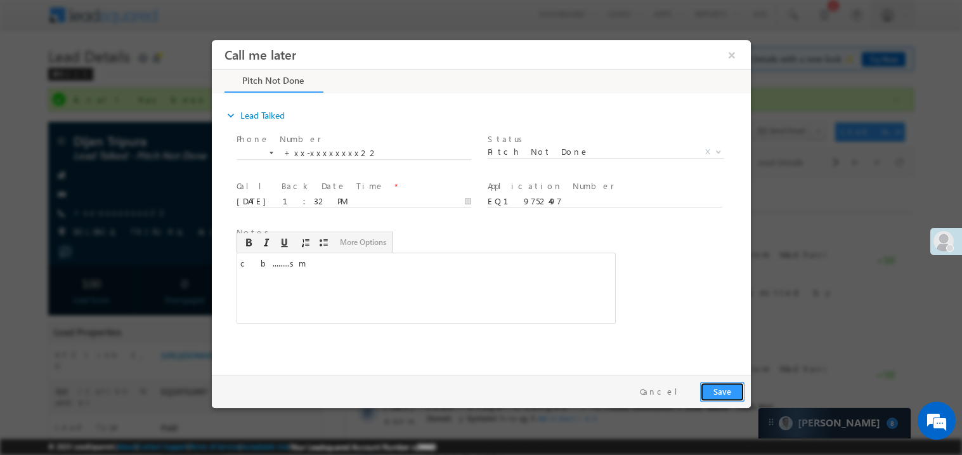
click at [728, 393] on button "Save" at bounding box center [722, 391] width 44 height 20
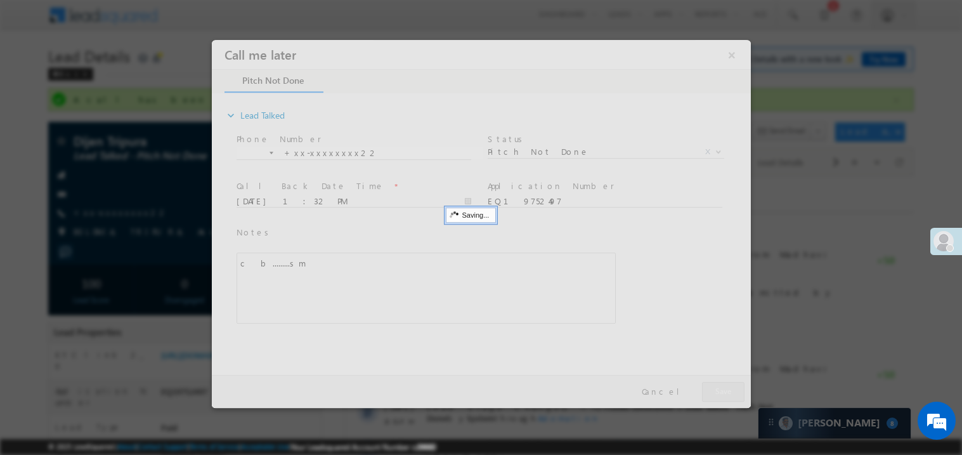
click at [728, 393] on div at bounding box center [480, 223] width 539 height 368
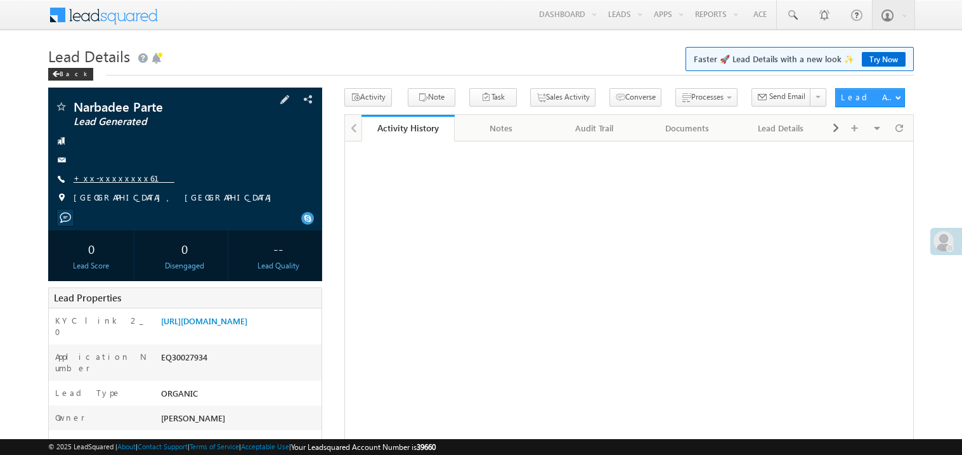
click at [111, 180] on link "+xx-xxxxxxxx61" at bounding box center [124, 178] width 101 height 11
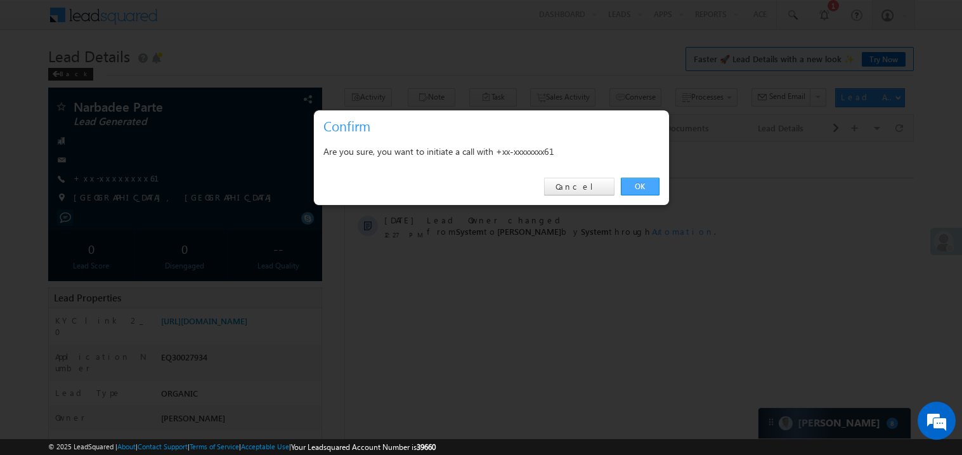
click at [653, 188] on link "OK" at bounding box center [640, 187] width 39 height 18
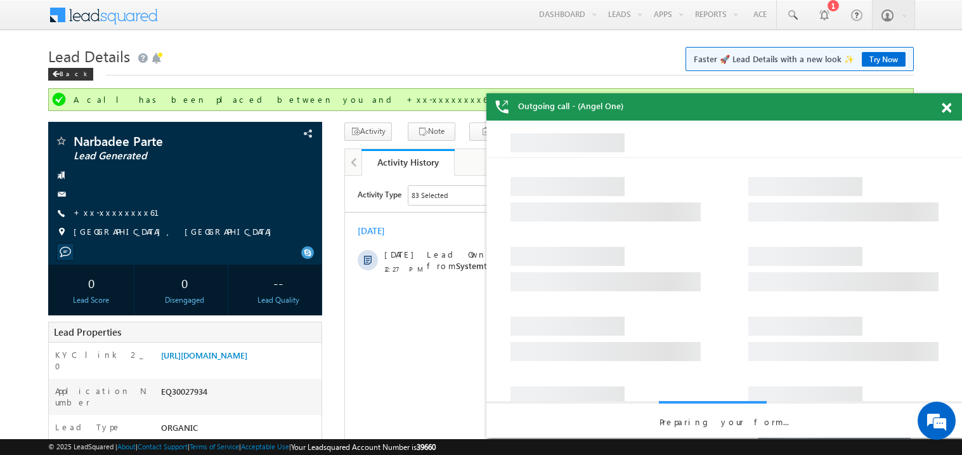
click at [948, 105] on span at bounding box center [947, 108] width 10 height 11
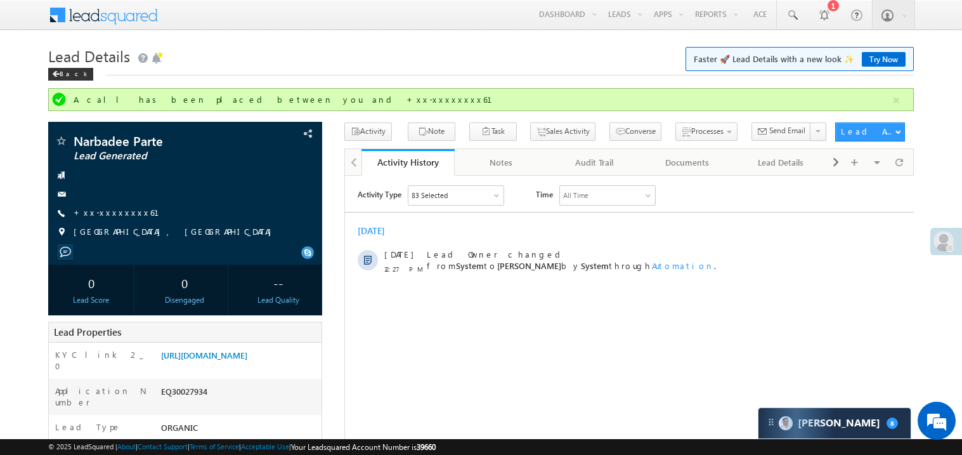
click at [379, 67] on h1 "Lead Details Faster 🚀 Lead Details with a new look ✨ Try Now" at bounding box center [481, 54] width 866 height 25
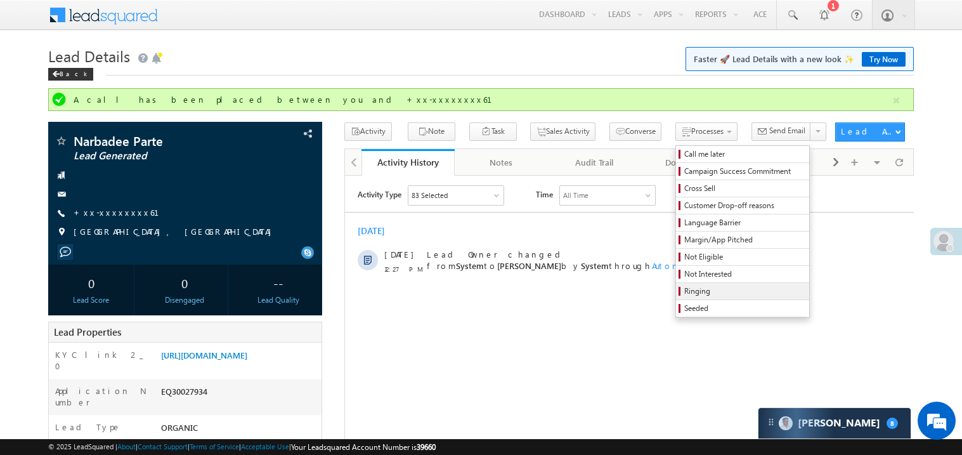
click at [704, 292] on span "Ringing" at bounding box center [744, 290] width 121 height 11
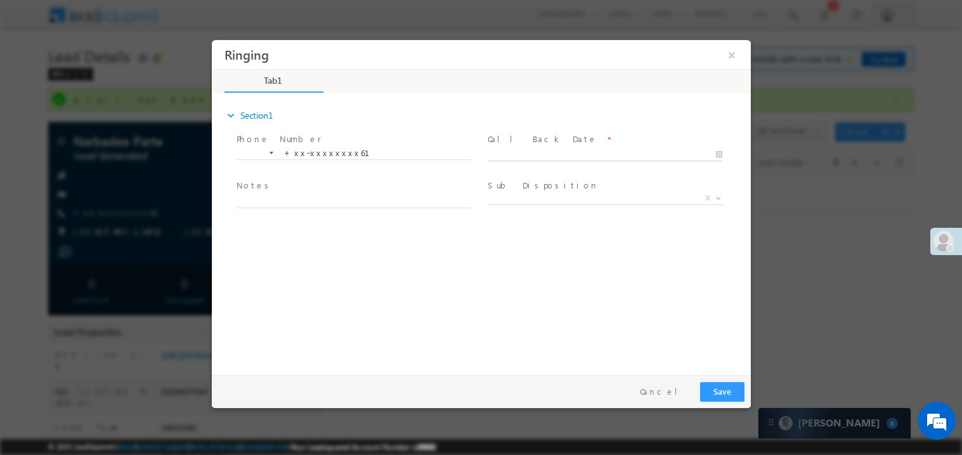
click at [519, 153] on body "Ringing ×" at bounding box center [480, 203] width 539 height 329
type input "10/05/25 1:33 PM"
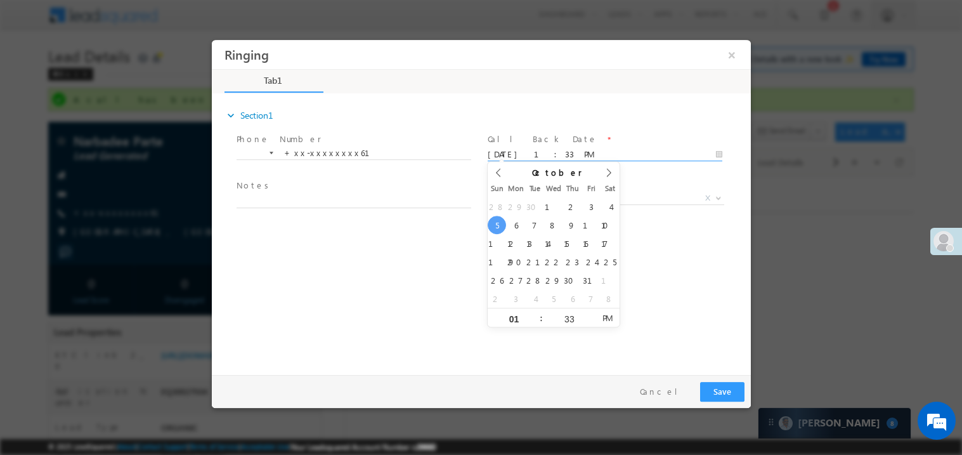
click at [327, 186] on span "Notes *" at bounding box center [353, 186] width 234 height 14
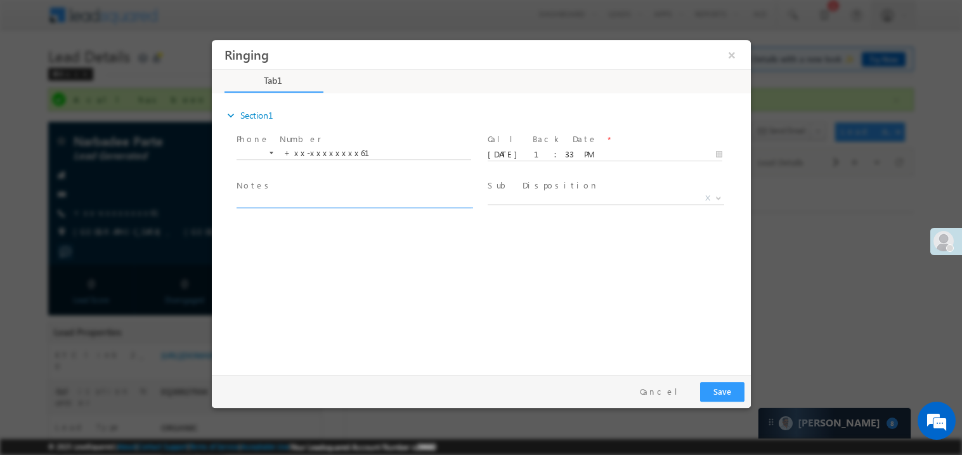
click at [316, 193] on textarea at bounding box center [353, 200] width 235 height 15
type textarea "ring"
click at [731, 396] on button "Save" at bounding box center [722, 391] width 44 height 20
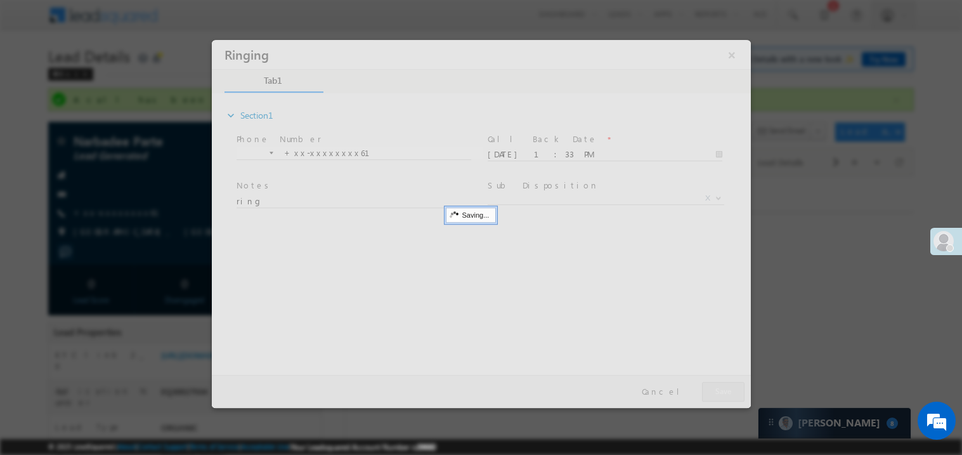
click at [731, 396] on div at bounding box center [480, 223] width 539 height 368
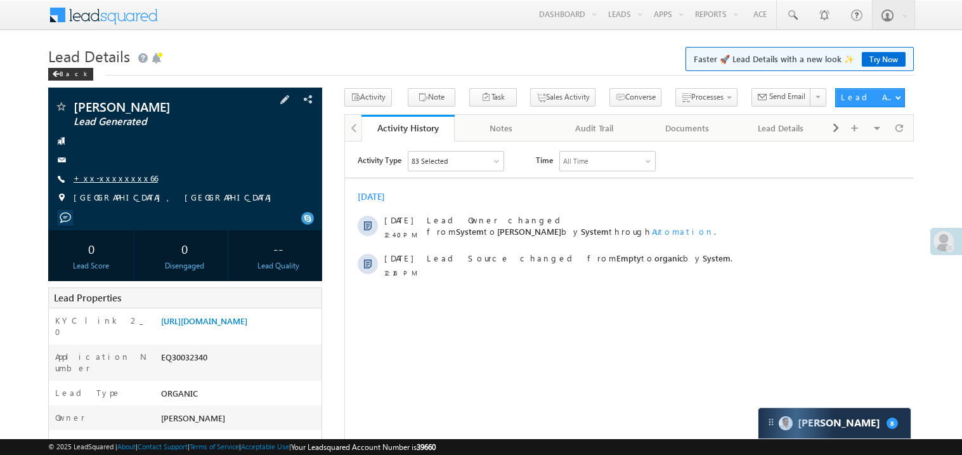
click at [108, 181] on link "+xx-xxxxxxxx66" at bounding box center [116, 178] width 84 height 11
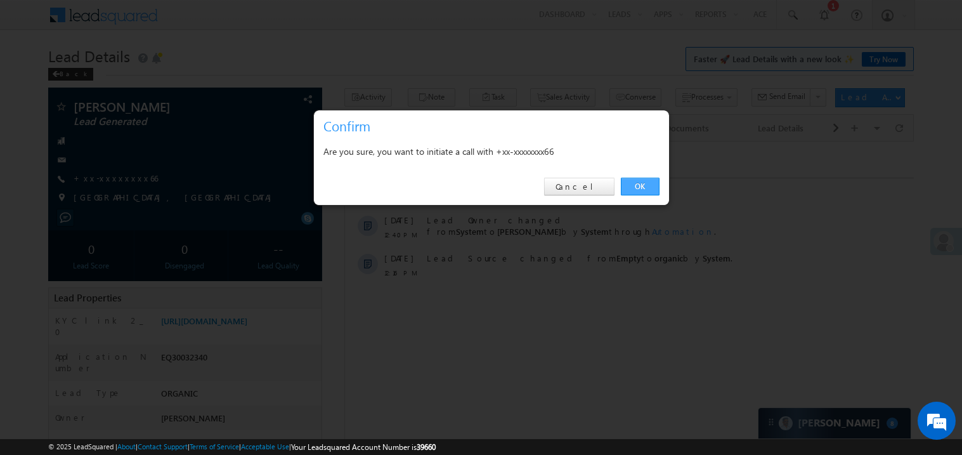
click at [639, 185] on link "OK" at bounding box center [640, 187] width 39 height 18
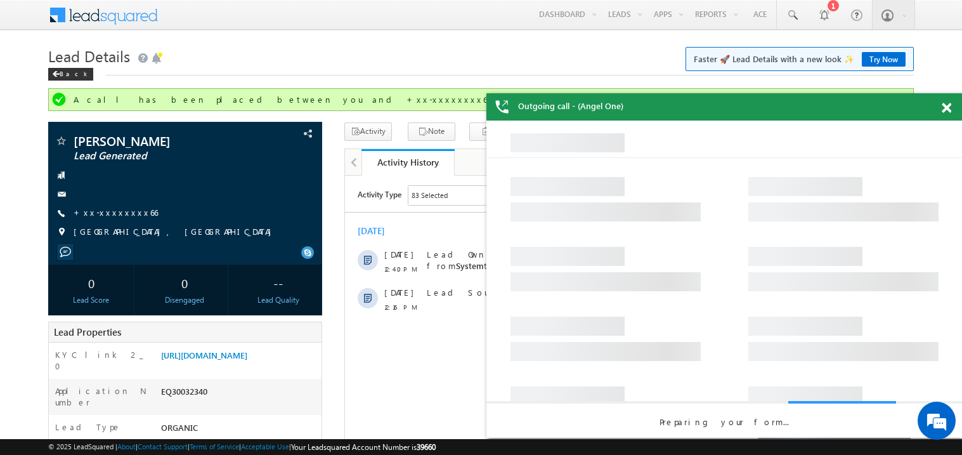
click at [946, 106] on span at bounding box center [947, 108] width 10 height 11
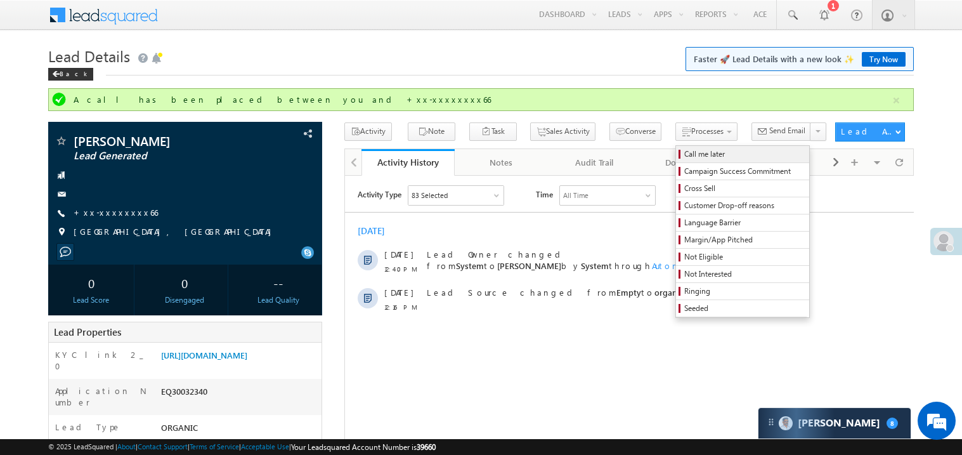
click at [684, 155] on span "Call me later" at bounding box center [744, 153] width 121 height 11
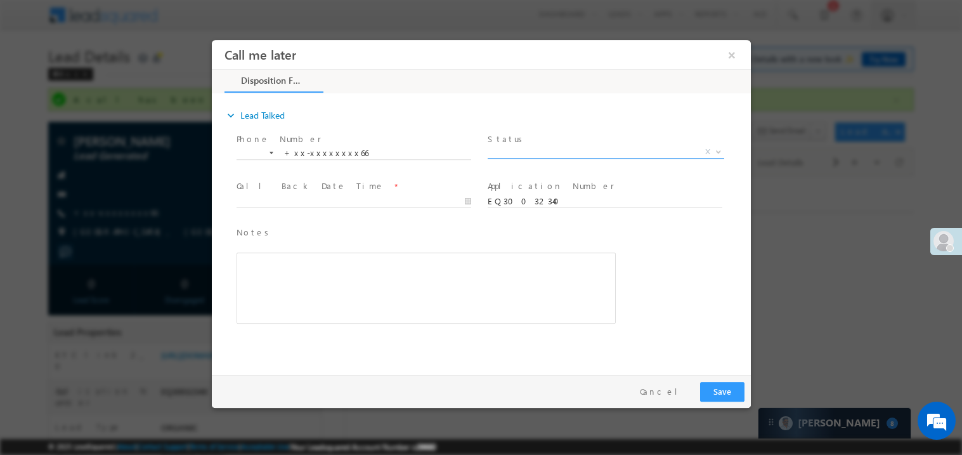
click at [533, 152] on span "X" at bounding box center [605, 151] width 237 height 13
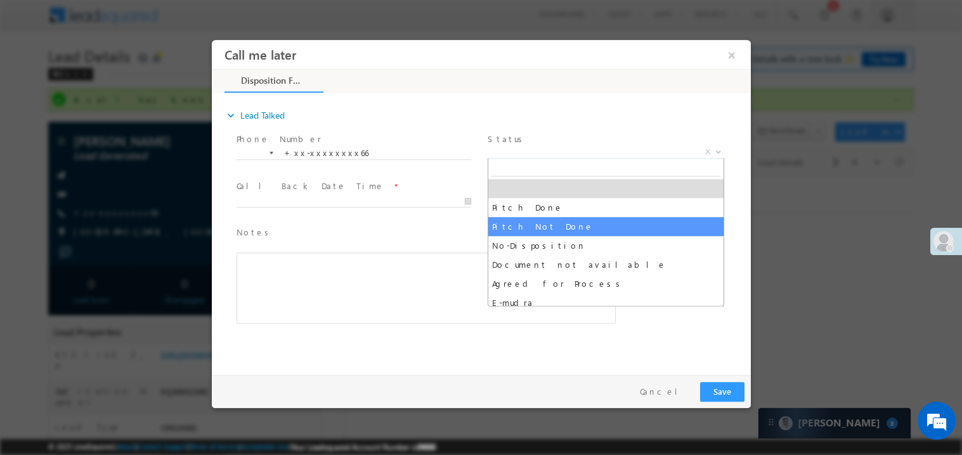
select select "Pitch Not Done"
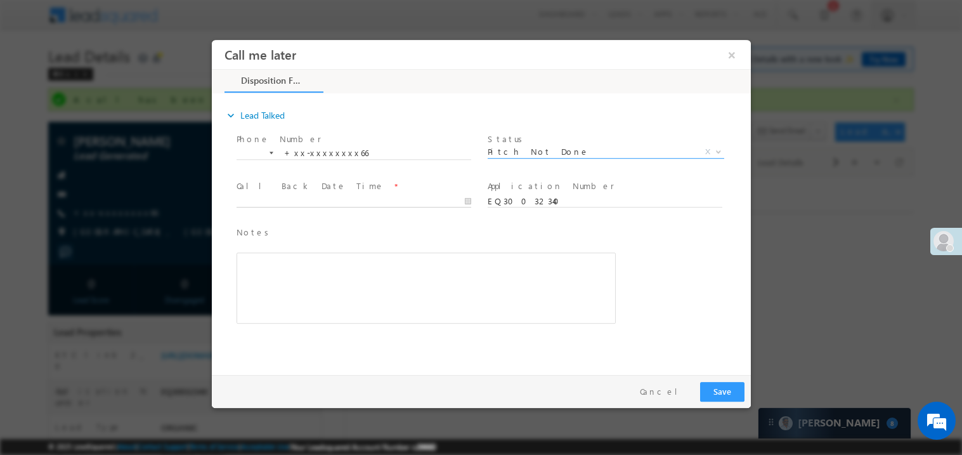
click at [277, 202] on body "Call me later ×" at bounding box center [480, 203] width 539 height 329
type input "[DATE] 1:34 PM"
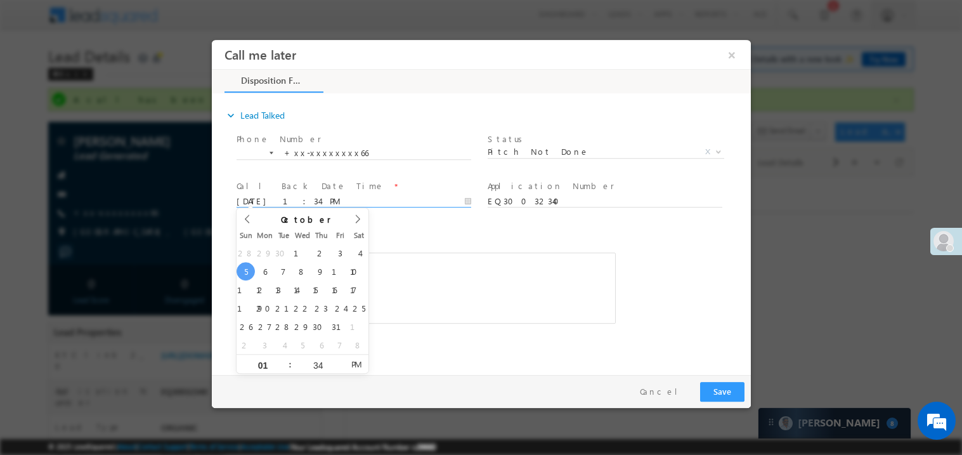
click at [523, 297] on div "Rich Text Editor, 40788eee-0fb2-11ec-a811-0adc8a9d82c2__tab1__section1__Notes__…" at bounding box center [425, 287] width 379 height 71
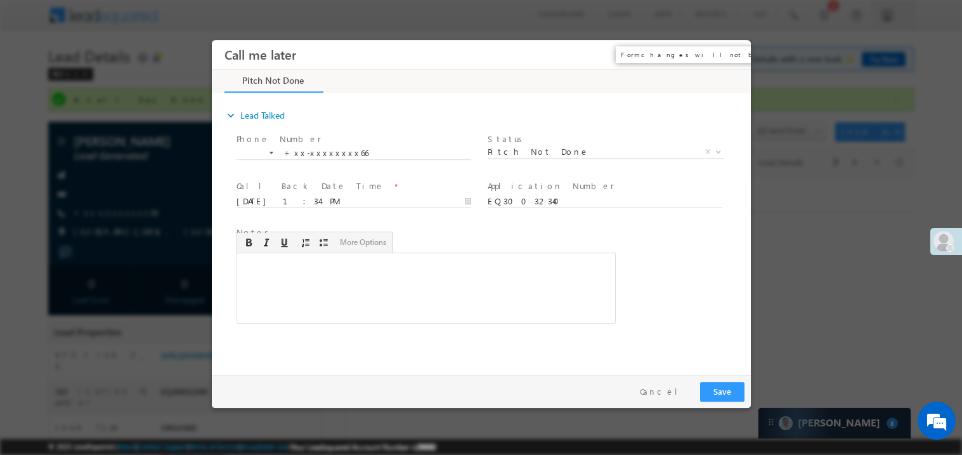
click at [731, 55] on button "×" at bounding box center [731, 53] width 22 height 23
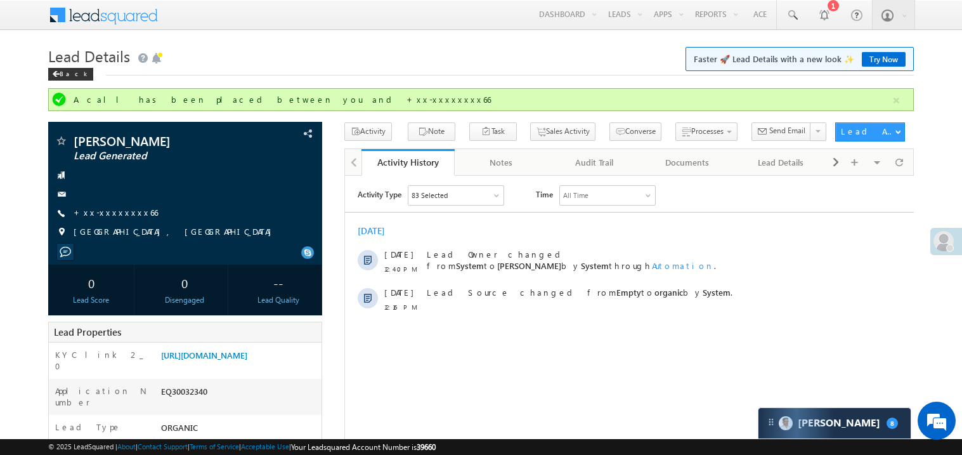
click at [575, 212] on div "Activity Type 83 Selected Select All Sales Activities 1 Sales Activity Email Ac…" at bounding box center [628, 252] width 569 height 134
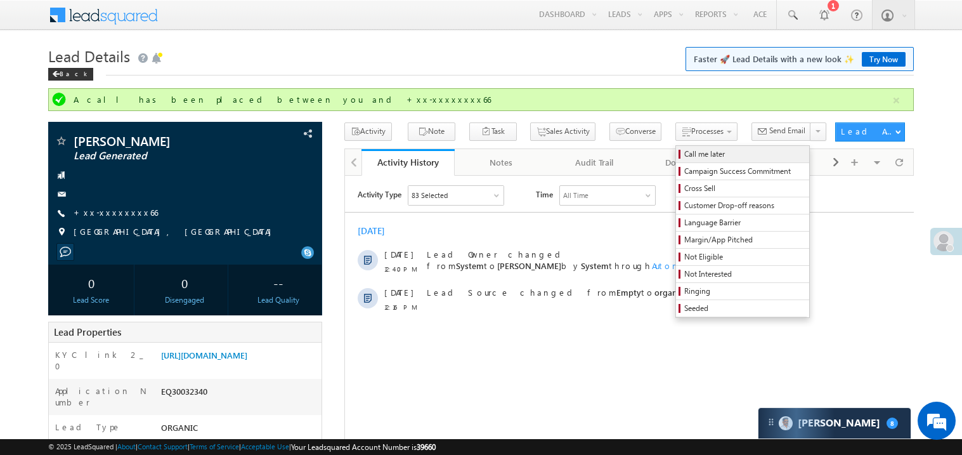
click at [684, 155] on span "Call me later" at bounding box center [744, 153] width 121 height 11
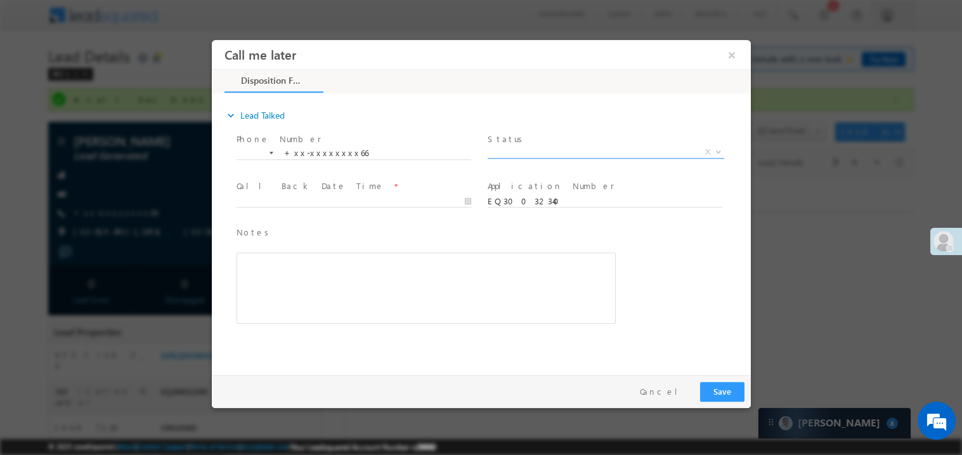
click at [526, 147] on span "X" at bounding box center [605, 151] width 237 height 13
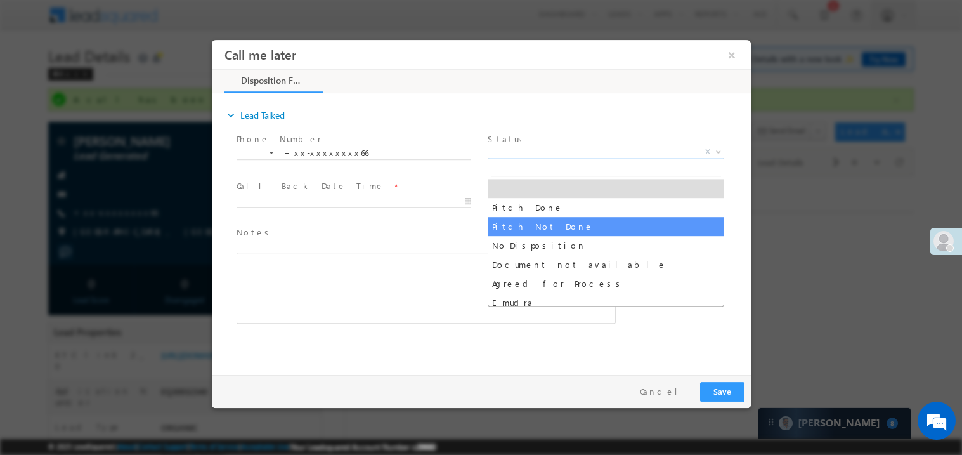
select select "Pitch Not Done"
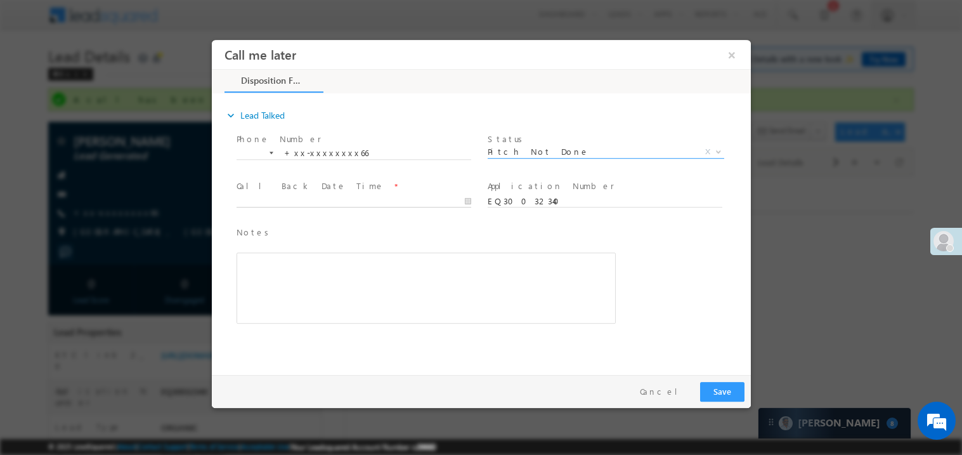
click at [279, 204] on body "Call me later ×" at bounding box center [480, 203] width 539 height 329
type input "10/05/25 1:36 PM"
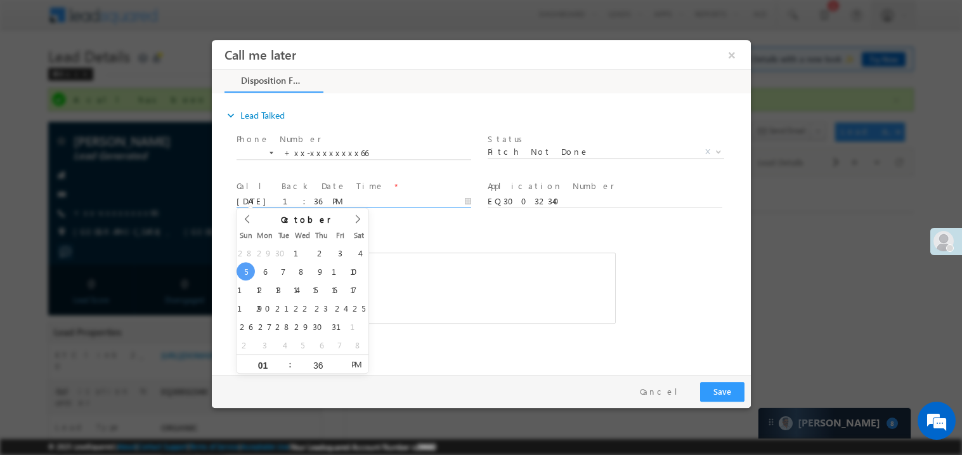
click at [529, 276] on div "Rich Text Editor, 40788eee-0fb2-11ec-a811-0adc8a9d82c2__tab1__section1__Notes__…" at bounding box center [425, 287] width 379 height 71
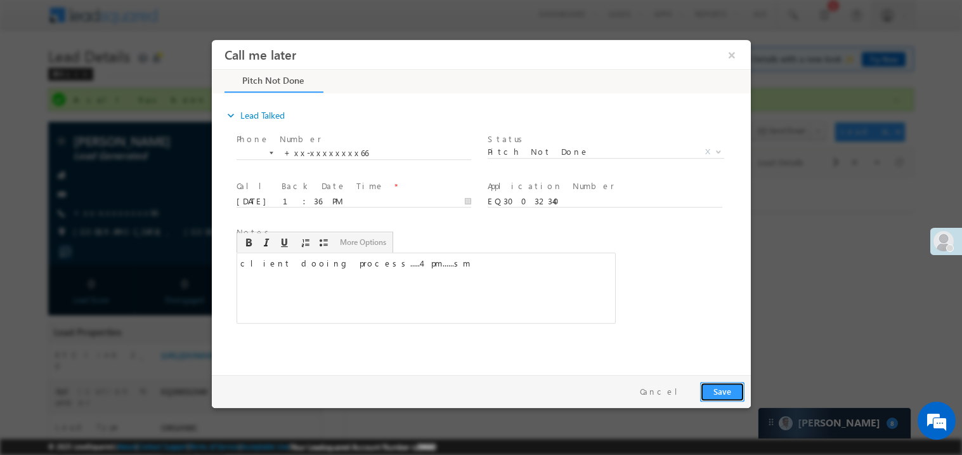
click at [733, 395] on button "Save" at bounding box center [722, 391] width 44 height 20
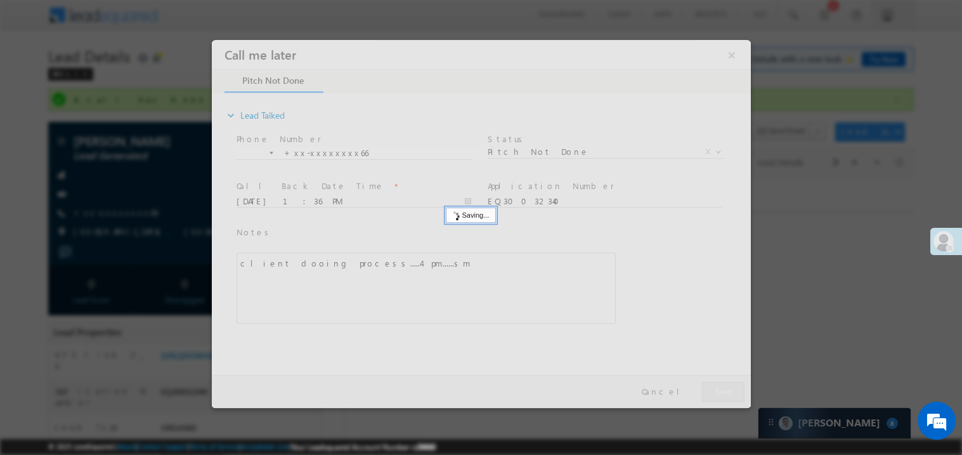
click at [733, 395] on div at bounding box center [480, 223] width 539 height 368
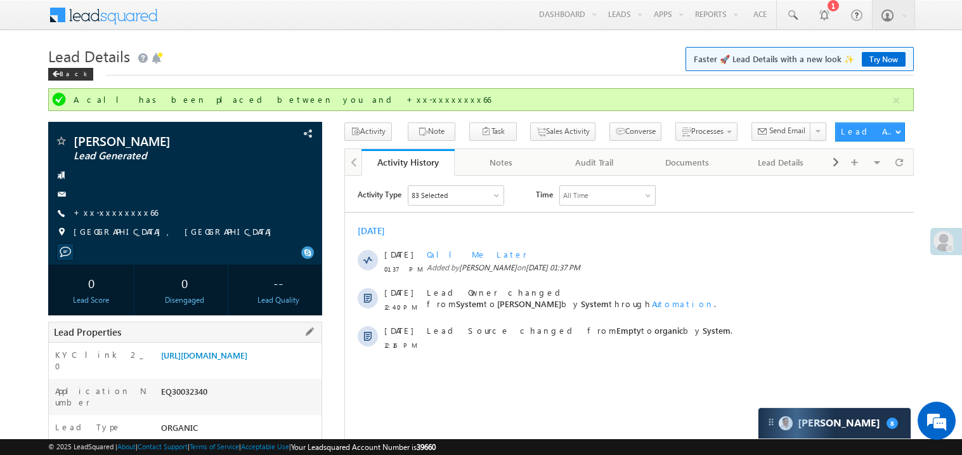
click at [181, 403] on div "EQ30032340" at bounding box center [240, 394] width 164 height 18
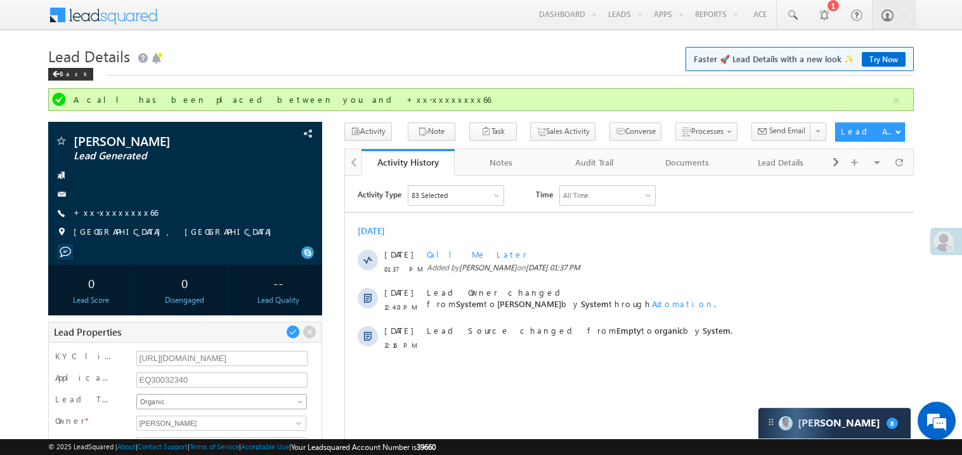
copy div "EQ30032340"
click at [169, 377] on input "EQ30032340" at bounding box center [222, 379] width 172 height 15
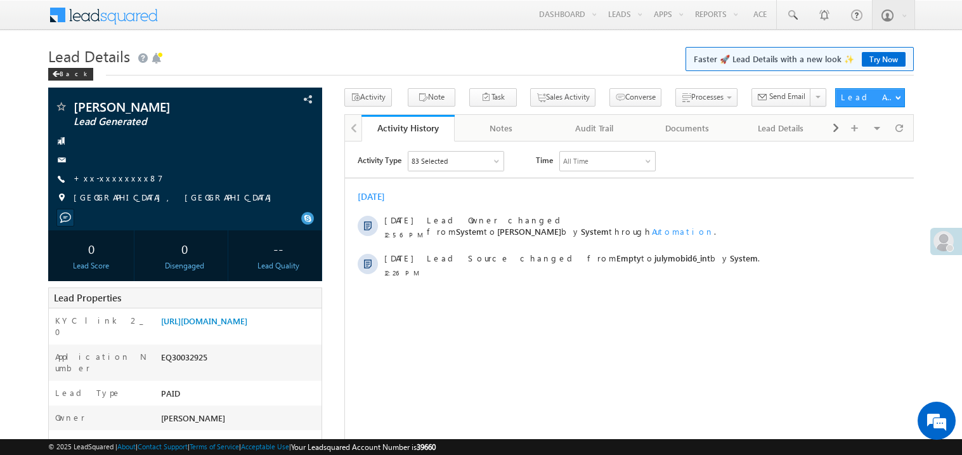
click at [113, 177] on link "+xx-xxxxxxxx87" at bounding box center [118, 178] width 89 height 11
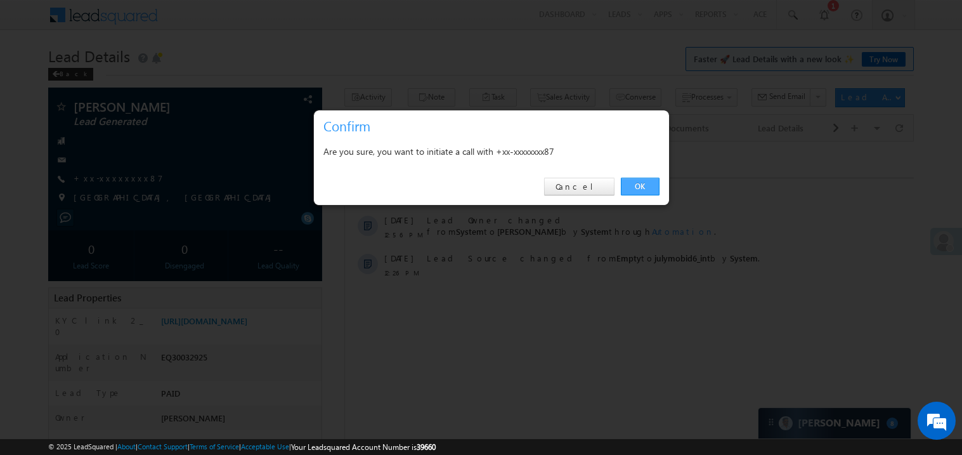
click at [636, 180] on link "OK" at bounding box center [640, 187] width 39 height 18
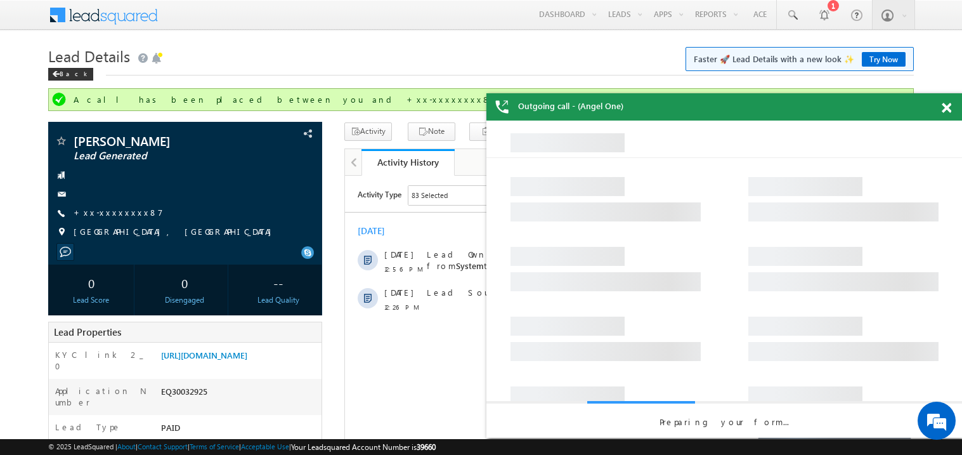
click at [946, 105] on span at bounding box center [947, 108] width 10 height 11
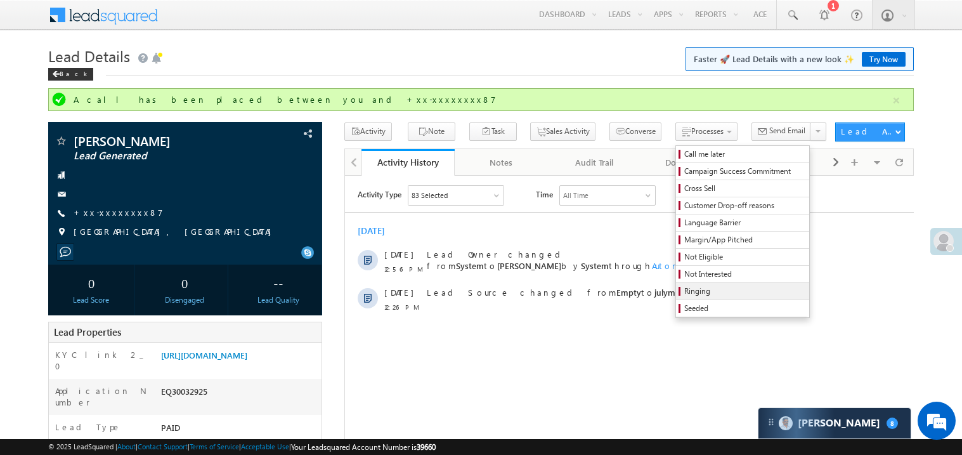
click at [726, 290] on span "Ringing" at bounding box center [744, 290] width 121 height 11
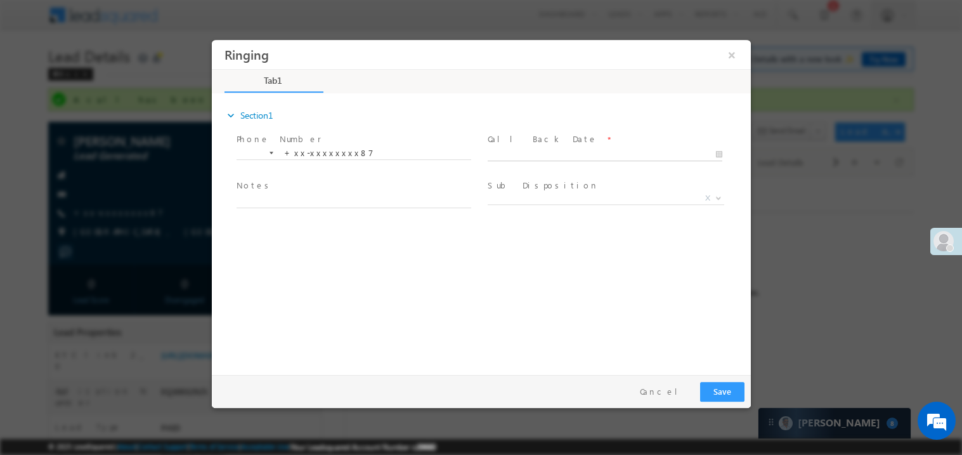
click at [537, 148] on body "Ringing ×" at bounding box center [480, 203] width 539 height 329
type input "10/05/25 1:40 PM"
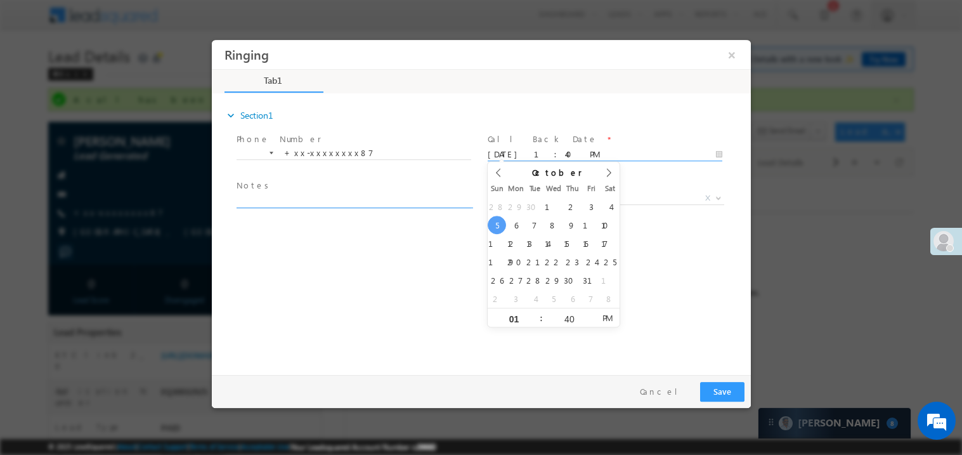
click at [302, 197] on textarea at bounding box center [353, 200] width 235 height 15
type textarea "ring"
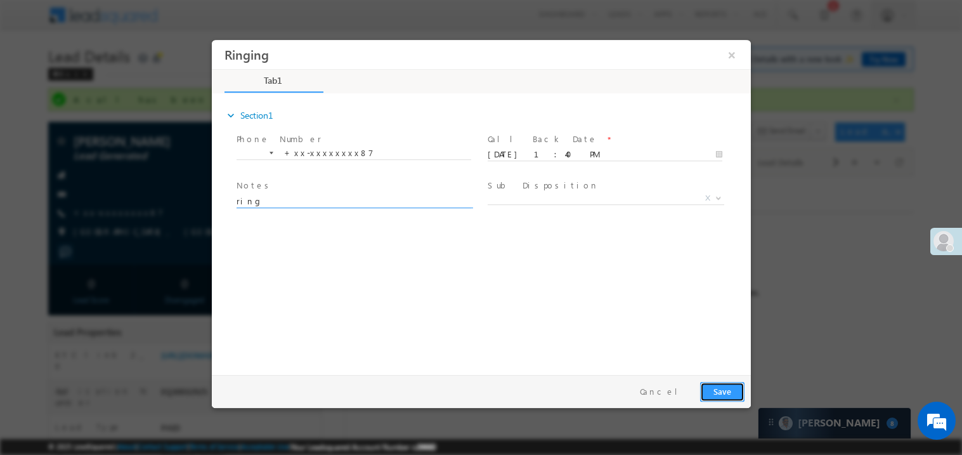
click at [727, 392] on button "Save" at bounding box center [722, 391] width 44 height 20
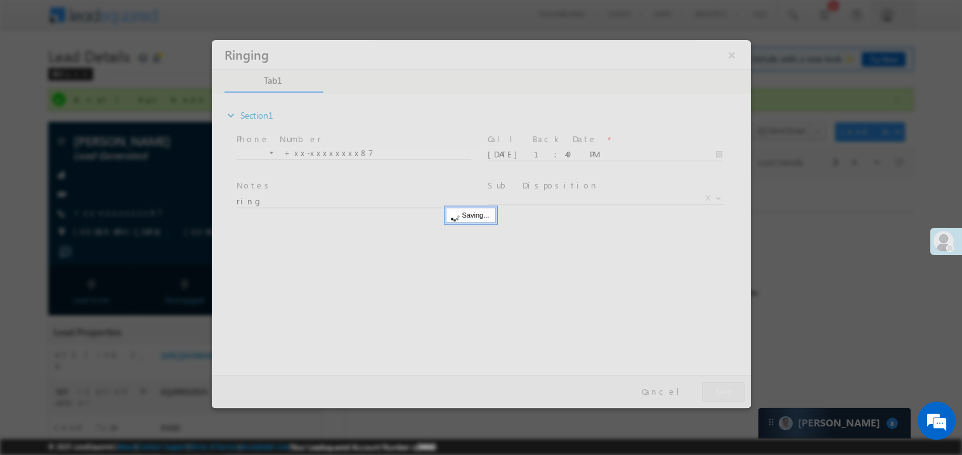
click at [727, 392] on div at bounding box center [480, 223] width 539 height 368
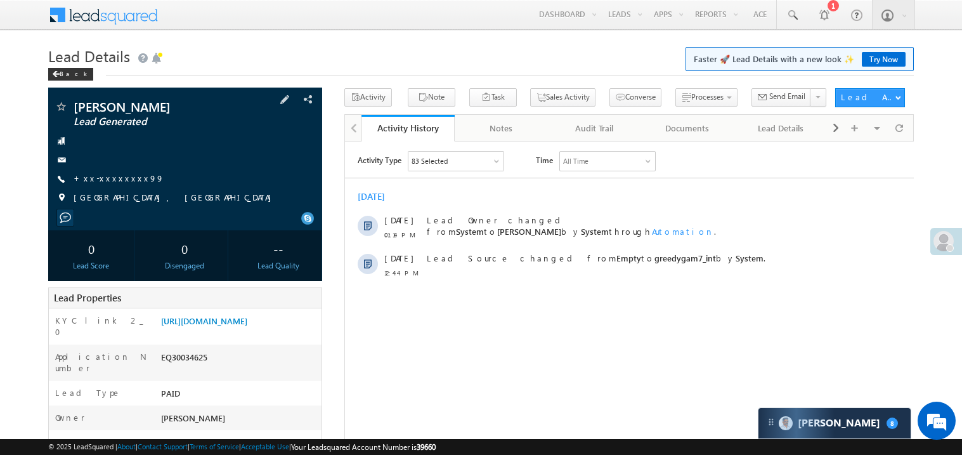
click at [118, 186] on div "[PERSON_NAME] Lead Generated +xx-xxxxxxxx99" at bounding box center [185, 155] width 261 height 110
click at [119, 183] on link "+xx-xxxxxxxx99" at bounding box center [119, 178] width 91 height 11
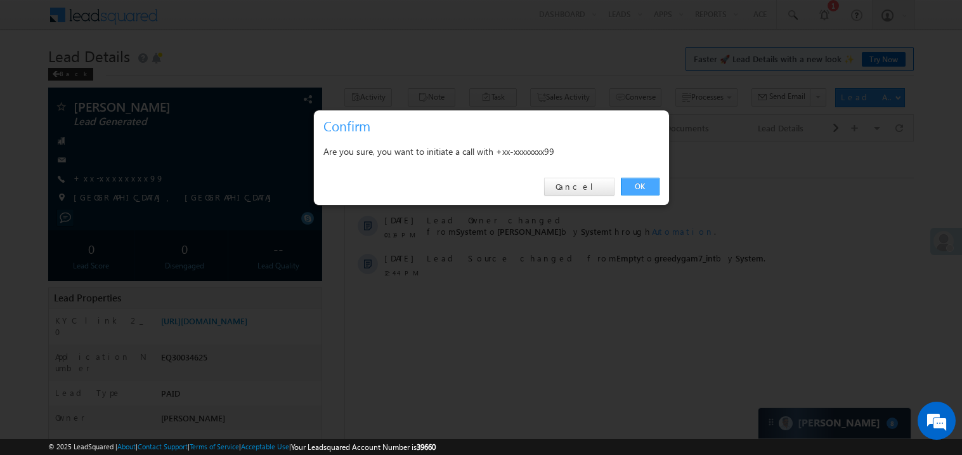
click at [639, 184] on link "OK" at bounding box center [640, 187] width 39 height 18
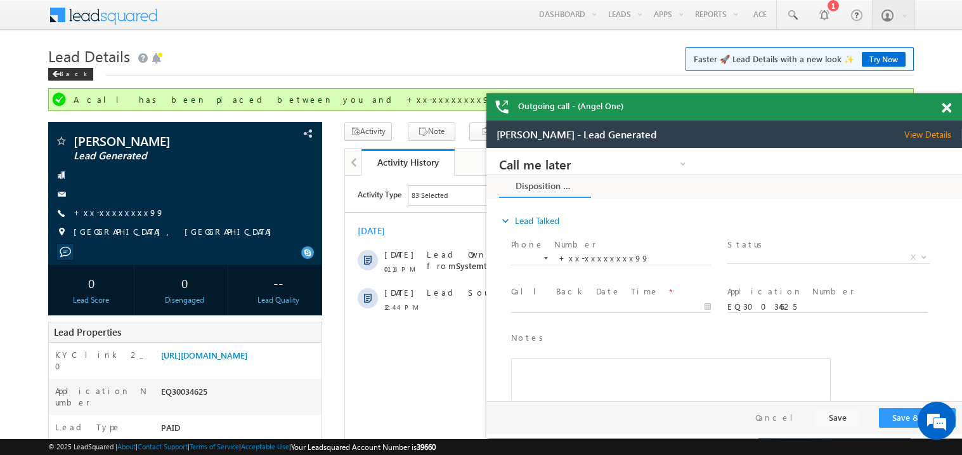
click at [944, 108] on span at bounding box center [947, 108] width 10 height 11
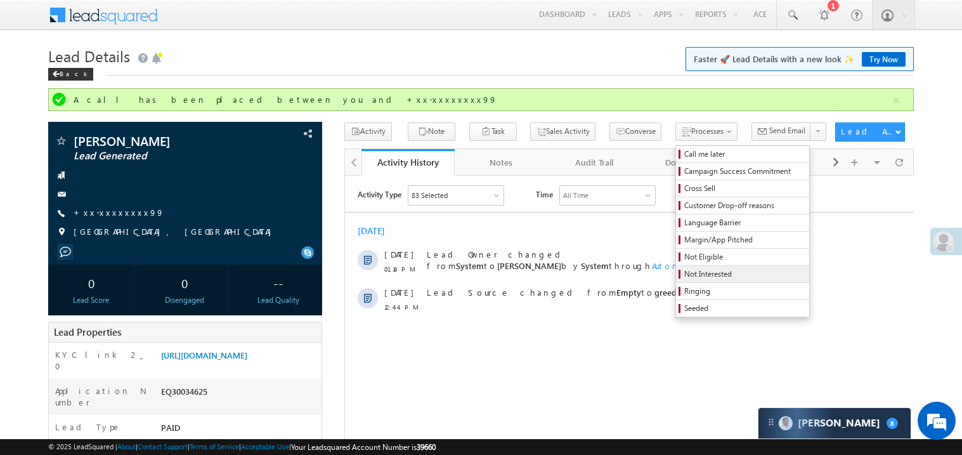
click at [705, 276] on span "Not Interested" at bounding box center [744, 273] width 121 height 11
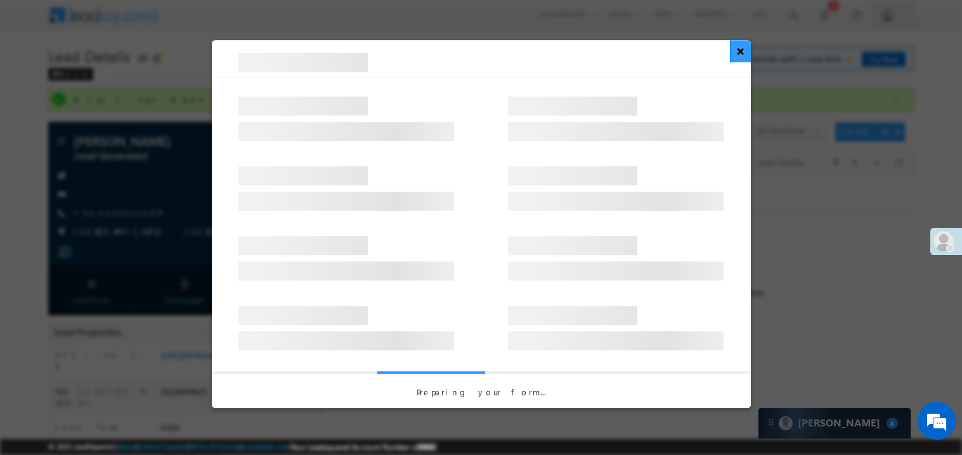
click at [735, 58] on button "×" at bounding box center [740, 51] width 21 height 22
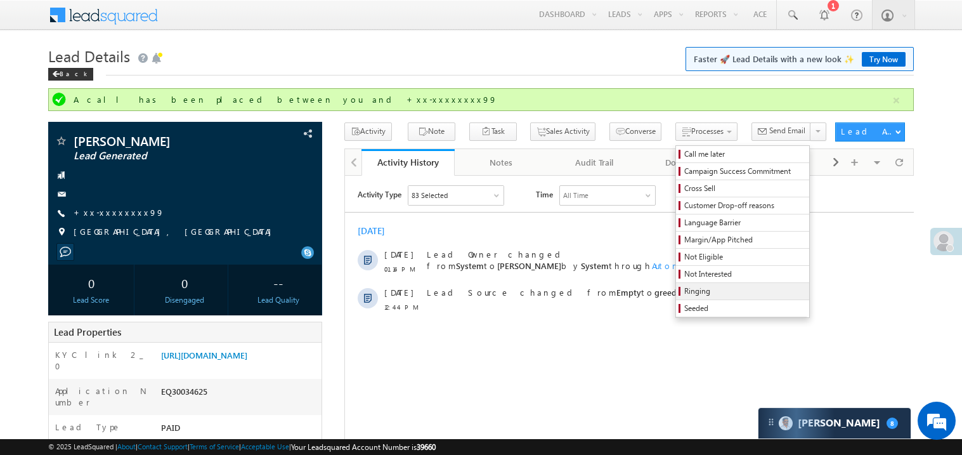
click at [676, 286] on link "Ringing" at bounding box center [742, 291] width 133 height 16
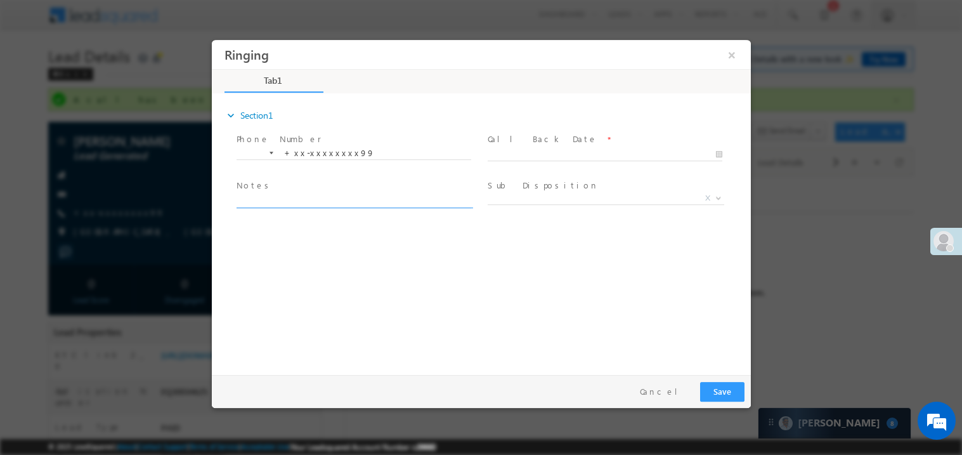
click at [280, 202] on textarea at bounding box center [353, 200] width 235 height 15
type textarea "ring"
click at [504, 199] on span "X" at bounding box center [605, 198] width 237 height 13
select select "Ringing"
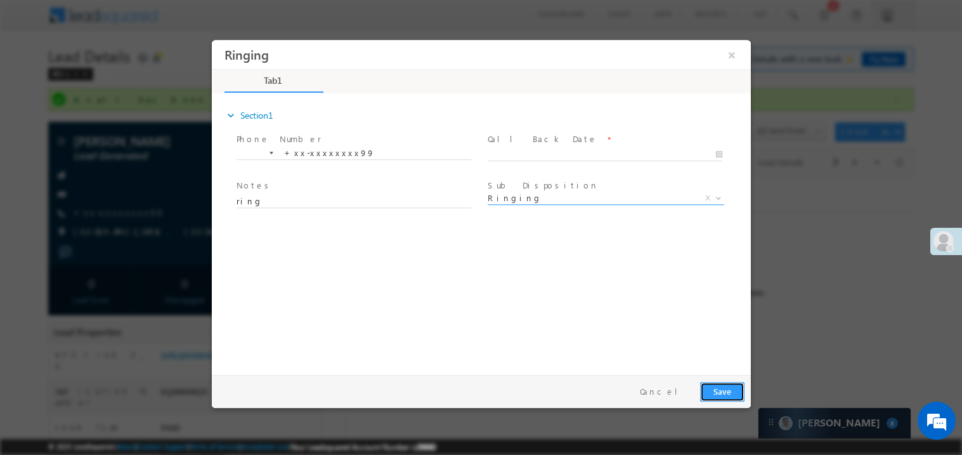
click at [722, 391] on button "Save" at bounding box center [722, 391] width 44 height 20
click at [516, 152] on body "Ringing ×" at bounding box center [480, 203] width 539 height 329
type input "10/05/25 1:41 PM"
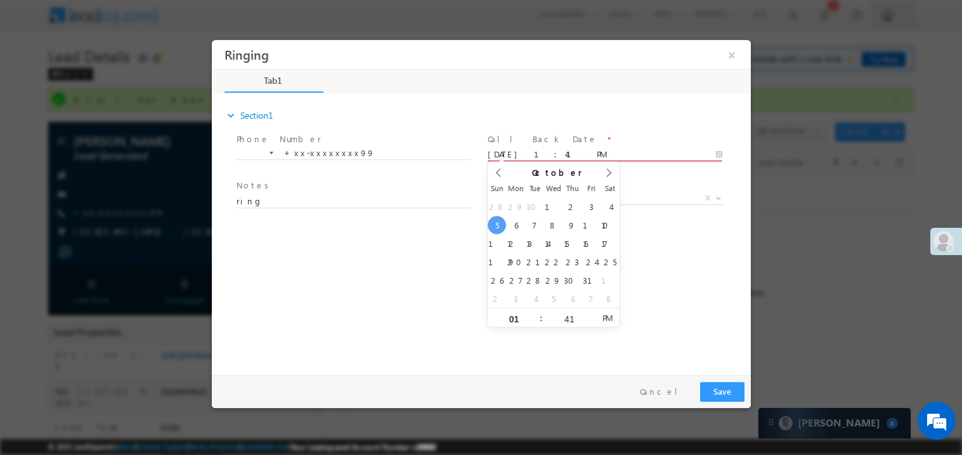
click at [516, 152] on input "10/05/25 1:41 PM" at bounding box center [604, 154] width 235 height 13
click at [434, 256] on div "expand_more Section1 Phone Number *" at bounding box center [484, 232] width 533 height 274
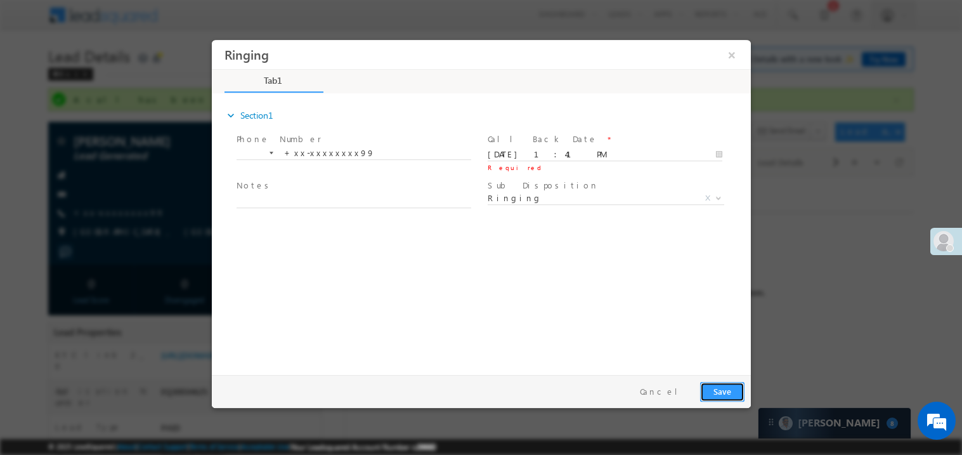
click at [729, 388] on button "Save" at bounding box center [722, 391] width 44 height 20
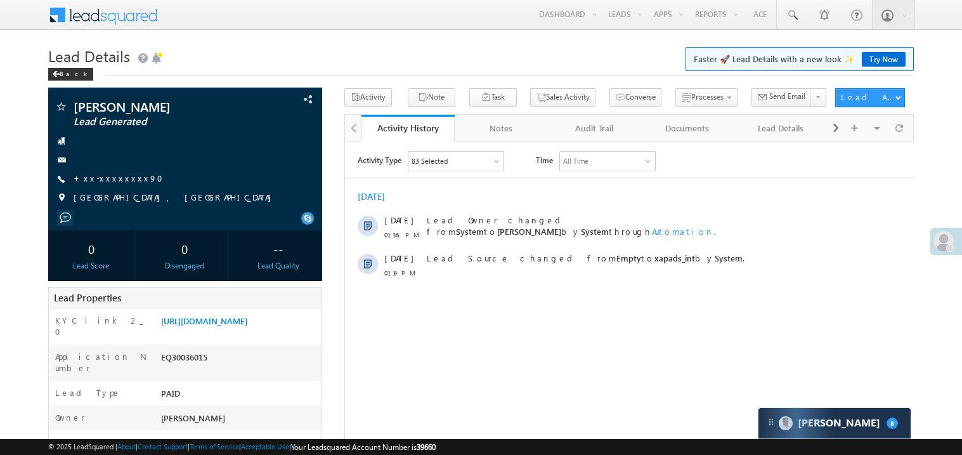
click at [119, 179] on link "+xx-xxxxxxxx90" at bounding box center [122, 178] width 97 height 11
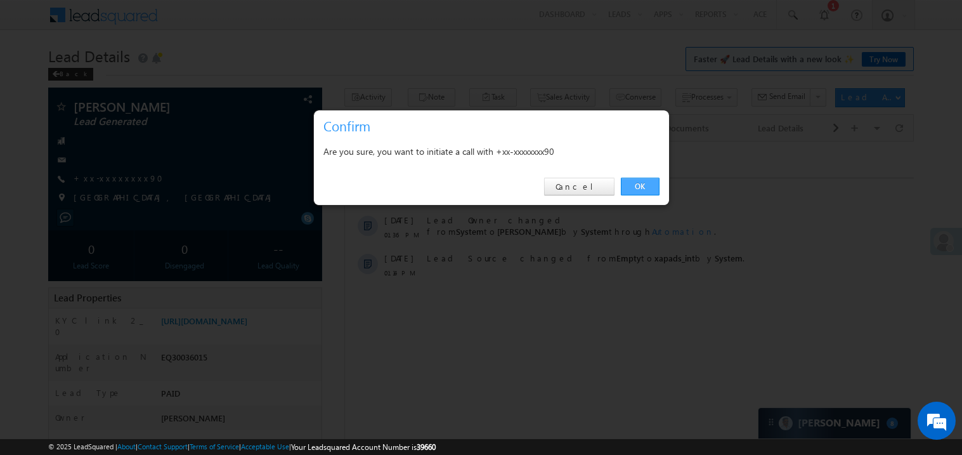
click at [643, 188] on link "OK" at bounding box center [640, 187] width 39 height 18
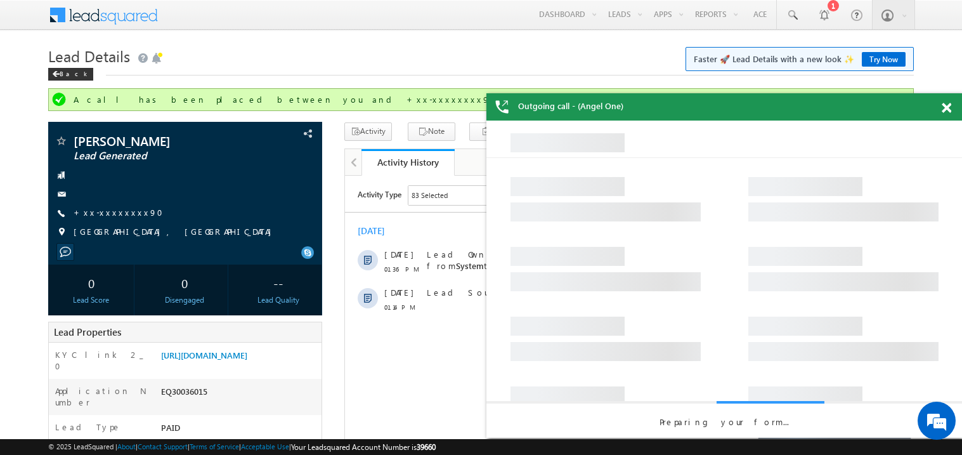
click at [946, 105] on span at bounding box center [947, 108] width 10 height 11
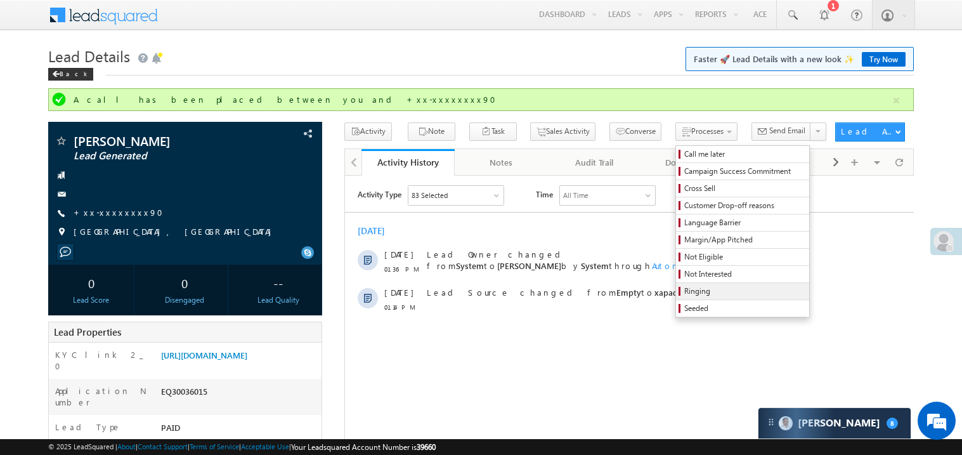
click at [704, 292] on span "Ringing" at bounding box center [744, 290] width 121 height 11
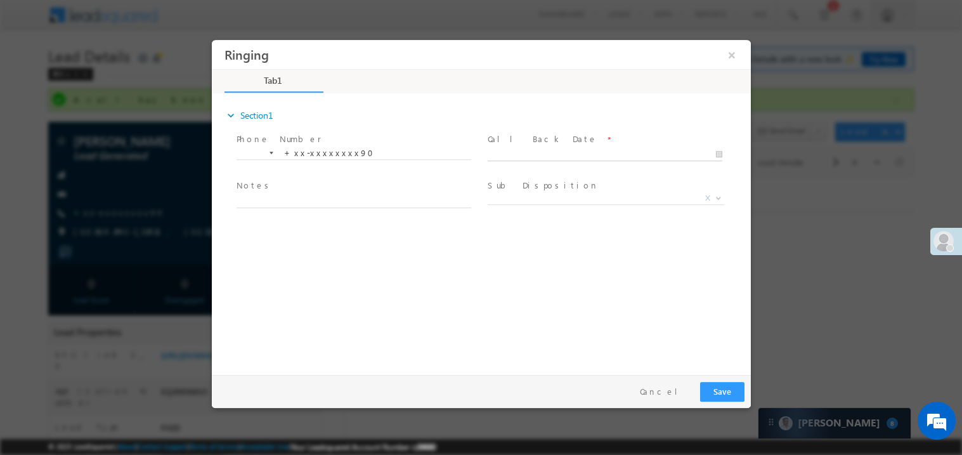
click at [512, 153] on body "Ringing ×" at bounding box center [480, 203] width 539 height 329
type input "[DATE] 1:42 PM"
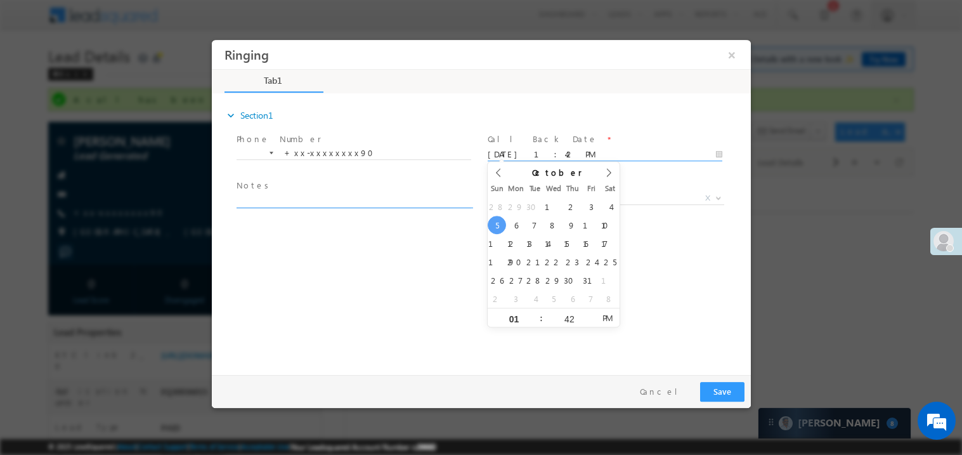
click at [342, 195] on textarea at bounding box center [353, 200] width 235 height 15
type textarea "ring"
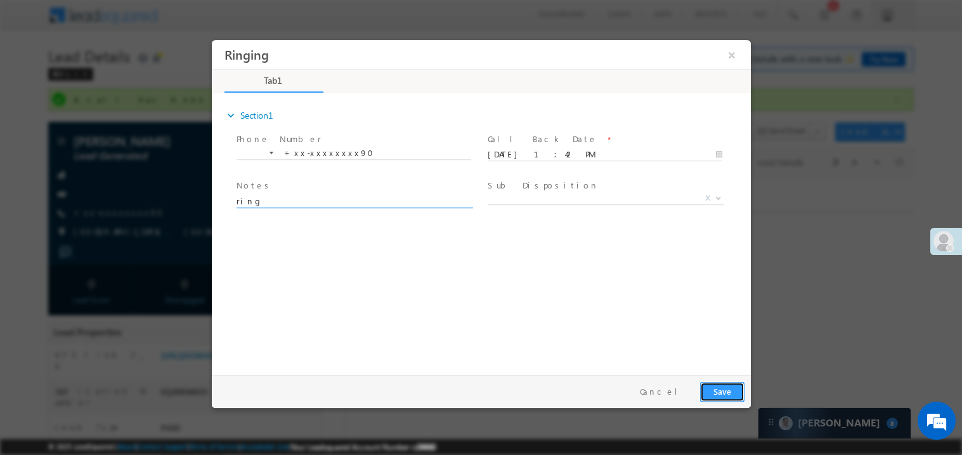
click at [720, 395] on button "Save" at bounding box center [722, 391] width 44 height 20
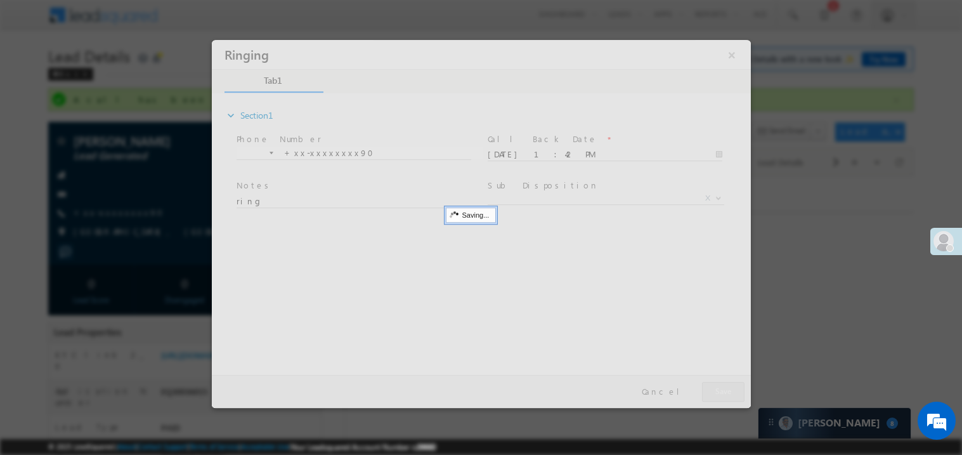
click at [720, 395] on div at bounding box center [480, 223] width 539 height 368
